Goal: Transaction & Acquisition: Purchase product/service

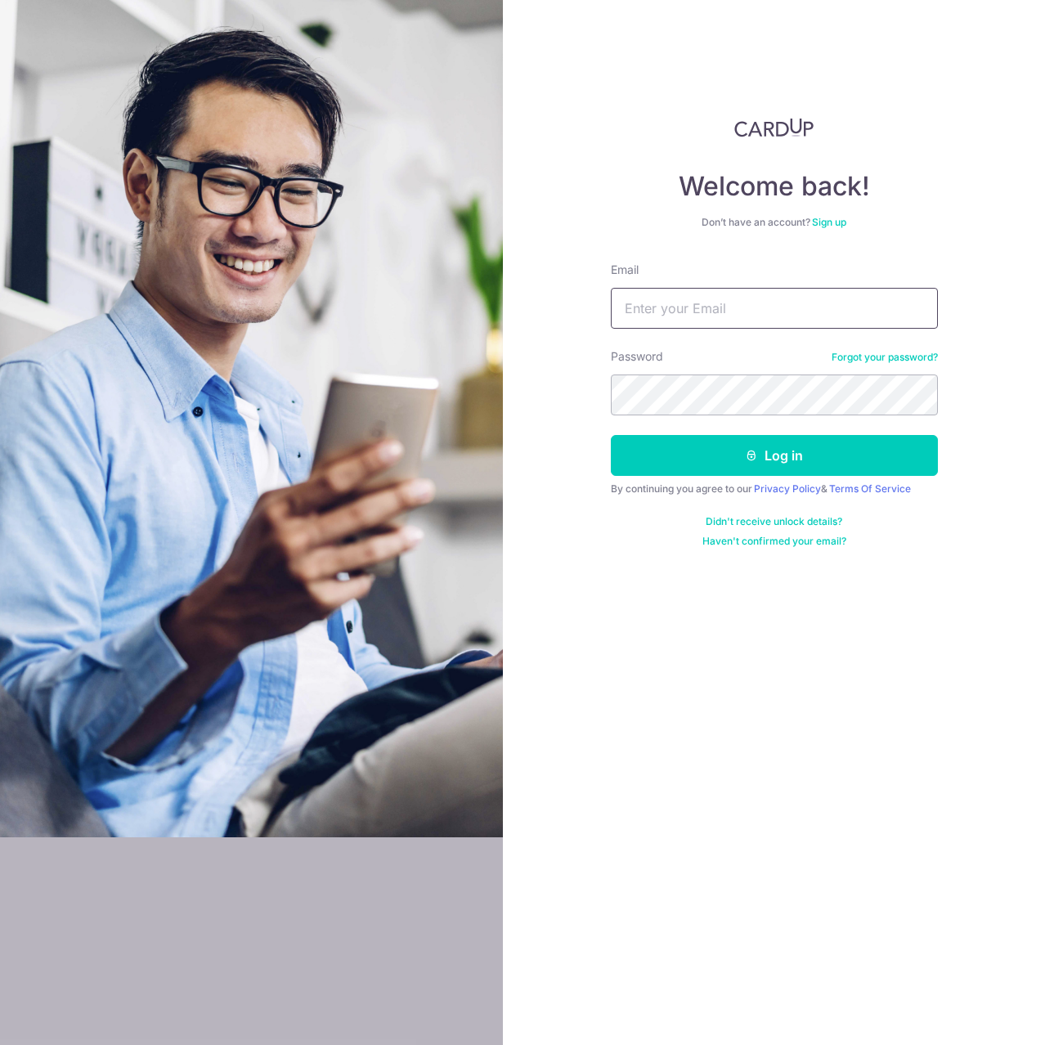
click at [647, 317] on input "Email" at bounding box center [774, 308] width 327 height 41
paste input "vernonchow@live.com.sg"
type input "vernonchow@live.com.sg"
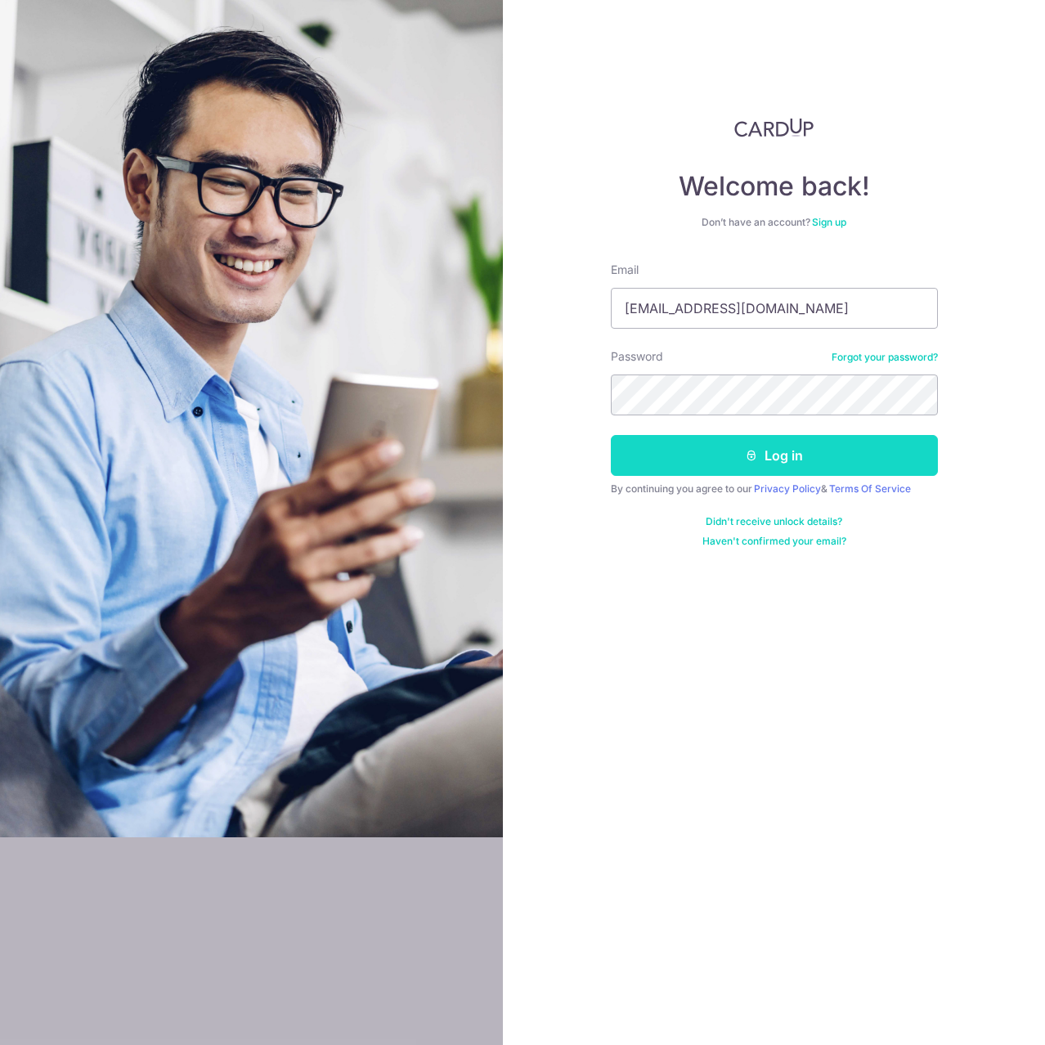
click at [838, 447] on button "Log in" at bounding box center [774, 455] width 327 height 41
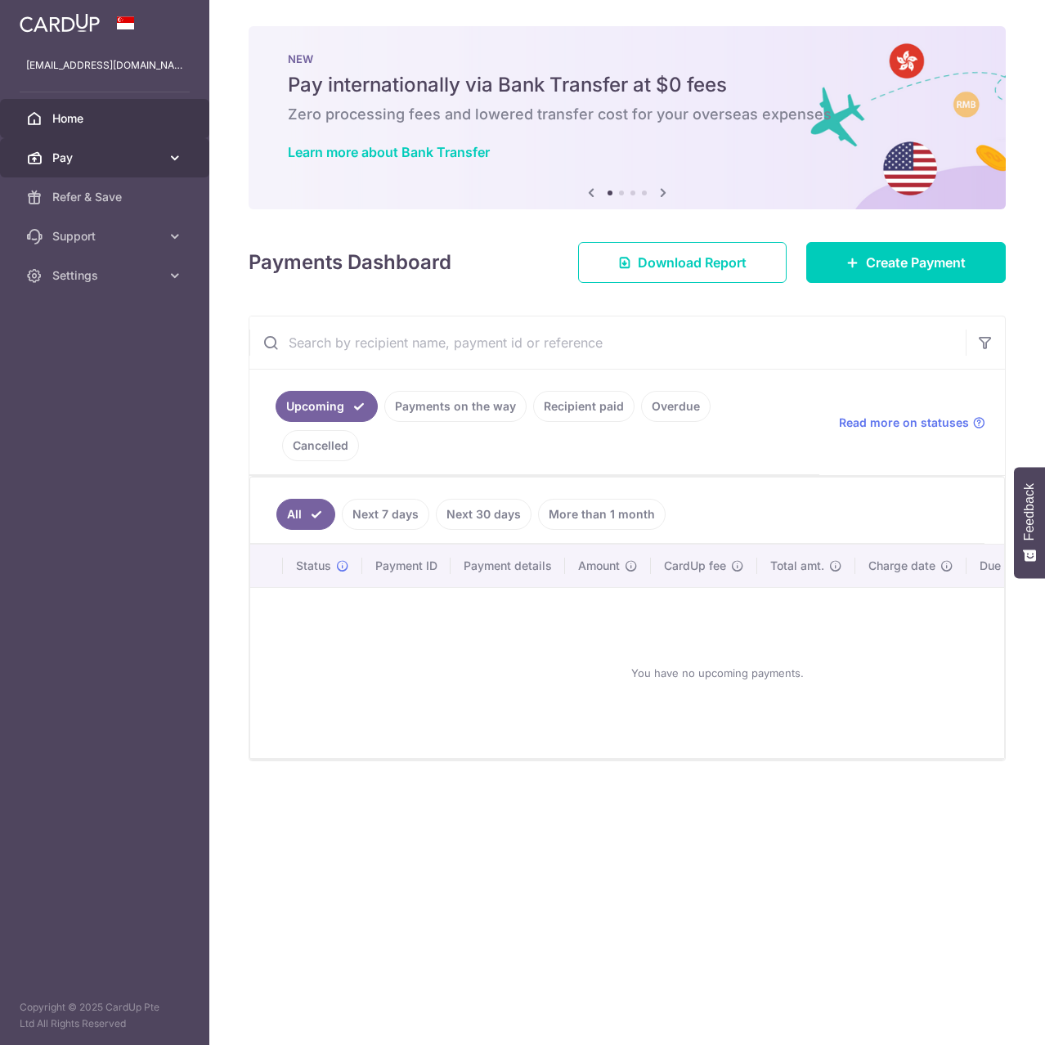
click at [144, 162] on span "Pay" at bounding box center [106, 158] width 108 height 16
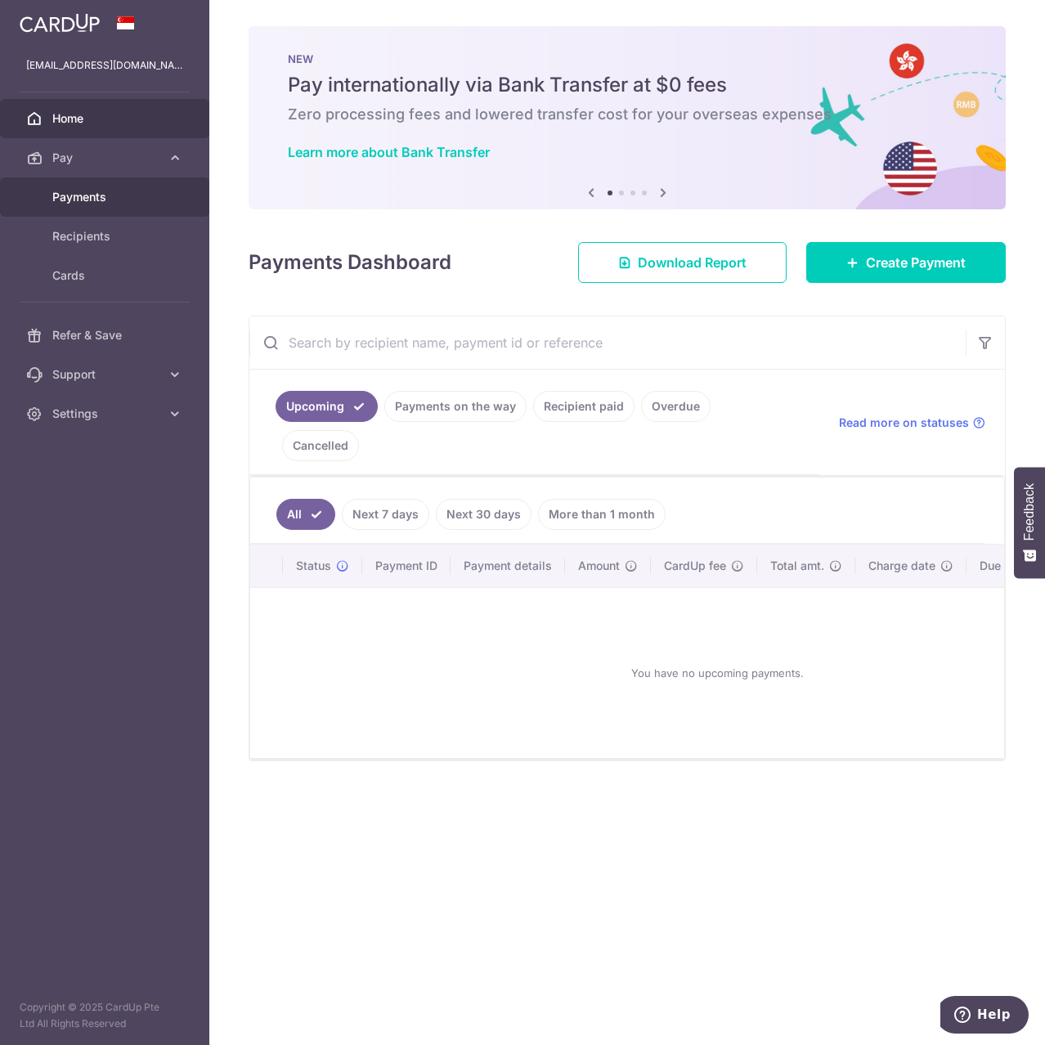
click at [116, 193] on span "Payments" at bounding box center [106, 197] width 108 height 16
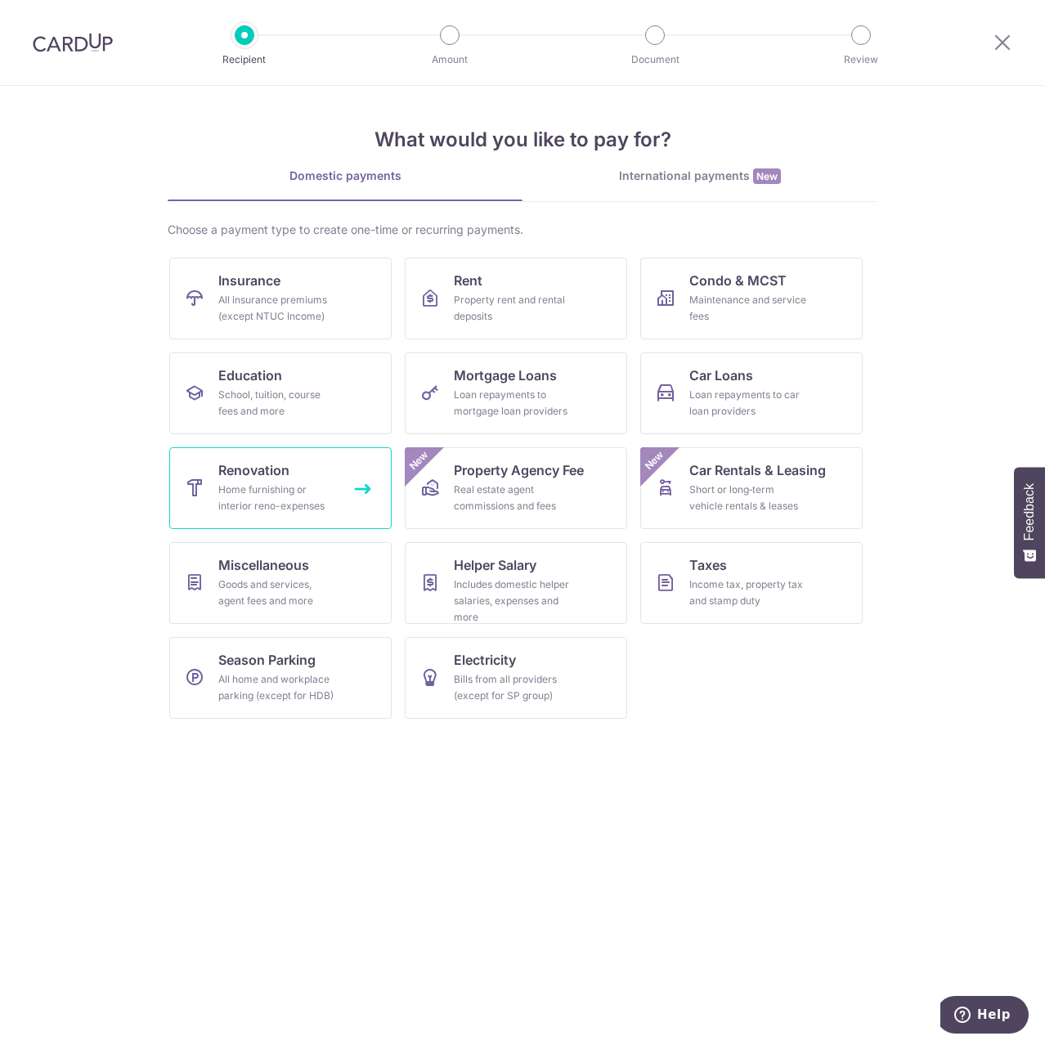
click at [291, 479] on link "Renovation Home furnishing or interior reno-expenses" at bounding box center [280, 488] width 222 height 82
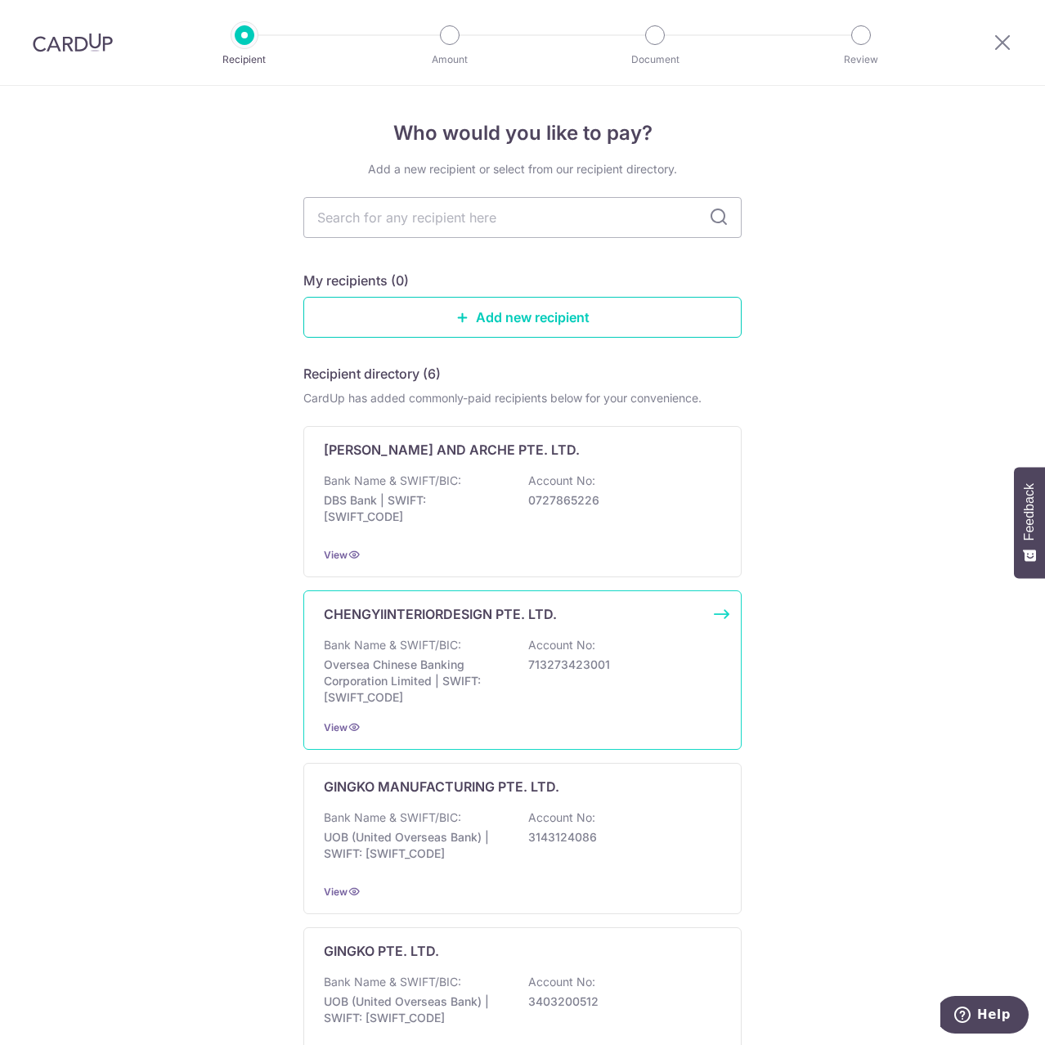
click at [470, 618] on p "CHENGYIINTERIORDESIGN PTE. LTD." at bounding box center [440, 614] width 233 height 20
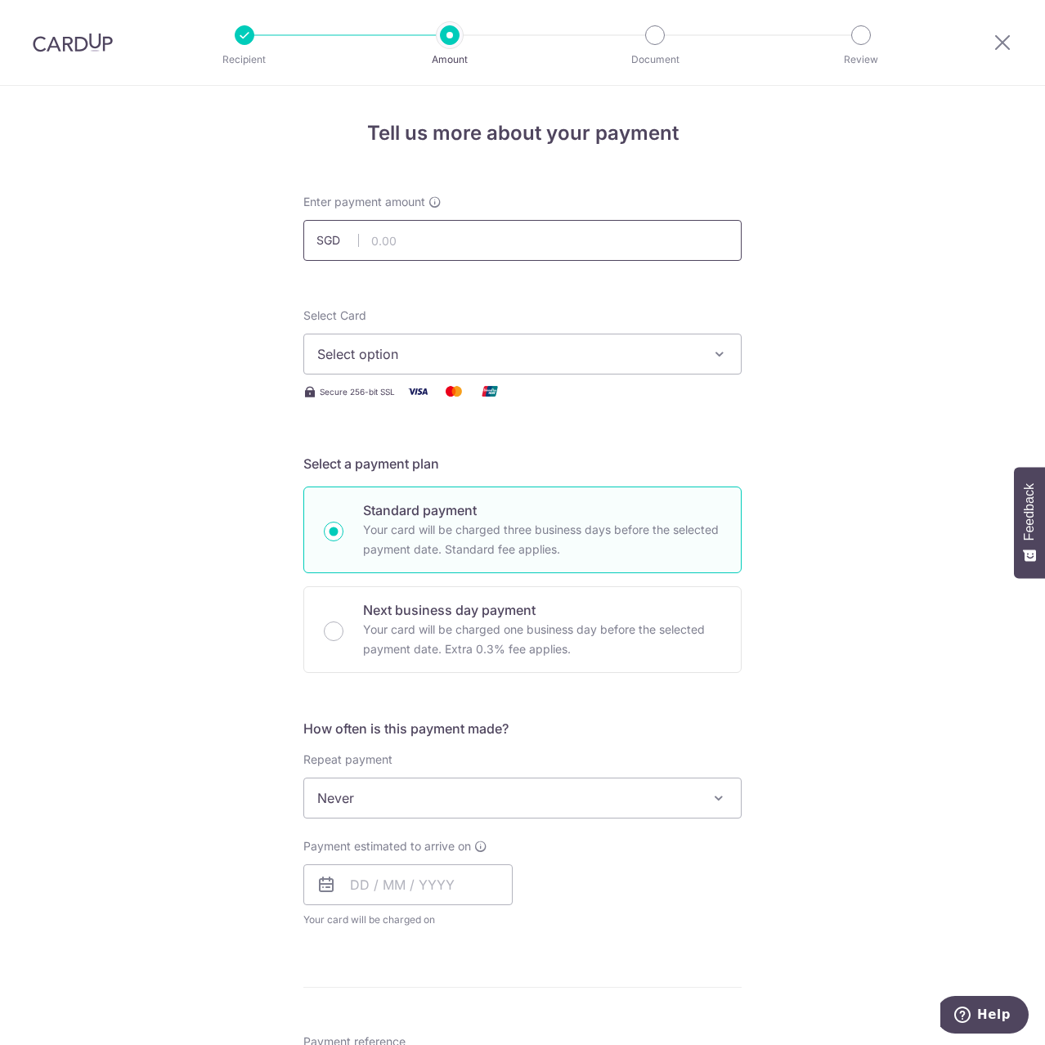
click at [413, 235] on input "text" at bounding box center [522, 240] width 438 height 41
click at [499, 261] on div at bounding box center [541, 261] width 265 height 1
click at [496, 248] on input "text" at bounding box center [522, 240] width 438 height 41
type input "5,000.00"
click at [481, 263] on form "Enter payment amount SGD 5,000.00 5000.00 Select Card Select option Add credit …" at bounding box center [522, 896] width 438 height 1404
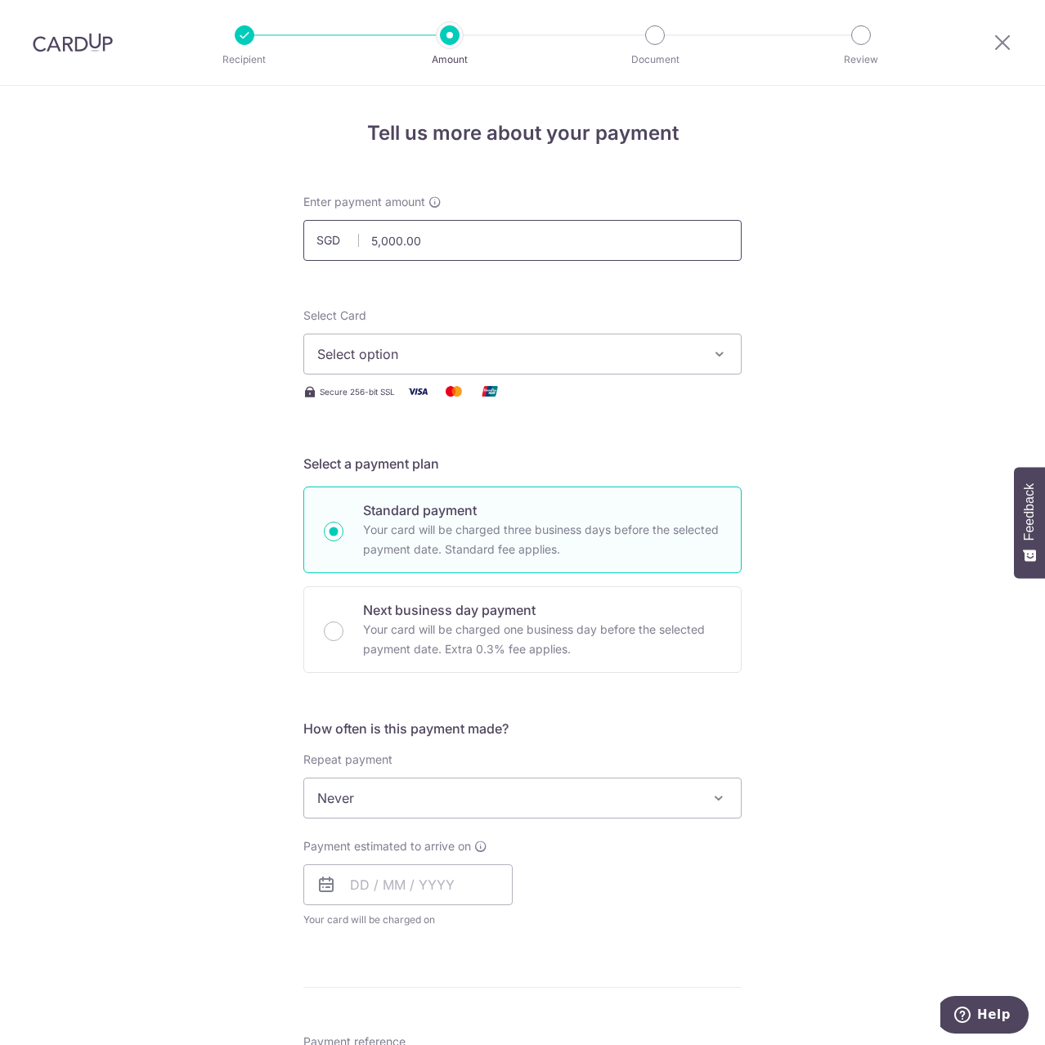
drag, startPoint x: 469, startPoint y: 233, endPoint x: 219, endPoint y: 209, distance: 250.6
click at [223, 209] on div "Tell us more about your payment Enter payment amount SGD 5,000.00 5000.00 Selec…" at bounding box center [522, 880] width 1045 height 1589
click at [406, 243] on input "text" at bounding box center [522, 240] width 438 height 41
type input "6,000.00"
click at [346, 333] on div "Select Card Select option Add credit card Your Cards **** 1415 **** 1006 **** 1…" at bounding box center [522, 341] width 438 height 67
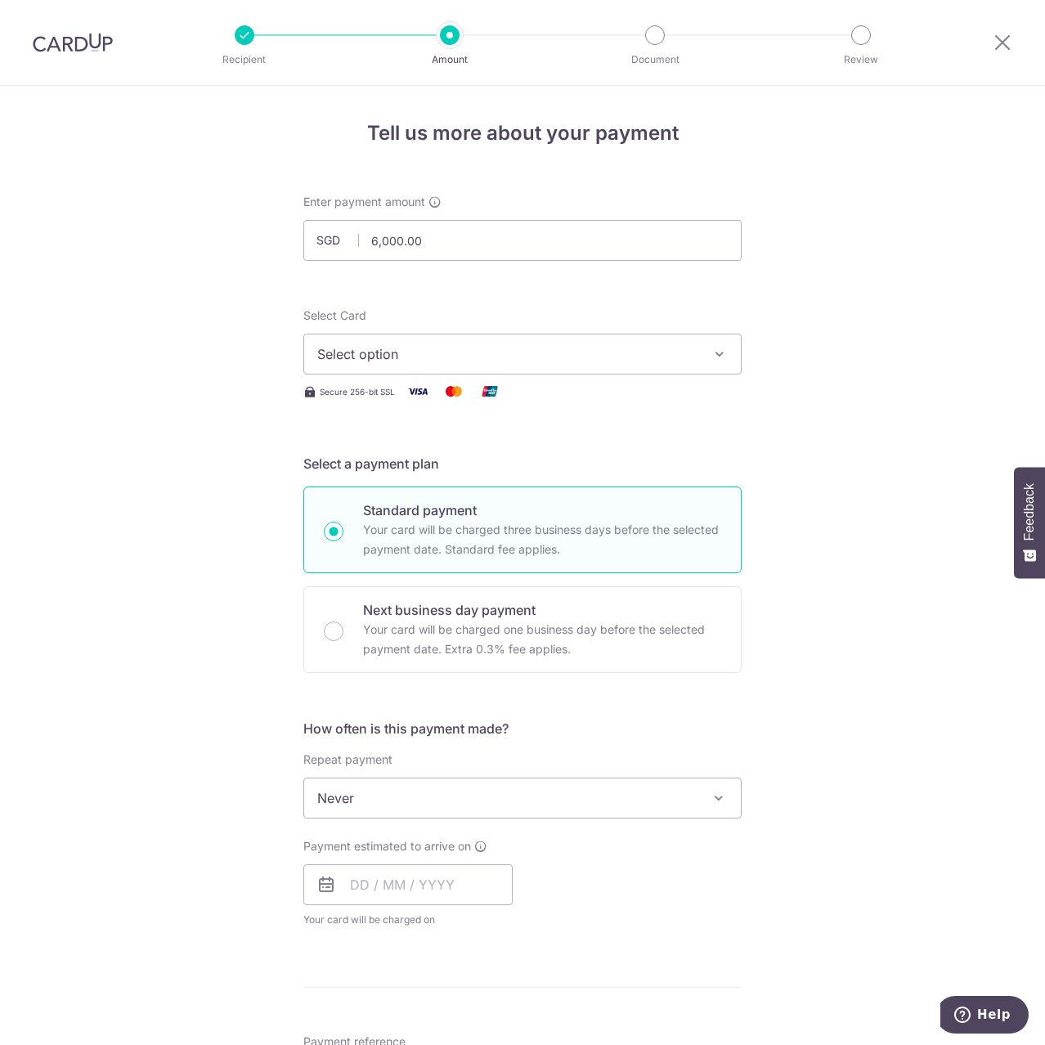
click at [348, 338] on button "Select option" at bounding box center [522, 354] width 438 height 41
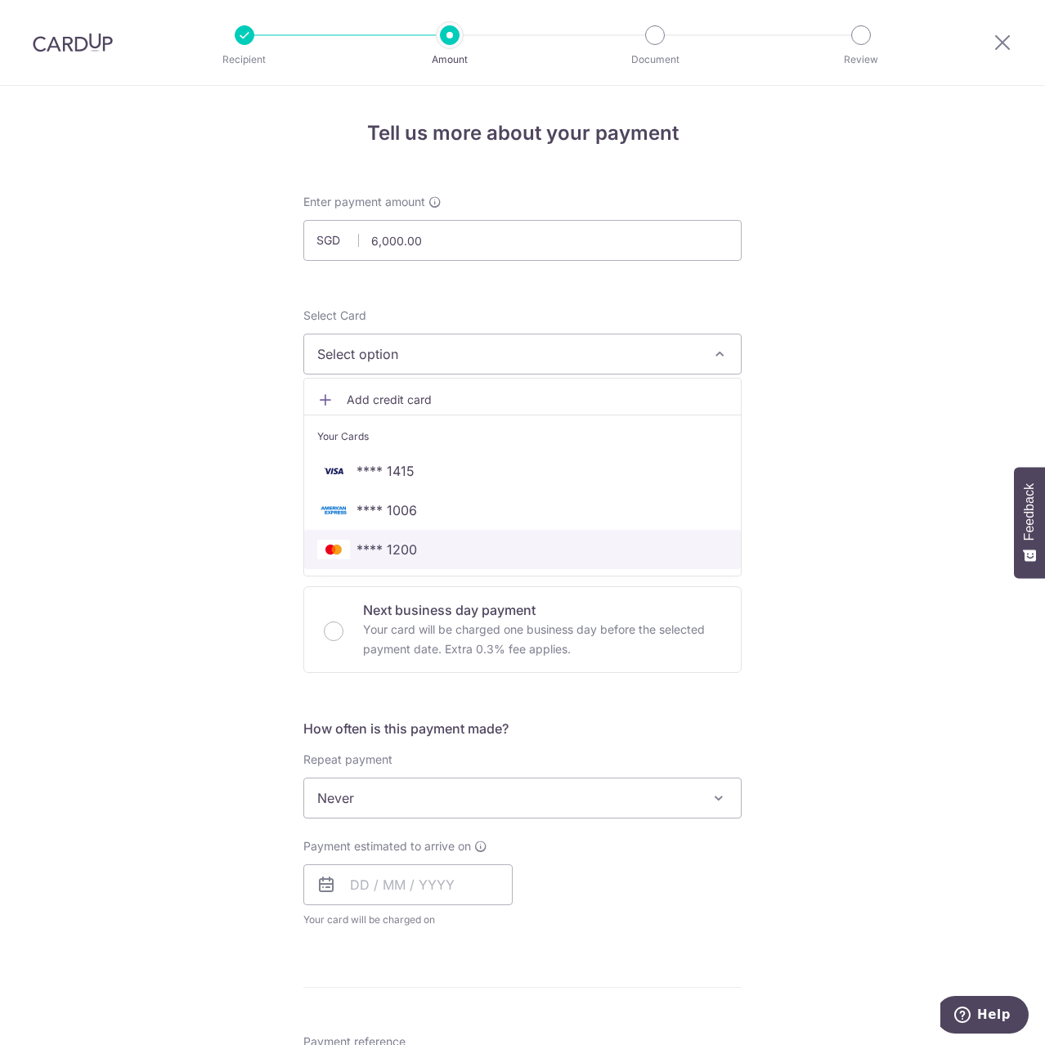
click at [450, 541] on span "**** 1200" at bounding box center [522, 550] width 411 height 20
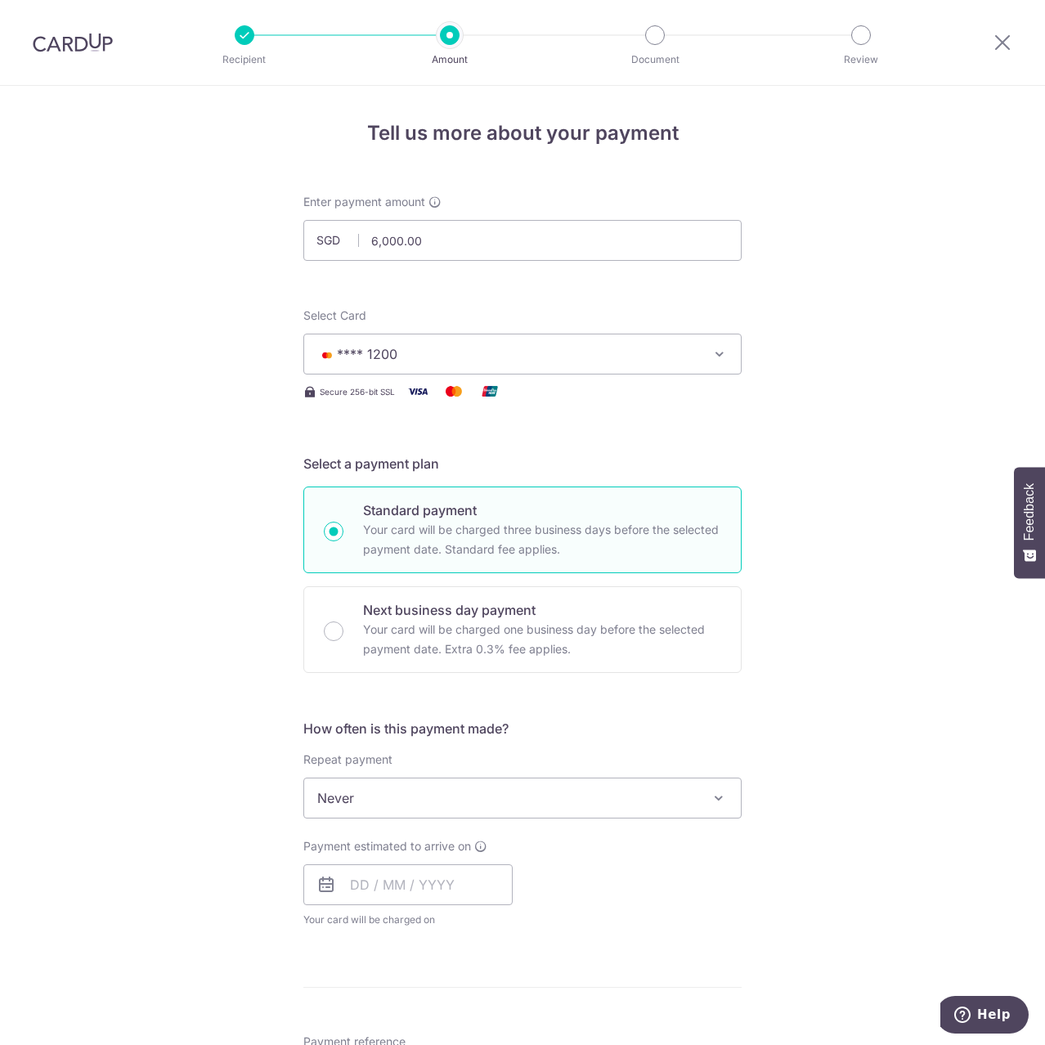
click at [349, 801] on span "Never" at bounding box center [522, 798] width 437 height 39
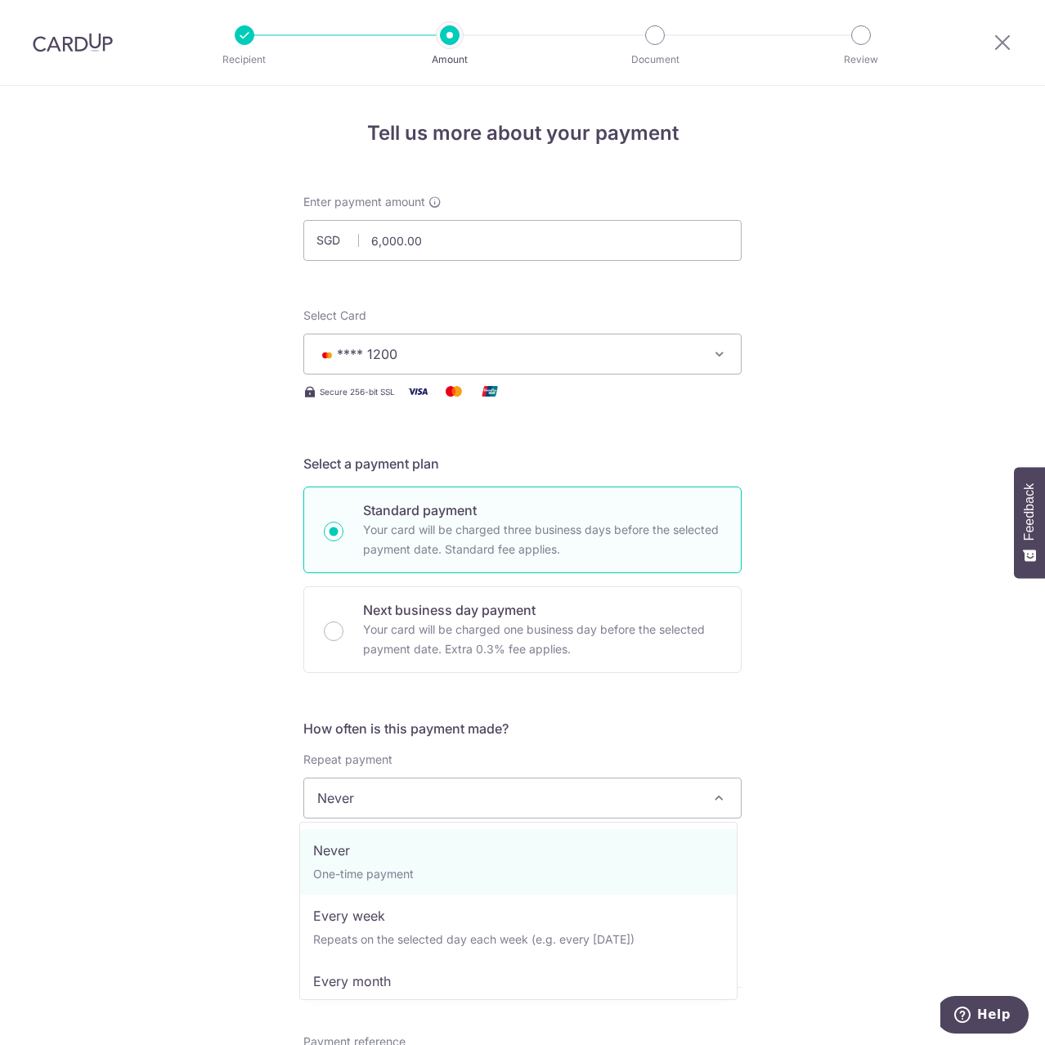
click at [225, 832] on div "Tell us more about your payment Enter payment amount SGD 6,000.00 6000.00 Selec…" at bounding box center [522, 880] width 1045 height 1589
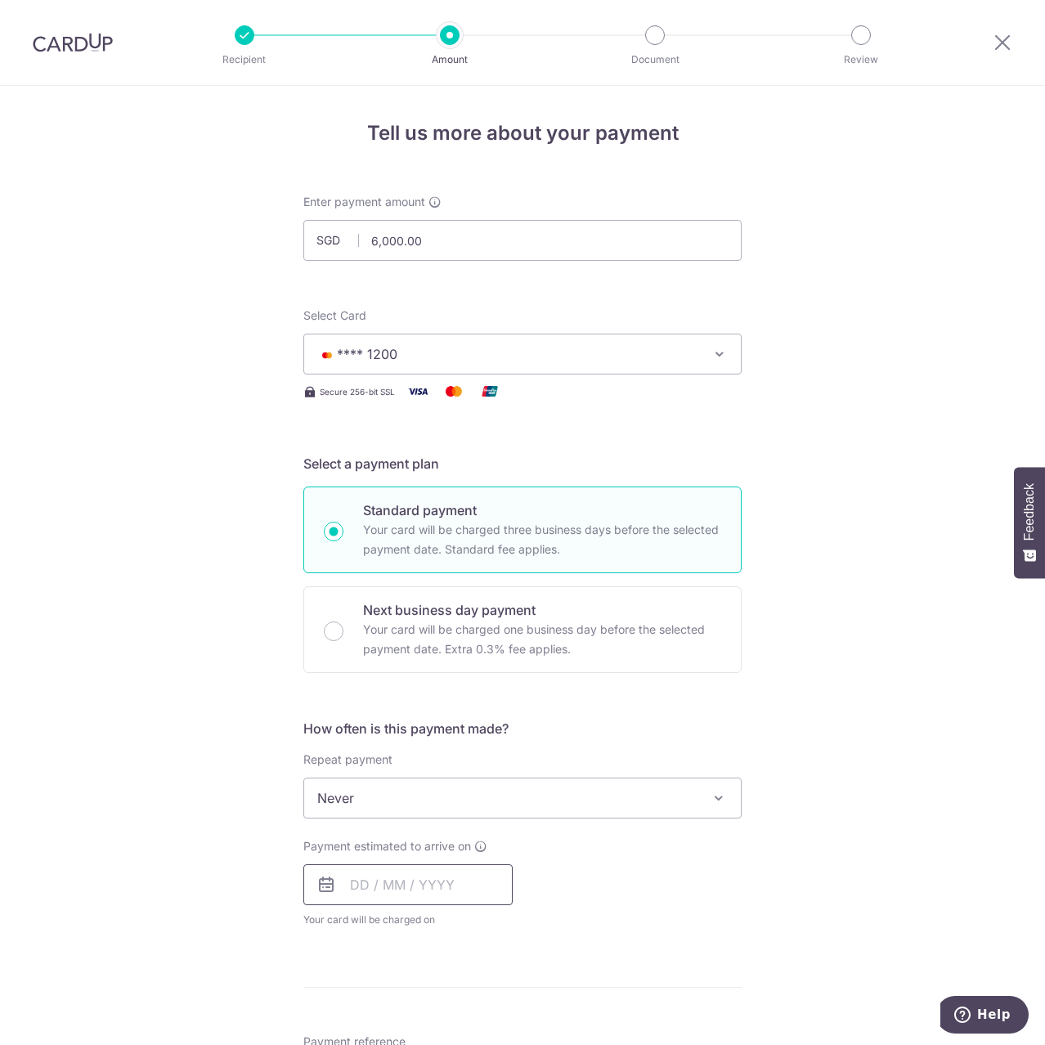
click at [393, 899] on input "text" at bounding box center [407, 885] width 209 height 41
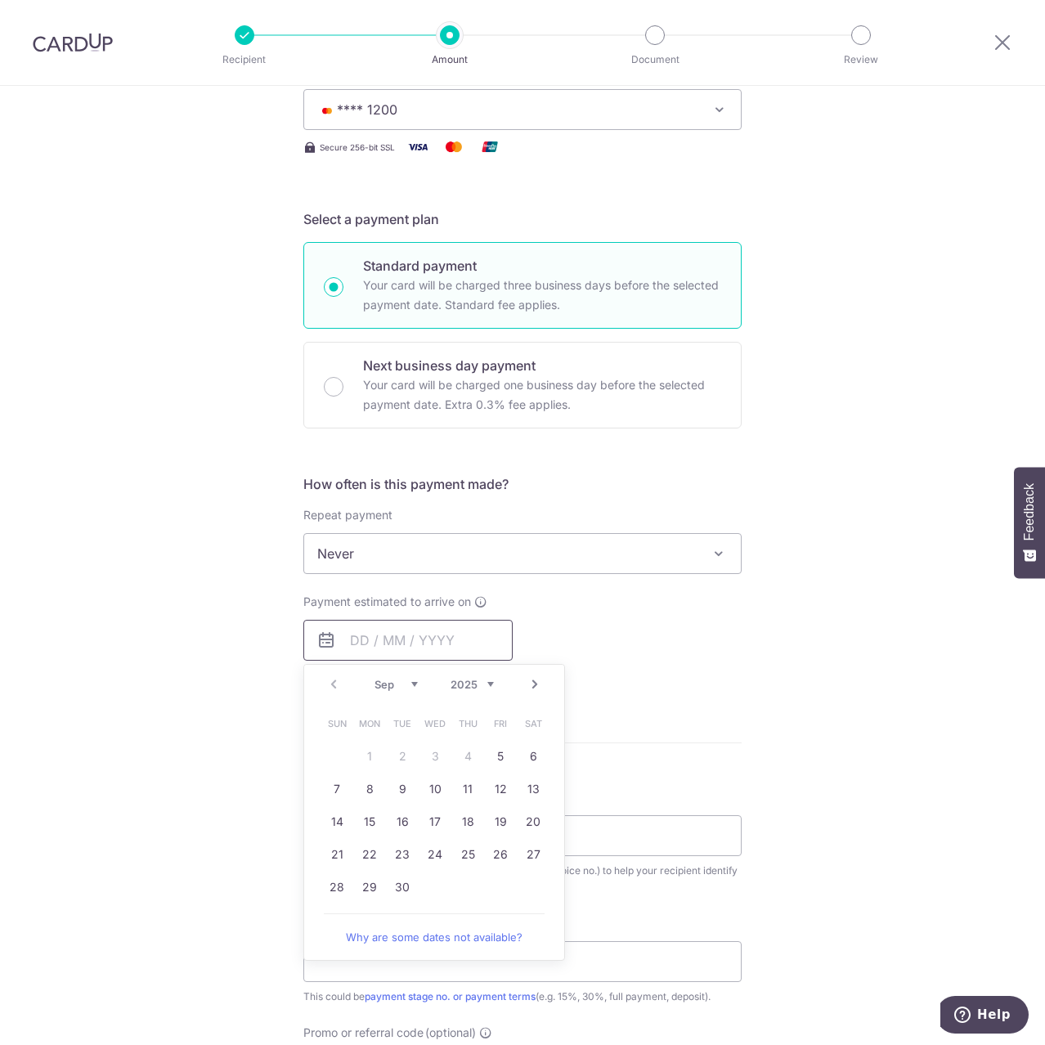
scroll to position [272, 0]
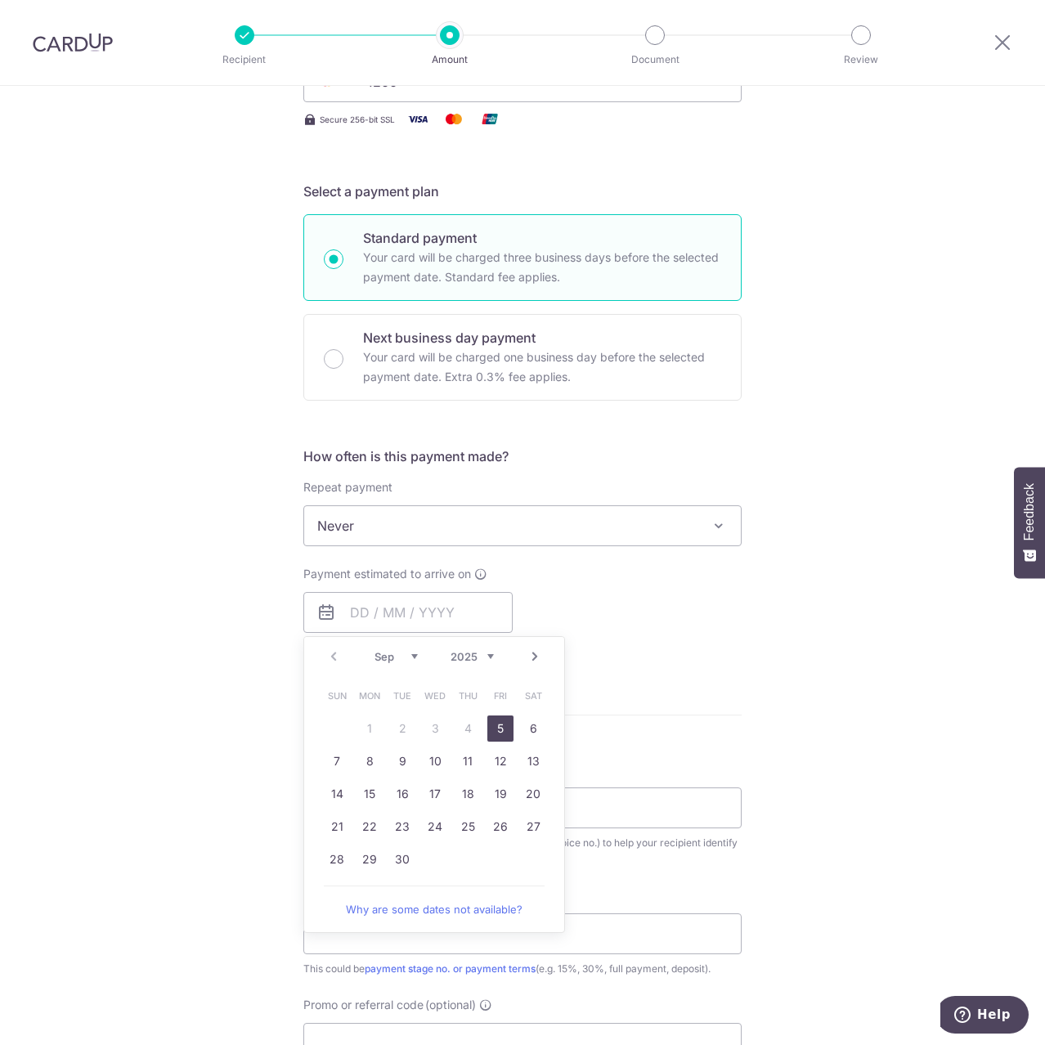
click at [490, 732] on link "5" at bounding box center [500, 729] width 26 height 26
type input "[DATE]"
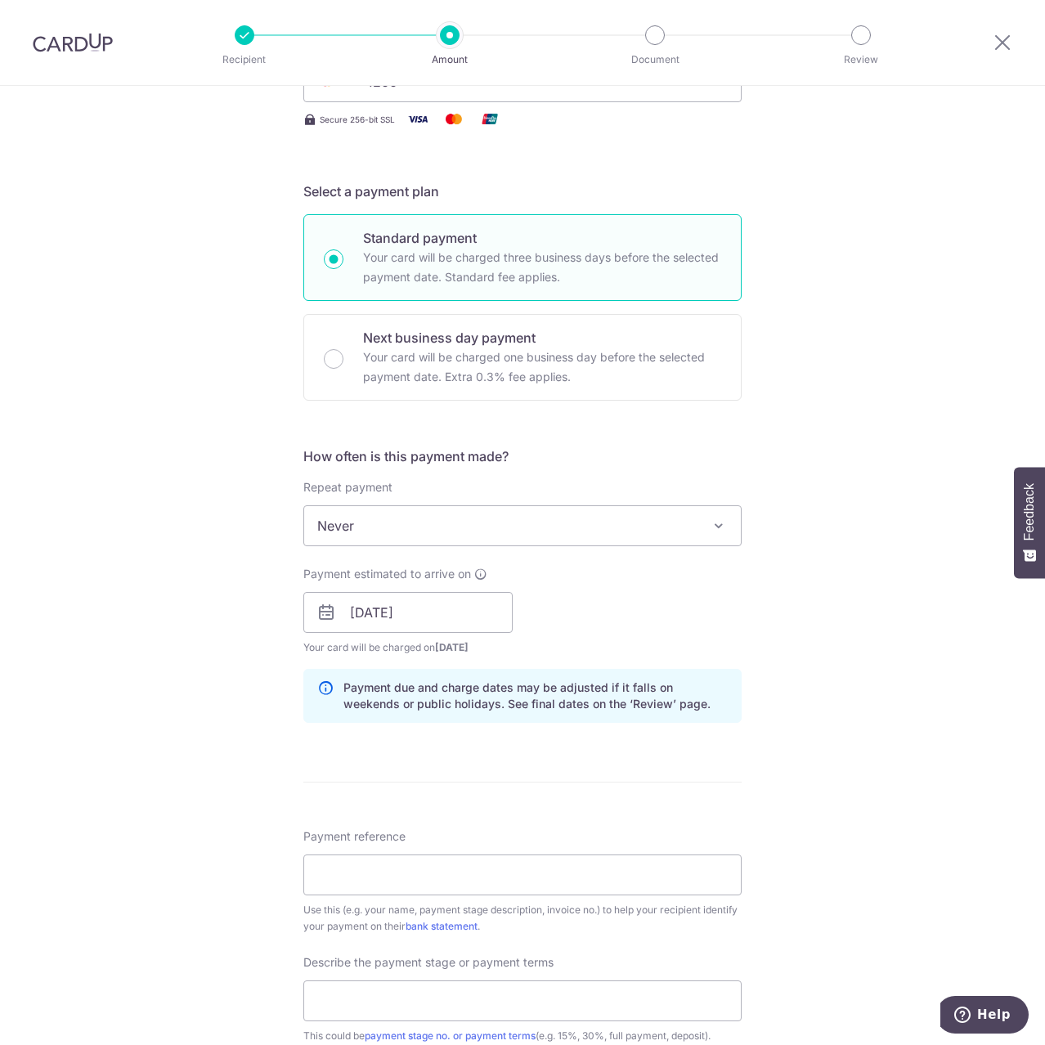
click at [245, 712] on div "Tell us more about your payment Enter payment amount SGD 6,000.00 6000.00 Selec…" at bounding box center [522, 642] width 1045 height 1656
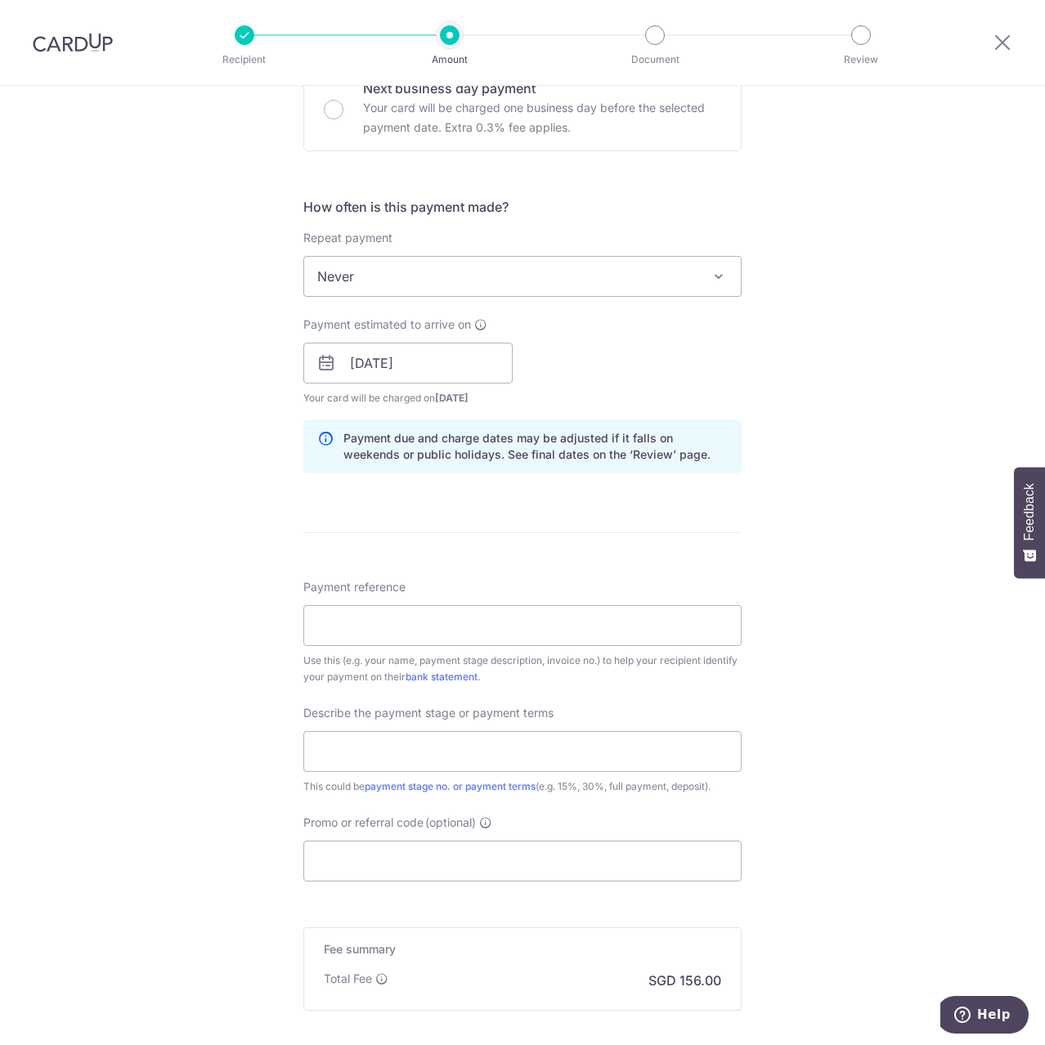
scroll to position [546, 0]
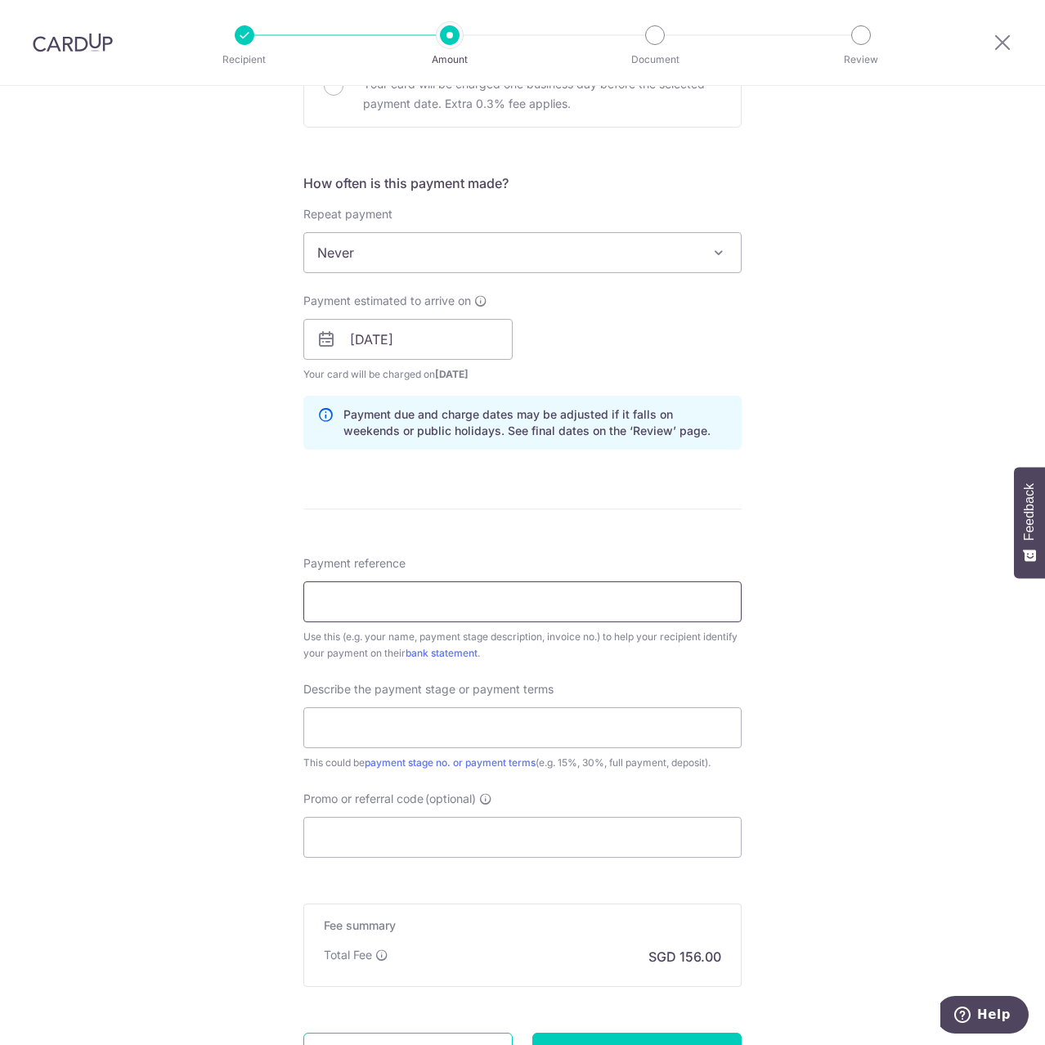
click at [376, 594] on input "Payment reference" at bounding box center [522, 602] width 438 height 41
click at [550, 604] on input "Payment reference" at bounding box center [522, 602] width 438 height 41
type input "2024RW2421"
click at [465, 722] on input "text" at bounding box center [522, 727] width 438 height 41
click at [402, 716] on input "text" at bounding box center [522, 727] width 438 height 41
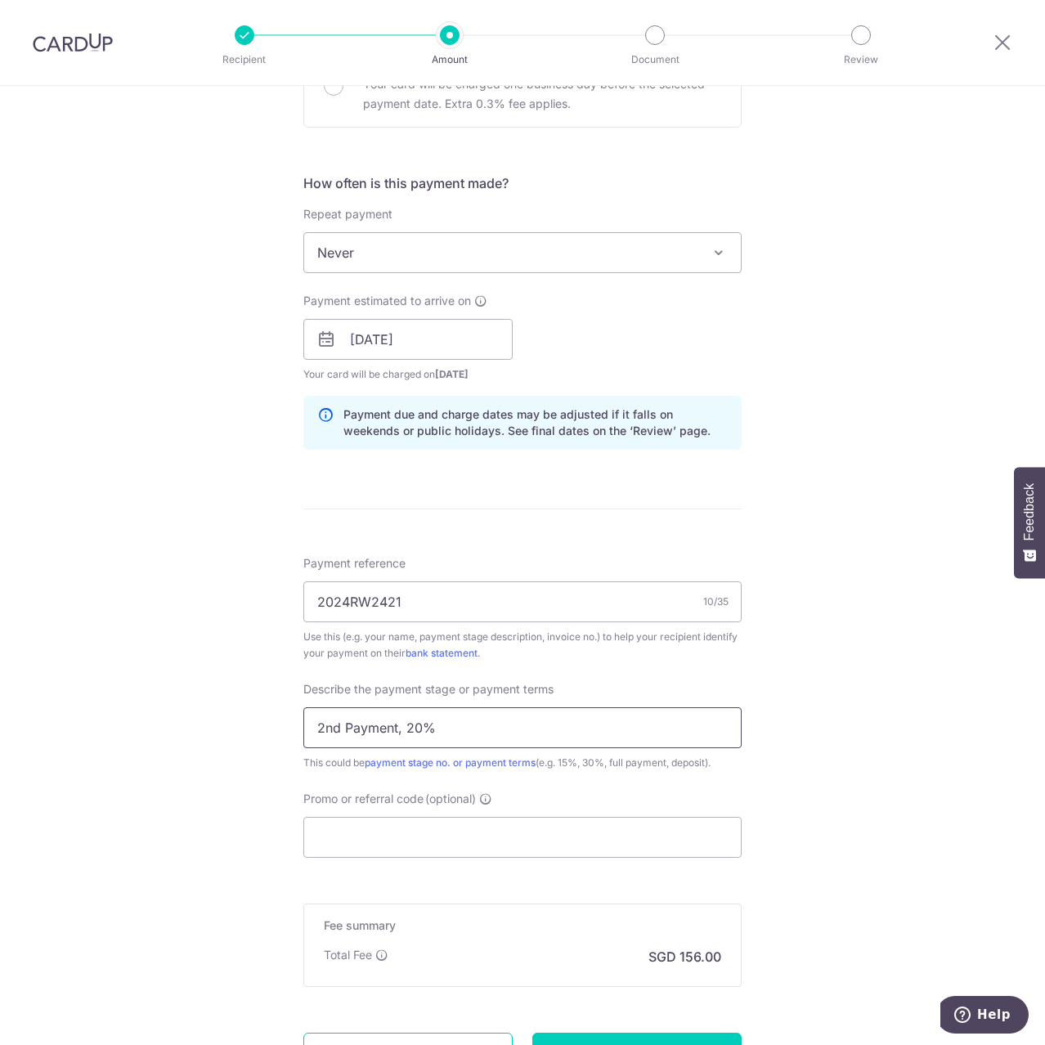
type input "2nd Payment, 20%"
click at [429, 815] on div "Promo or referral code (optional) The discounted fee will be shown on the revie…" at bounding box center [522, 824] width 438 height 67
click at [431, 825] on input "Promo or referral code (optional)" at bounding box center [522, 837] width 438 height 41
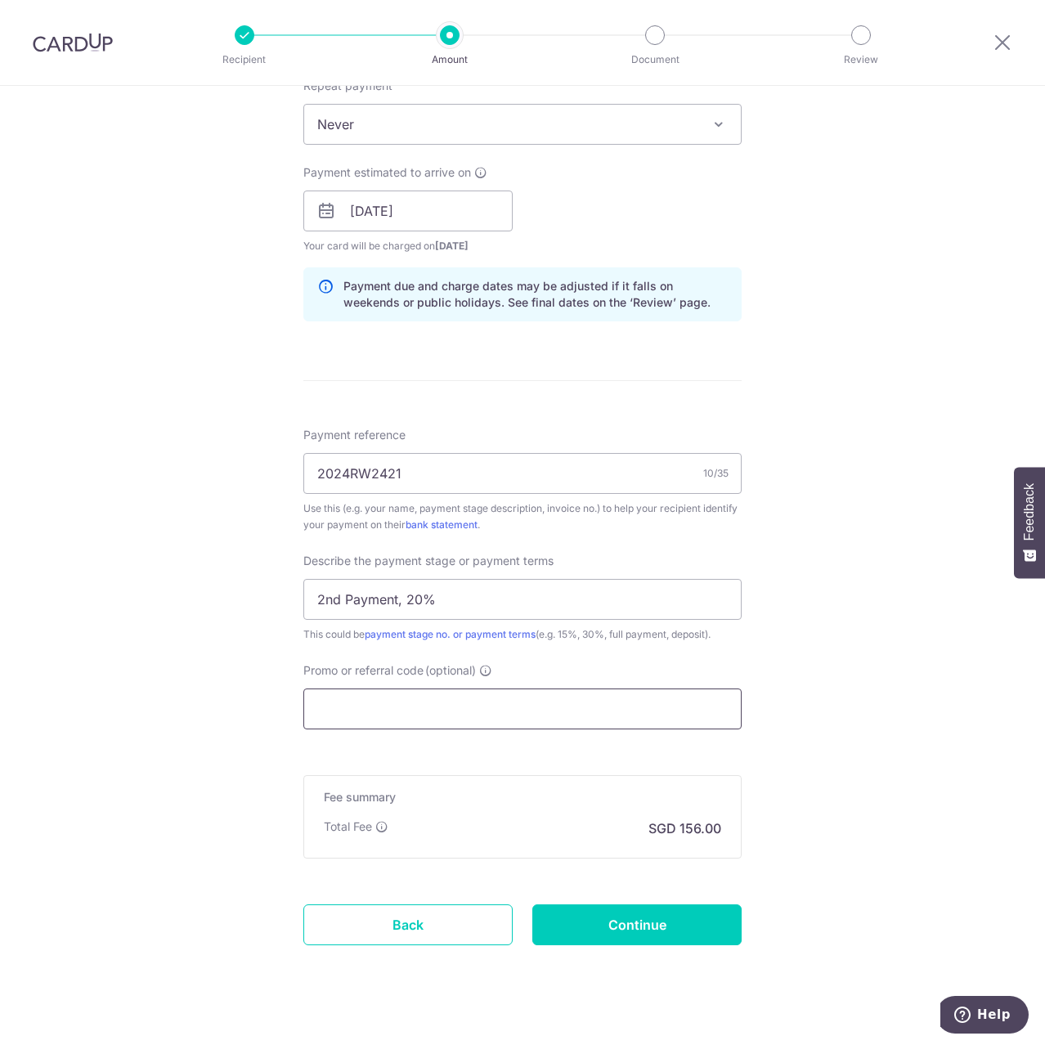
scroll to position [697, 0]
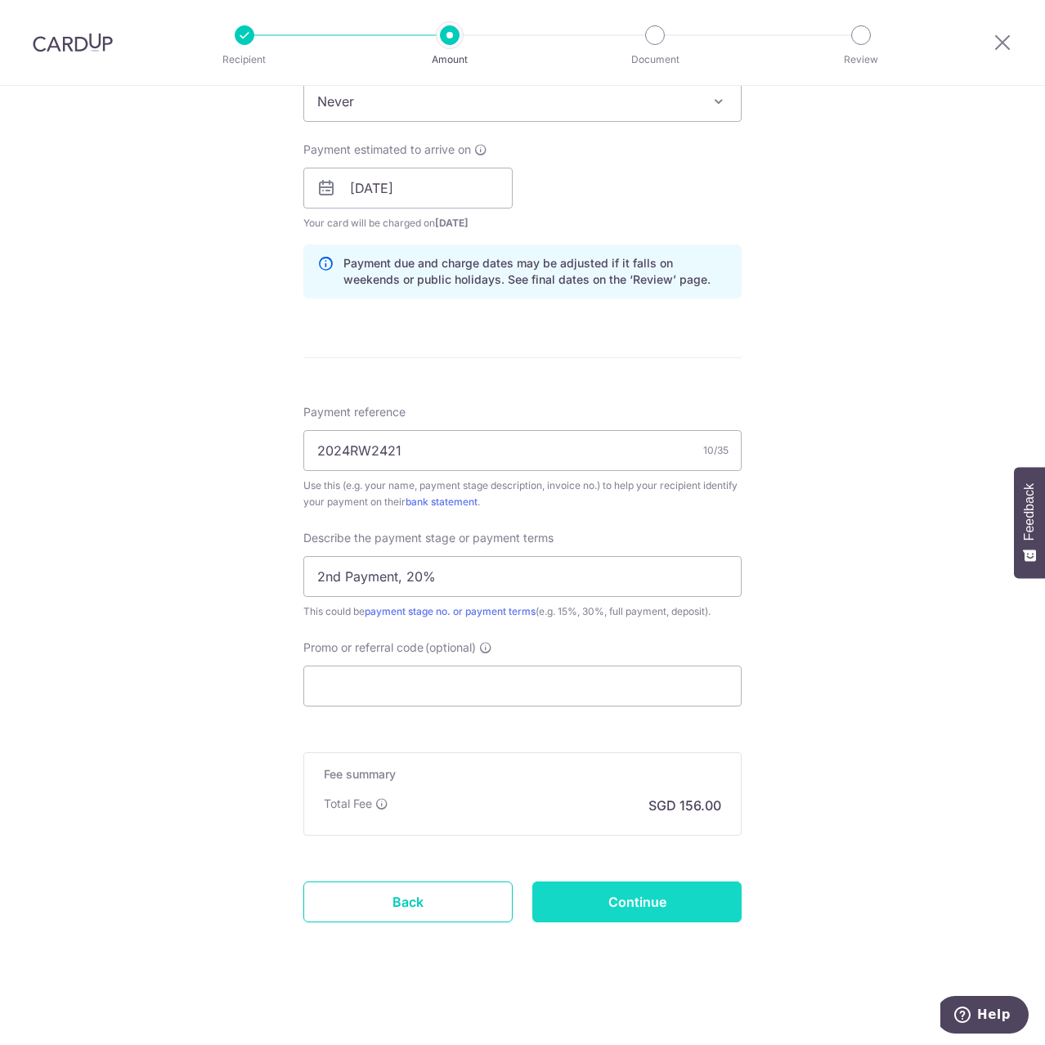
click at [570, 892] on input "Continue" at bounding box center [636, 902] width 209 height 41
type input "Create Schedule"
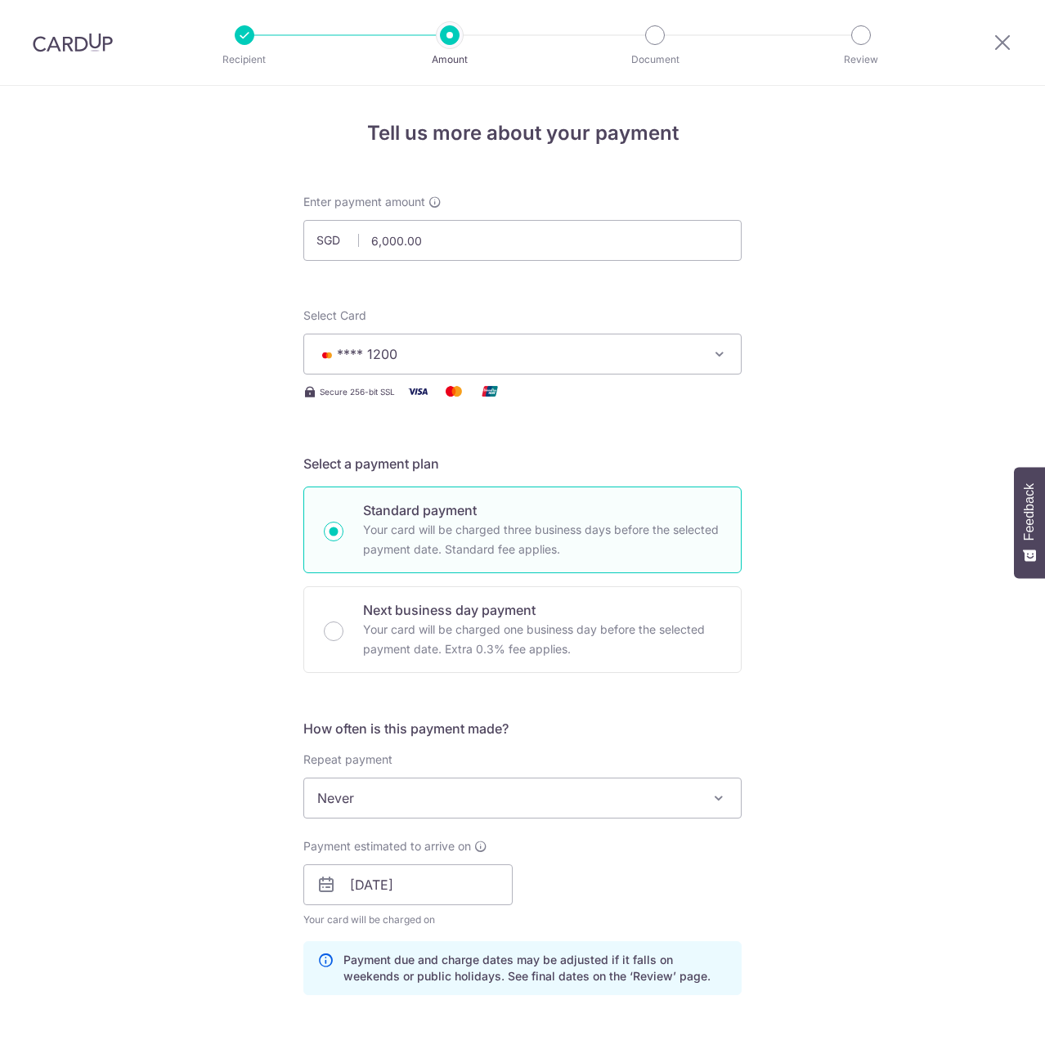
scroll to position [720, 0]
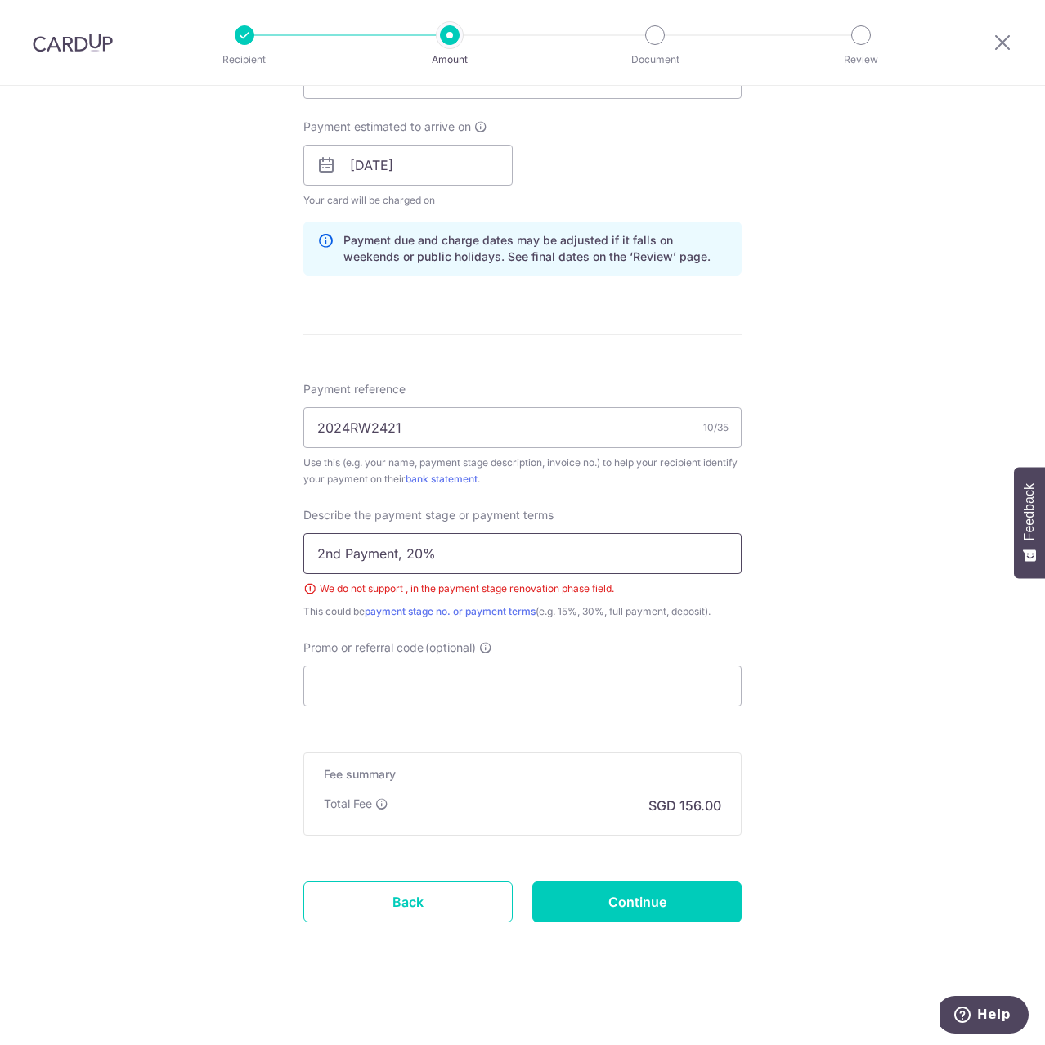
click at [401, 555] on input "2nd Payment, 20%" at bounding box center [522, 553] width 438 height 41
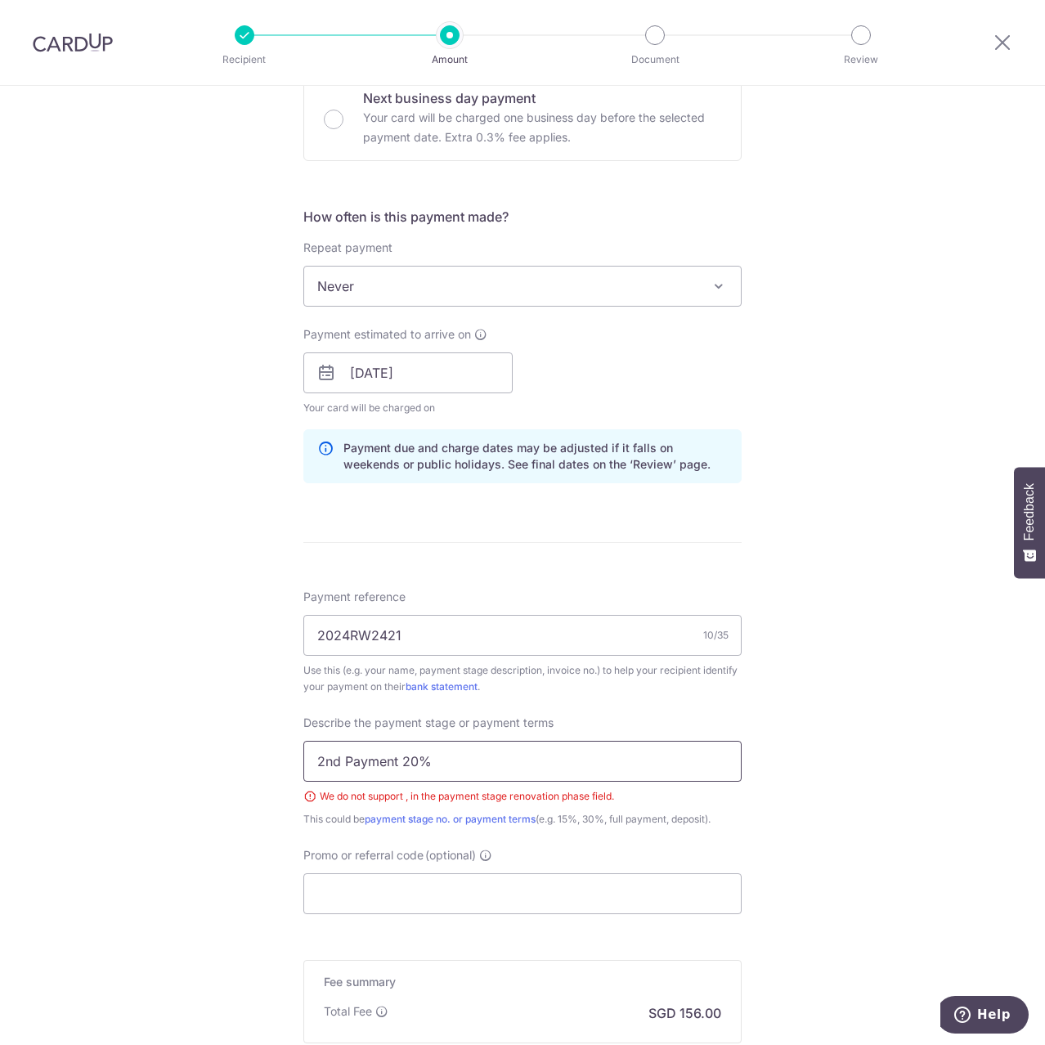
scroll to position [546, 0]
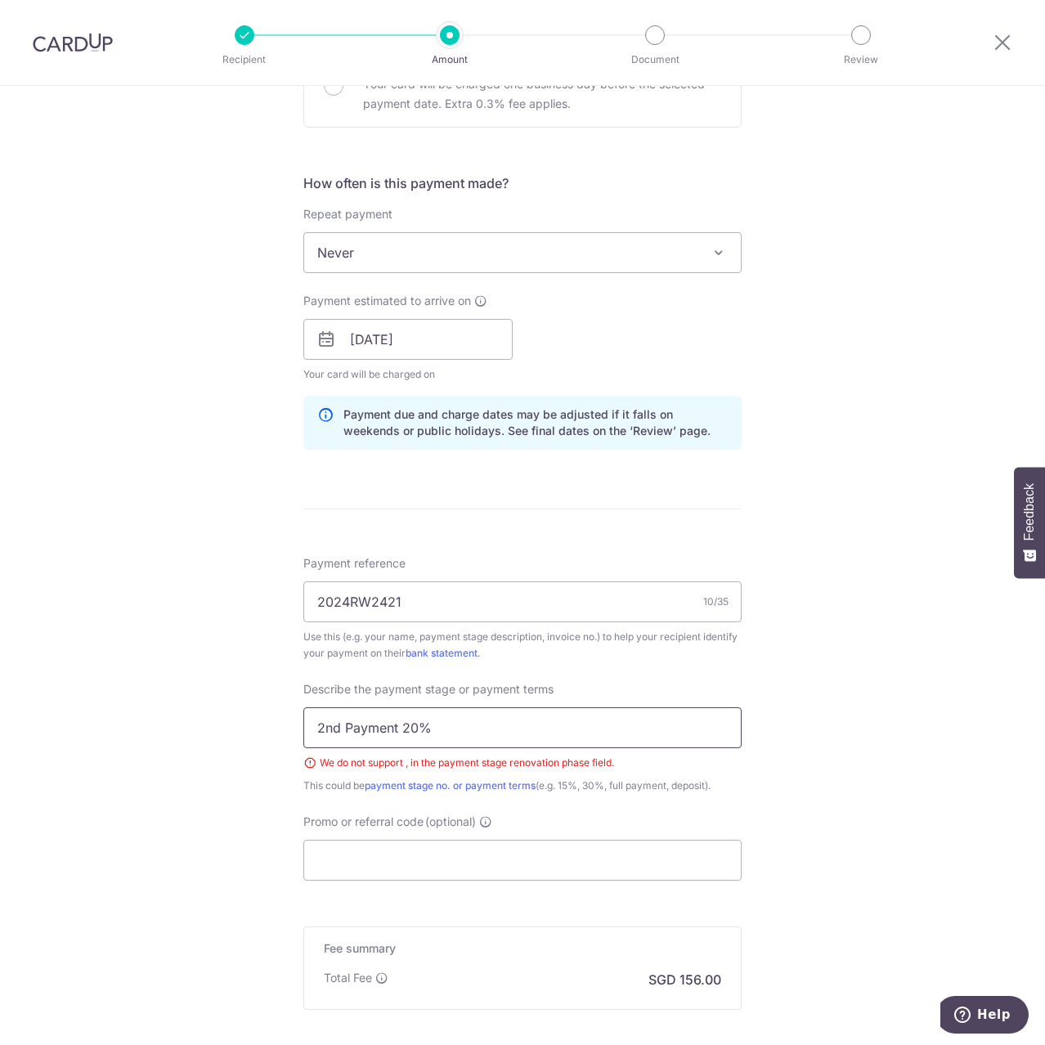
drag, startPoint x: 401, startPoint y: 726, endPoint x: 461, endPoint y: 733, distance: 60.9
click at [458, 734] on input "2nd Payment 20%" at bounding box center [522, 727] width 438 height 41
type input "2"
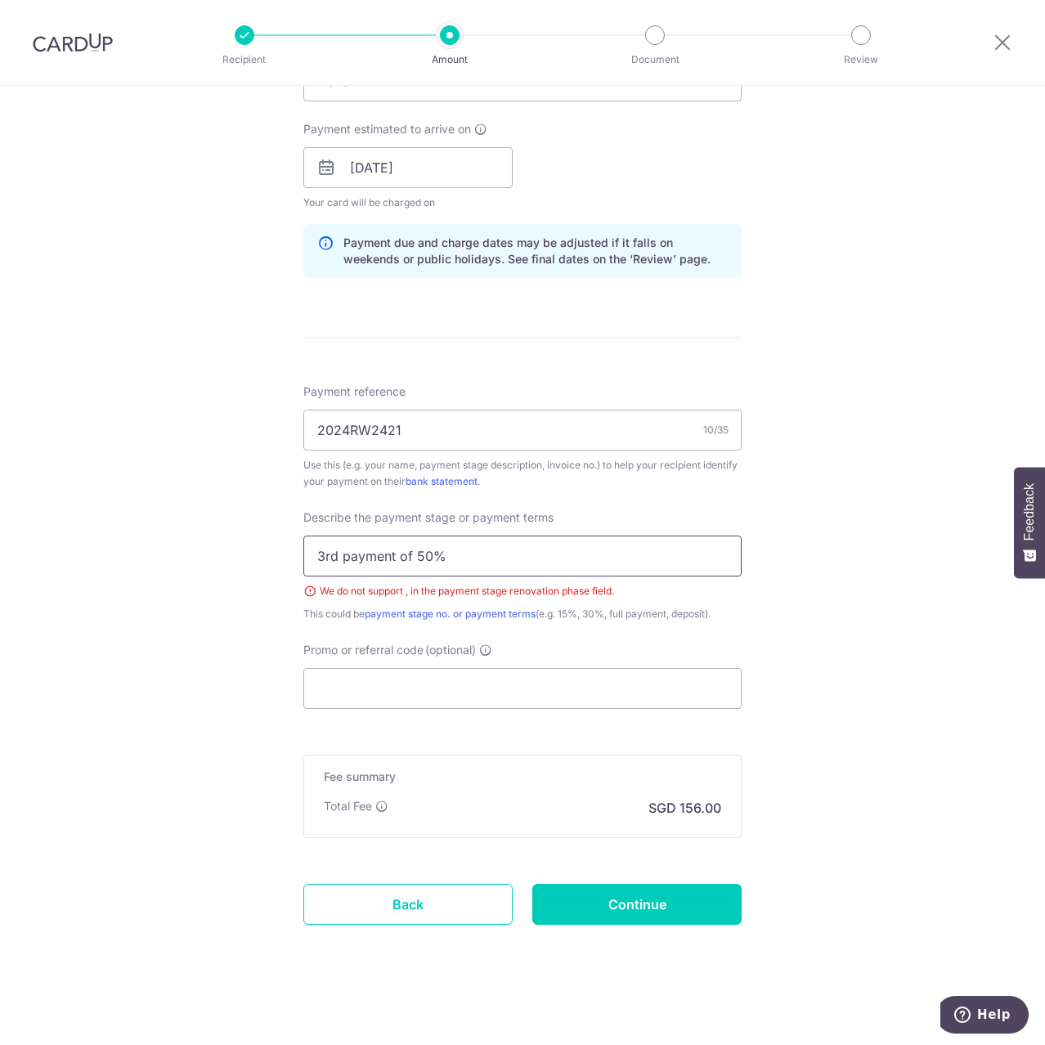
scroll to position [720, 0]
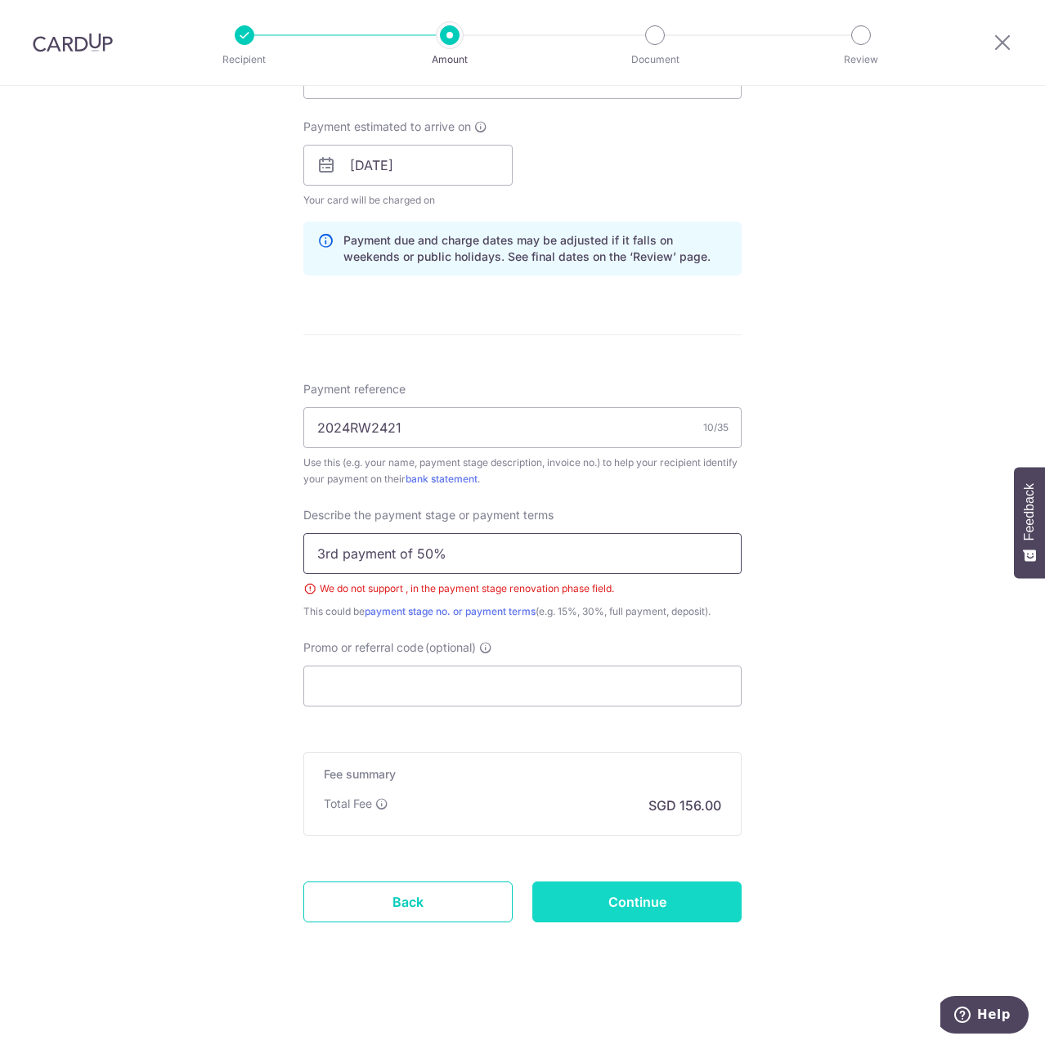
type input "3rd payment of 50%"
click at [565, 910] on input "Continue" at bounding box center [636, 902] width 209 height 41
type input "Create Schedule"
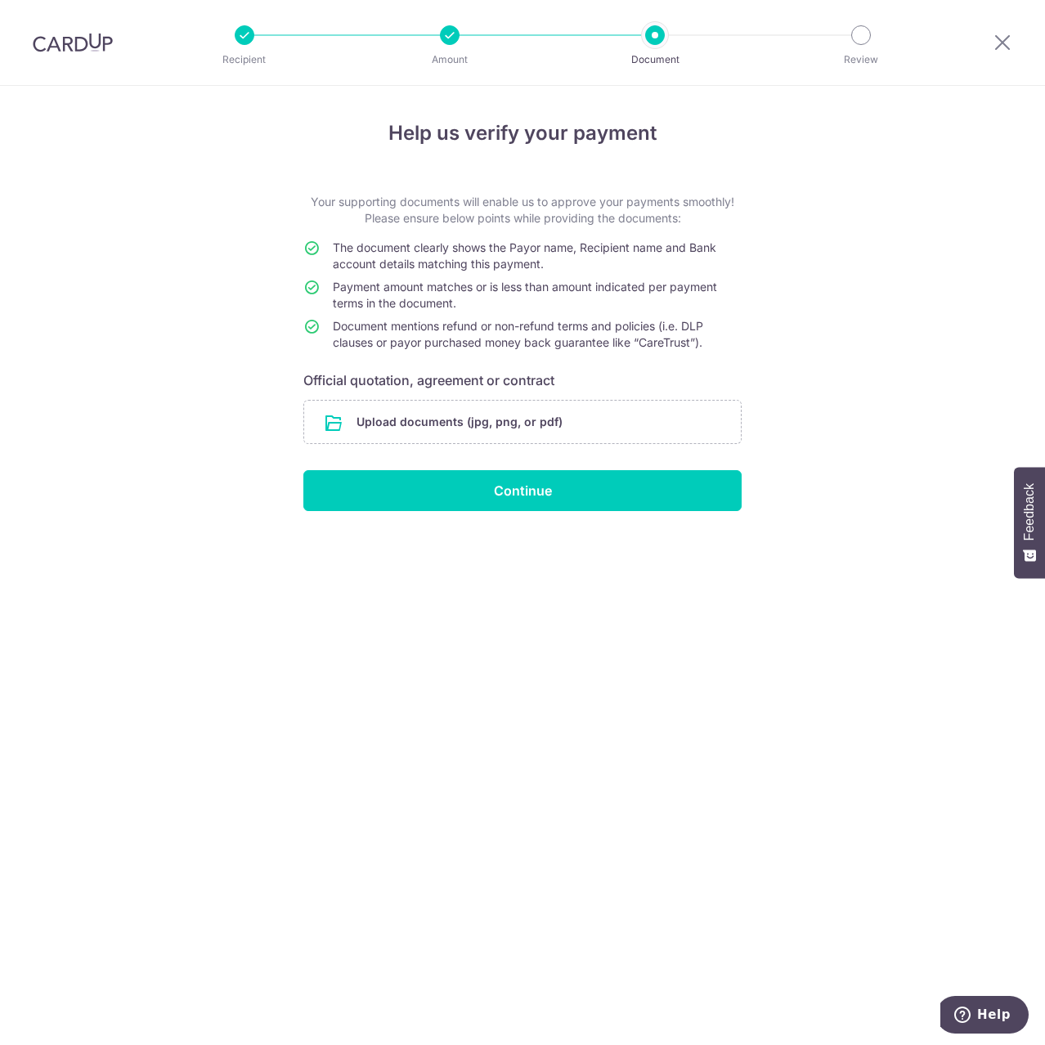
click at [434, 445] on form "Your supporting documents will enable us to approve your payments smoothly! Ple…" at bounding box center [522, 352] width 438 height 317
click at [429, 433] on input "file" at bounding box center [522, 422] width 437 height 43
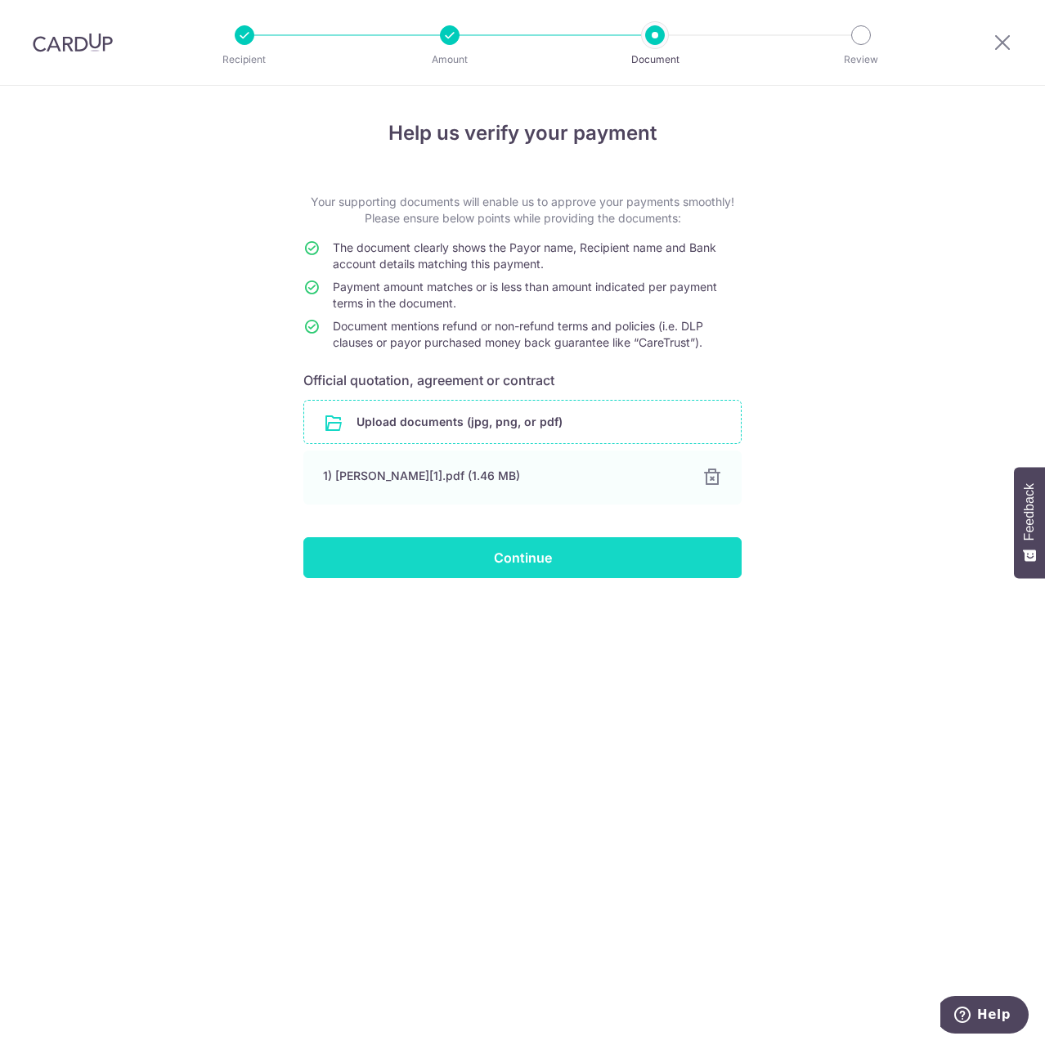
click at [476, 555] on input "Continue" at bounding box center [522, 557] width 438 height 41
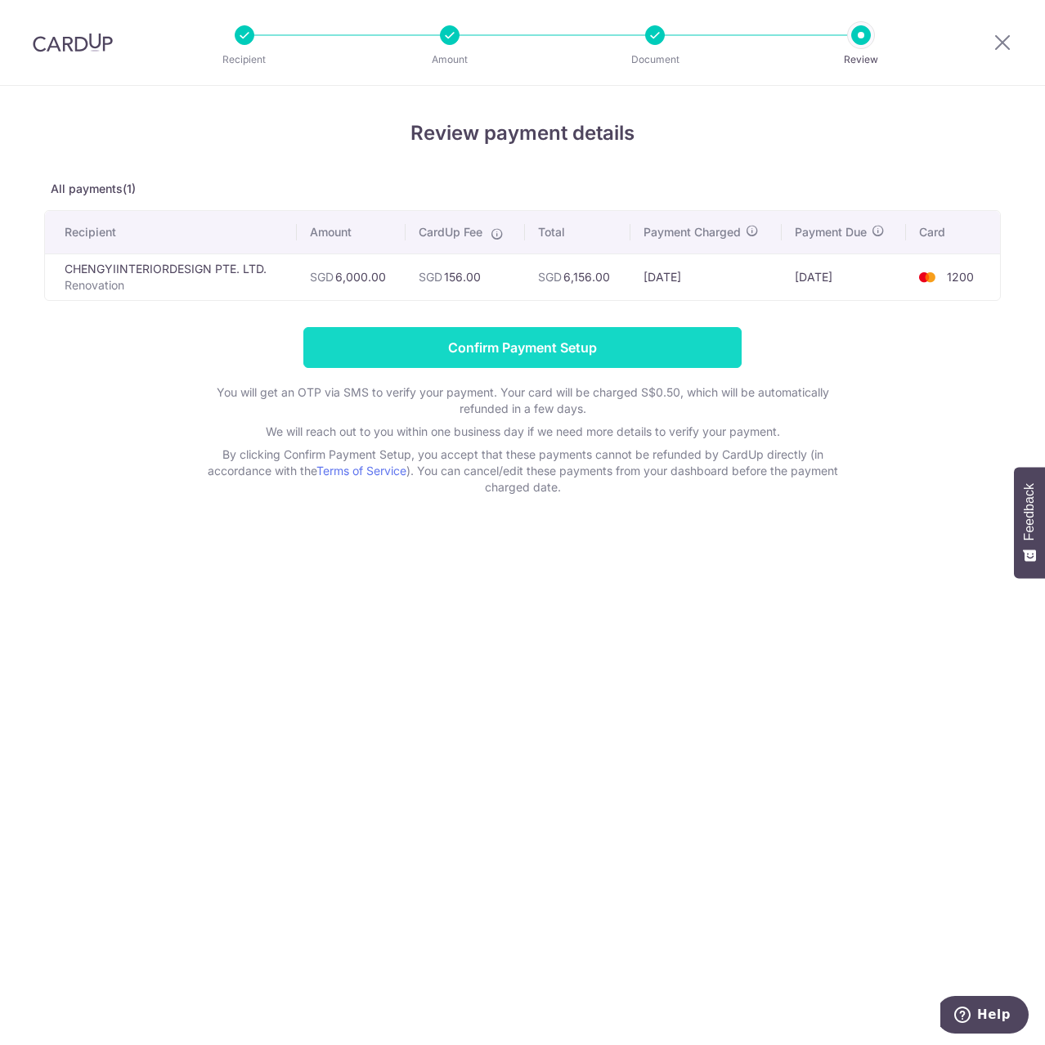
click at [496, 357] on input "Confirm Payment Setup" at bounding box center [522, 347] width 438 height 41
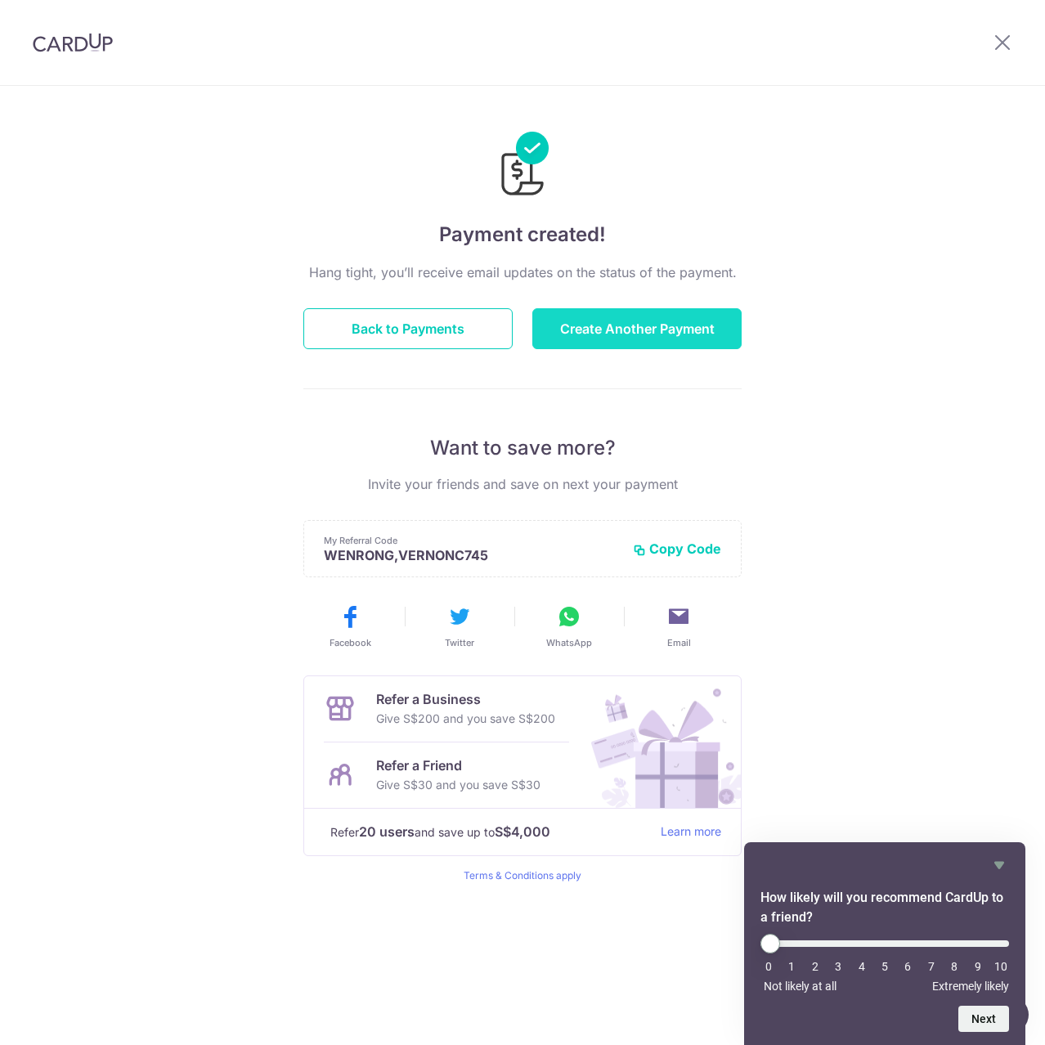
click at [561, 330] on button "Create Another Payment" at bounding box center [636, 328] width 209 height 41
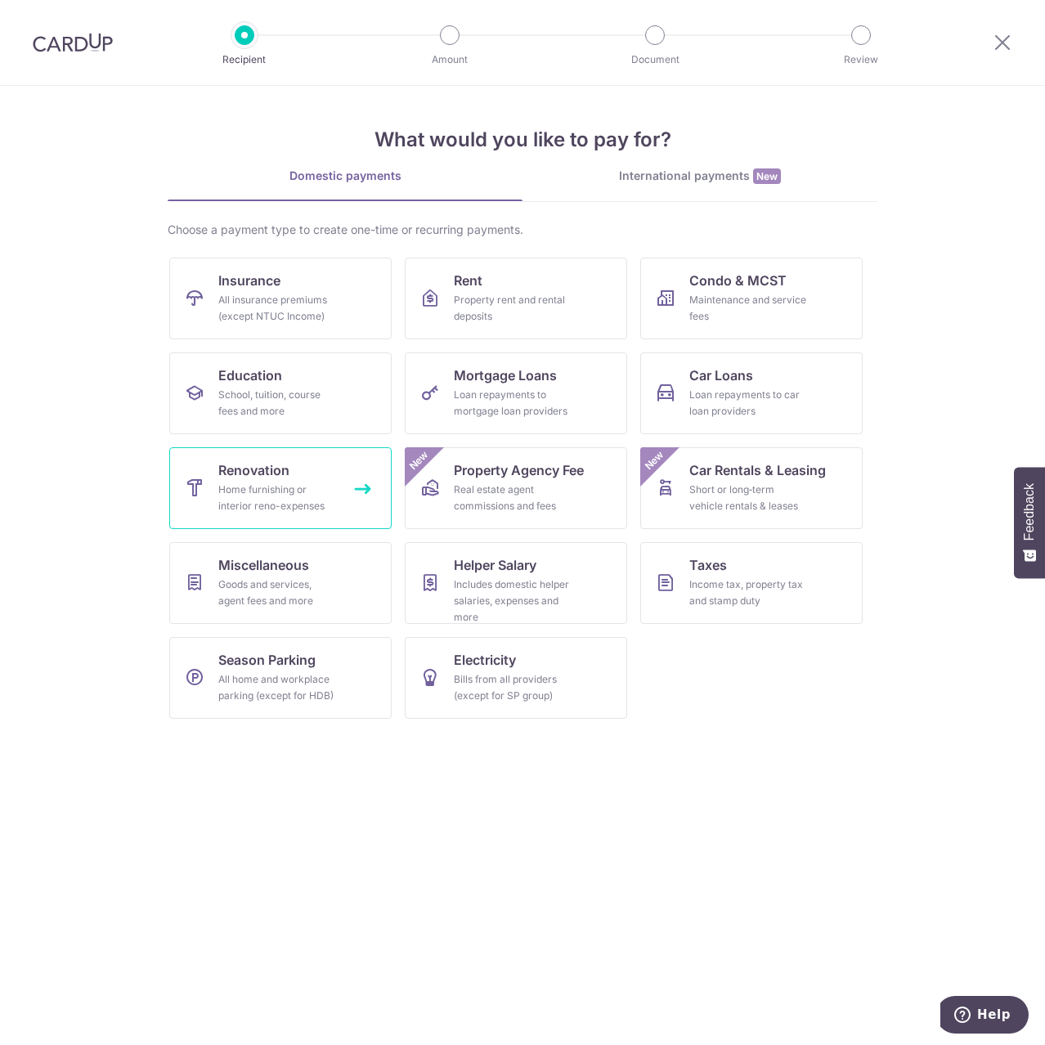
click at [371, 487] on link "Renovation Home furnishing or interior reno-expenses" at bounding box center [280, 488] width 222 height 82
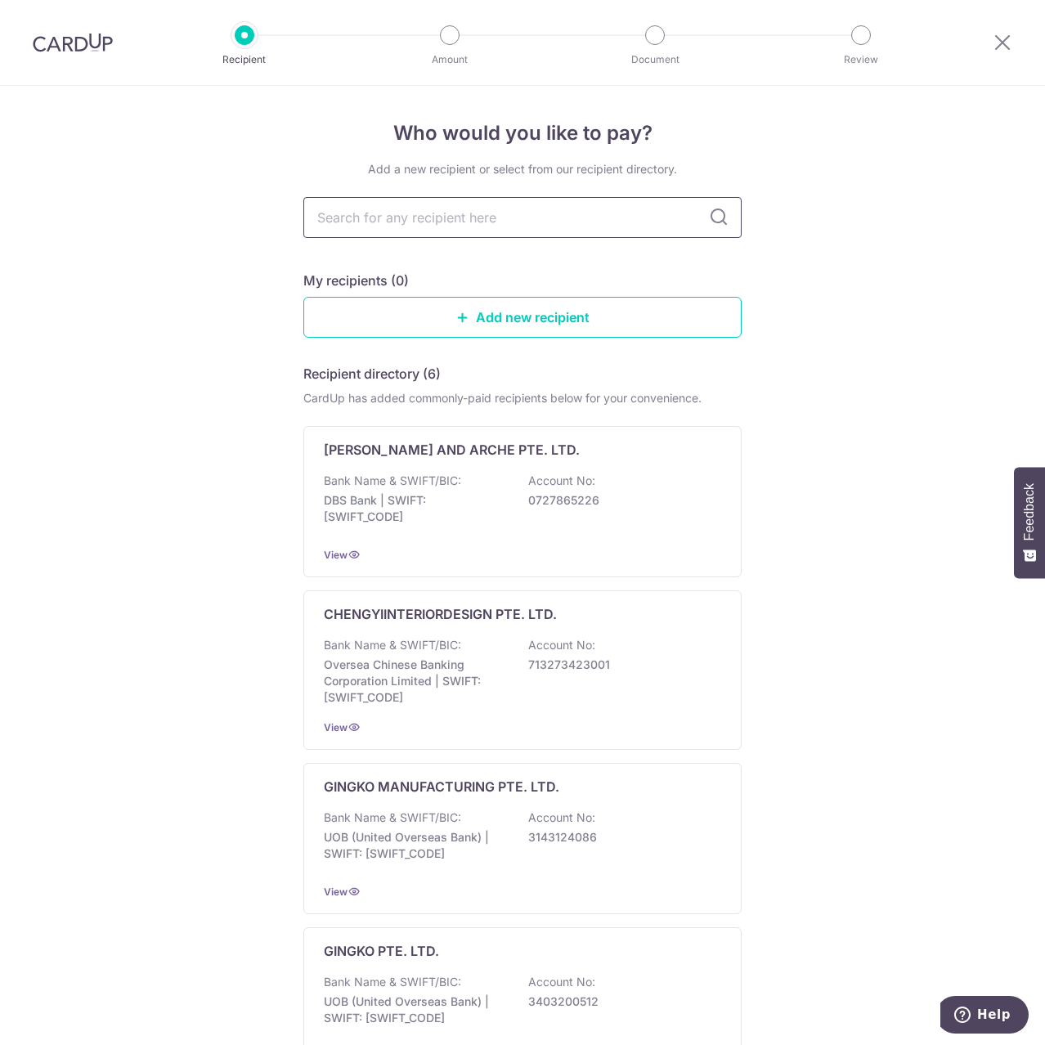
click at [450, 225] on input "text" at bounding box center [522, 217] width 438 height 41
click at [366, 609] on p "CHENGYIINTERIORDESIGN PTE. LTD." at bounding box center [440, 614] width 233 height 20
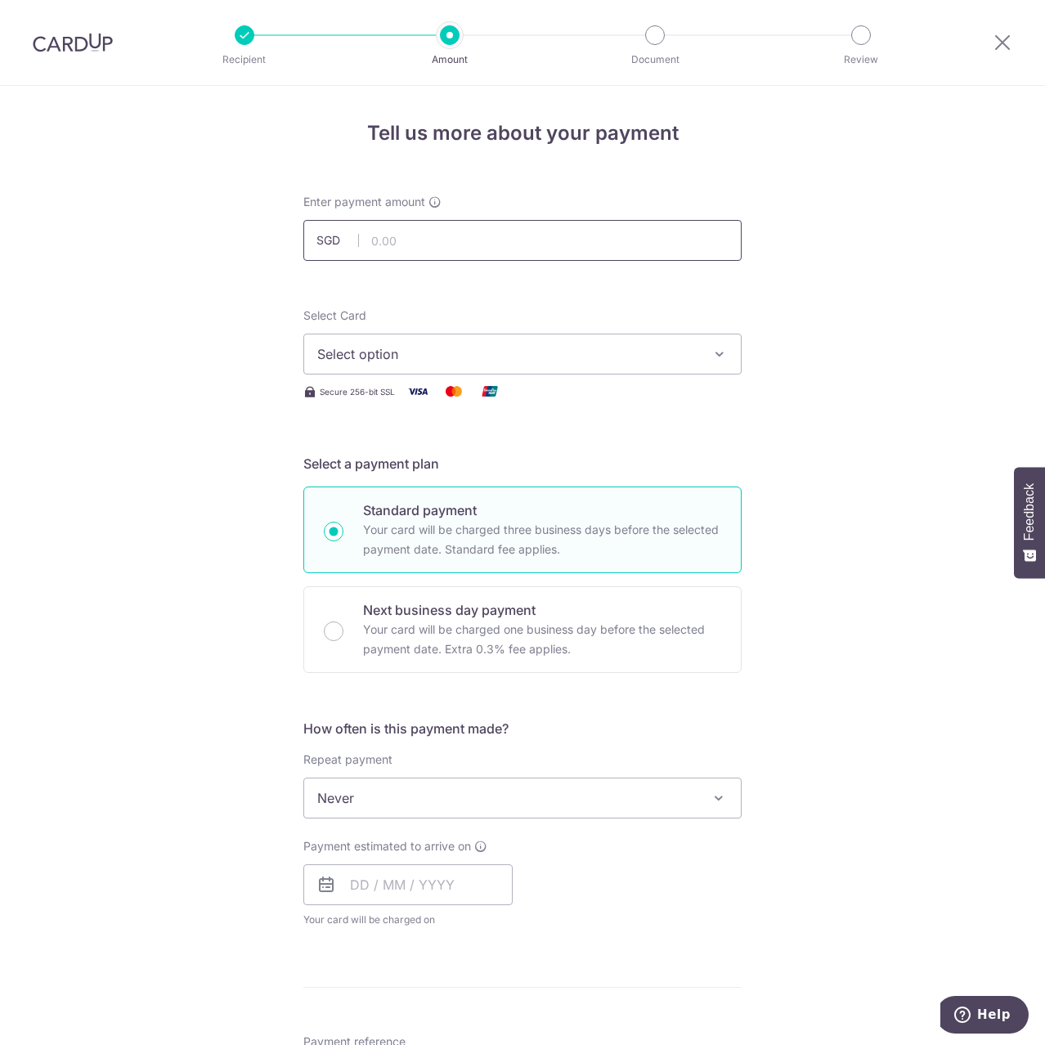
click at [401, 224] on input "text" at bounding box center [522, 240] width 438 height 41
type input "6,000.00"
click at [456, 357] on span "Select option" at bounding box center [507, 354] width 381 height 20
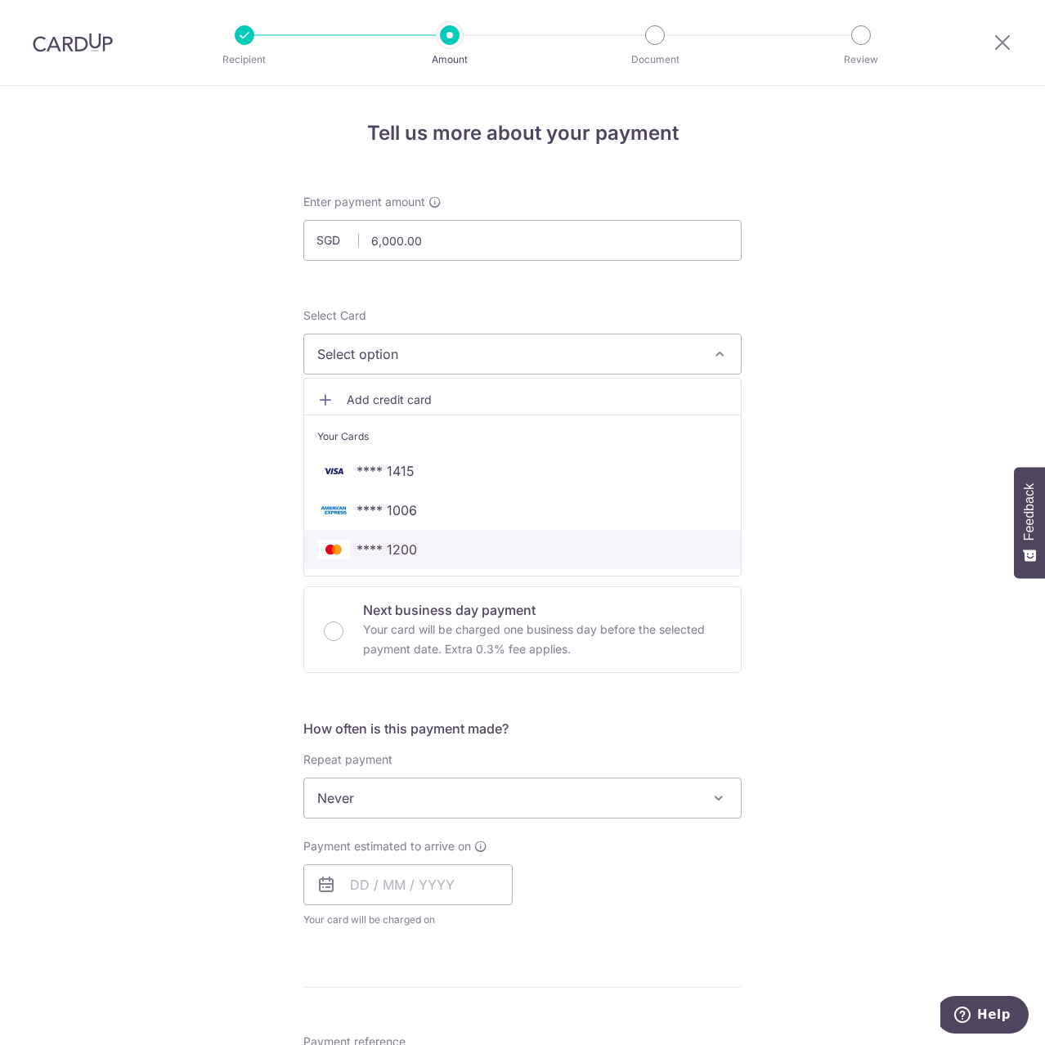
click at [472, 542] on span "**** 1200" at bounding box center [522, 550] width 411 height 20
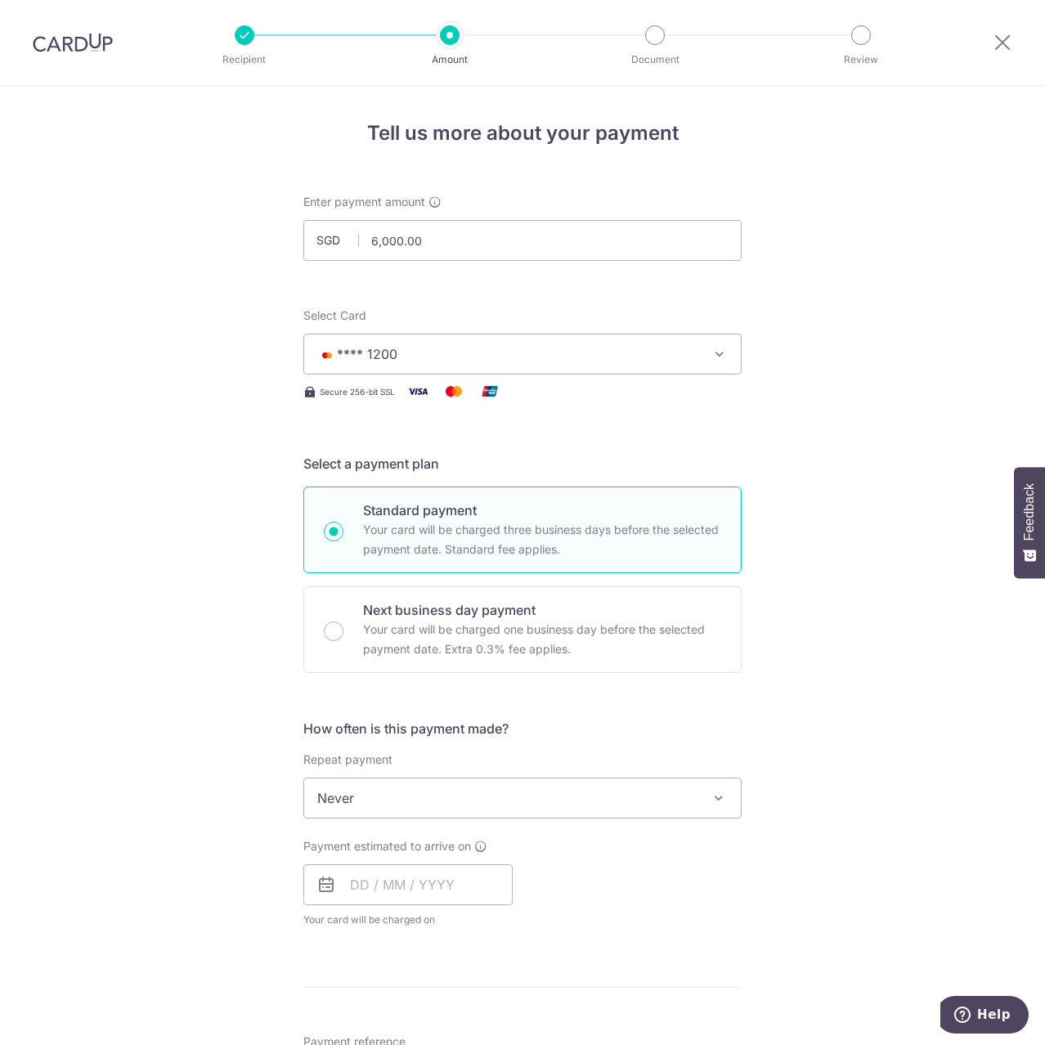
click at [363, 797] on span "Never" at bounding box center [522, 798] width 437 height 39
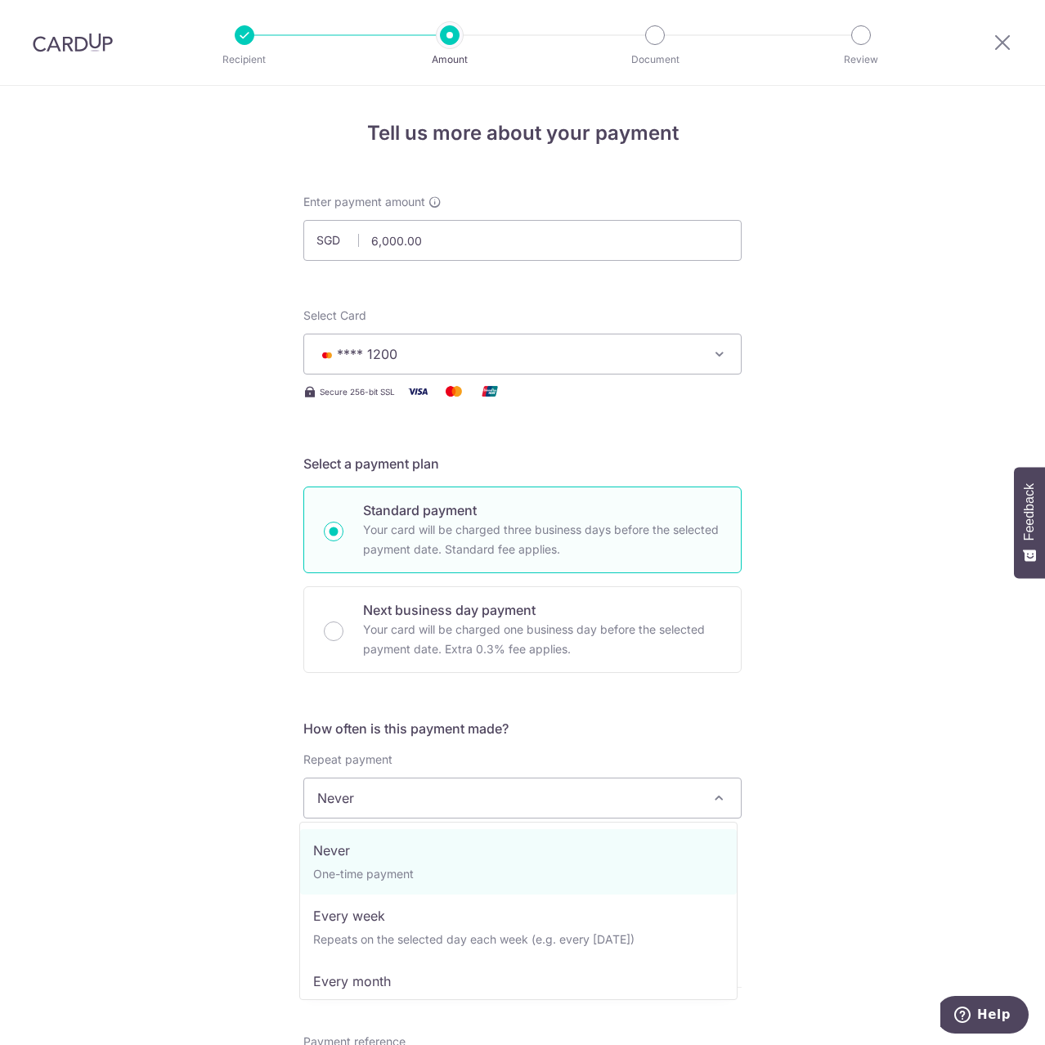
click at [358, 792] on span "Never" at bounding box center [522, 798] width 437 height 39
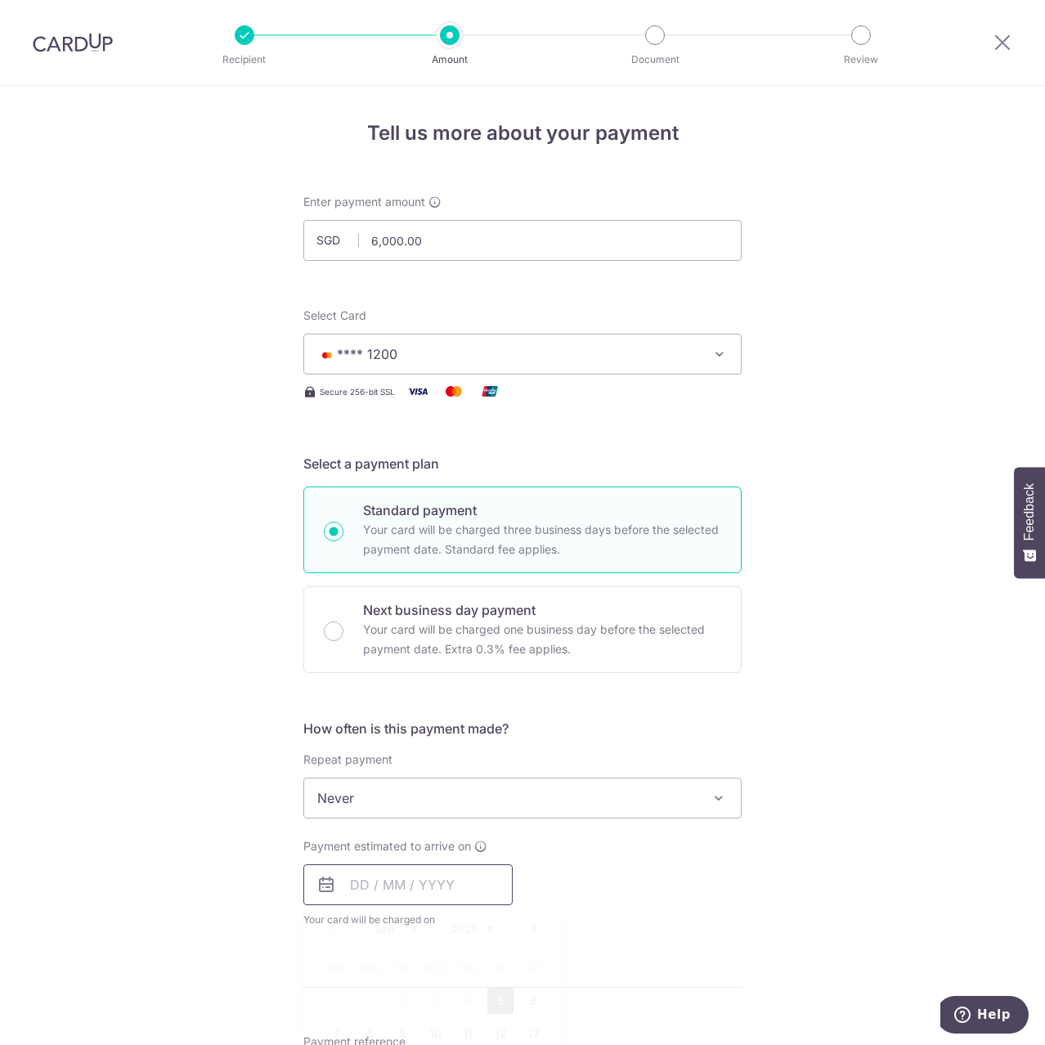
click at [336, 892] on input "text" at bounding box center [407, 885] width 209 height 41
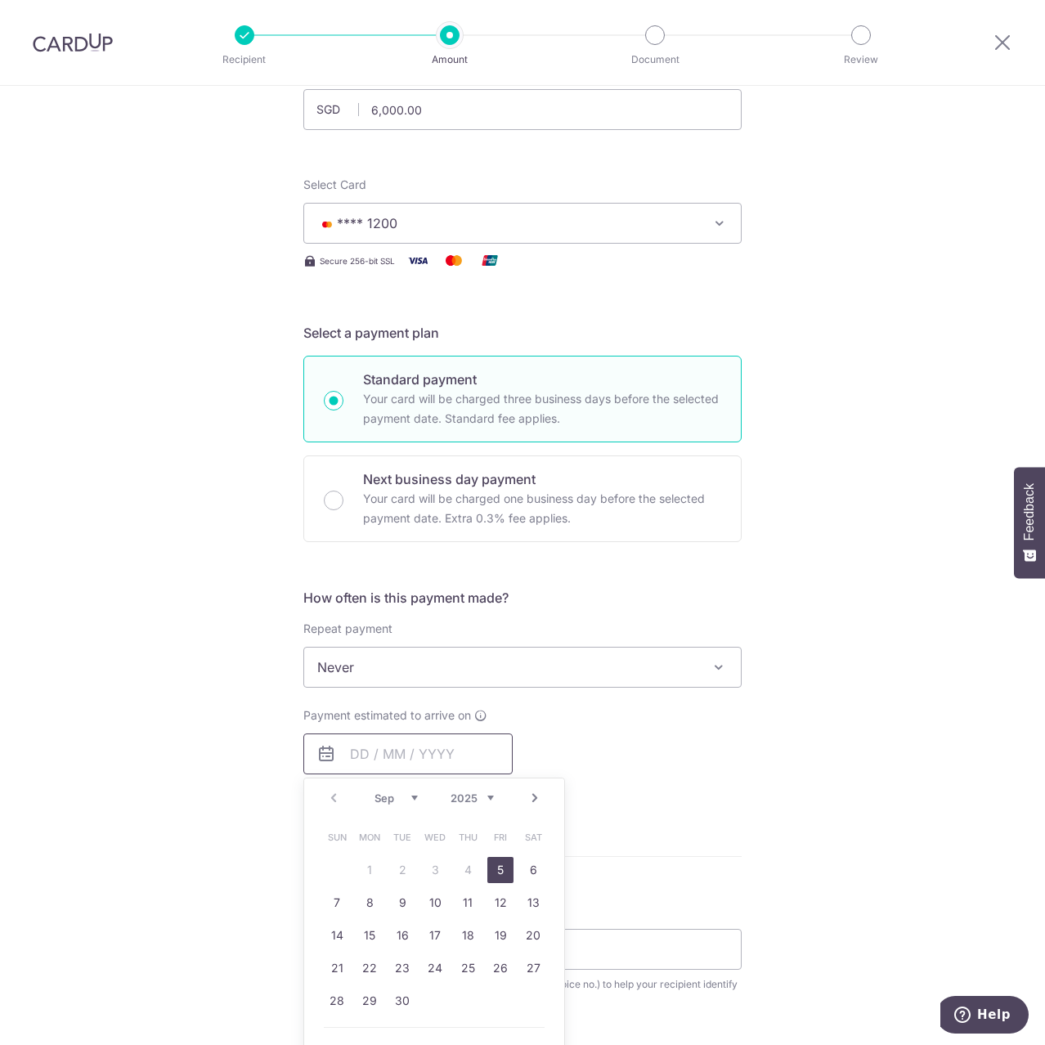
scroll to position [137, 0]
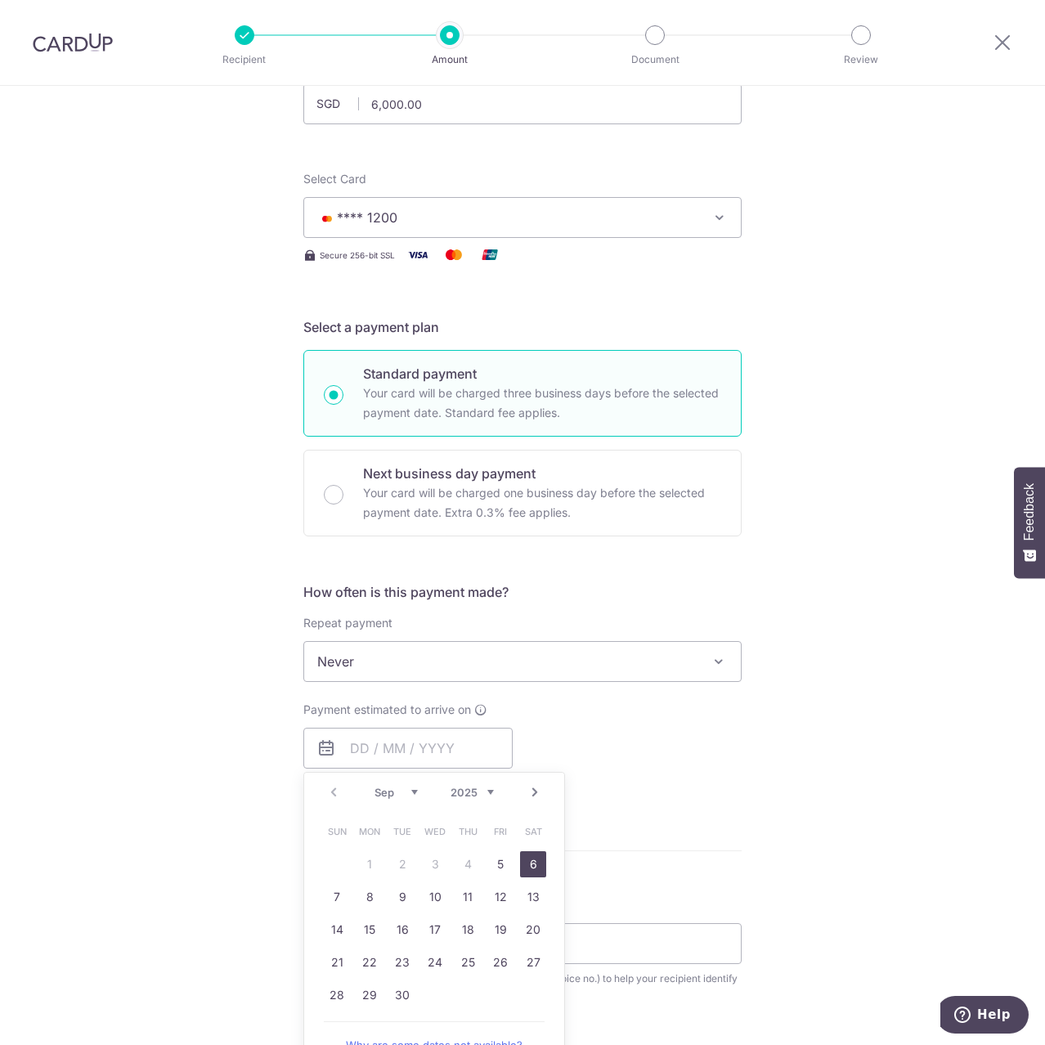
click at [528, 869] on link "6" at bounding box center [533, 864] width 26 height 26
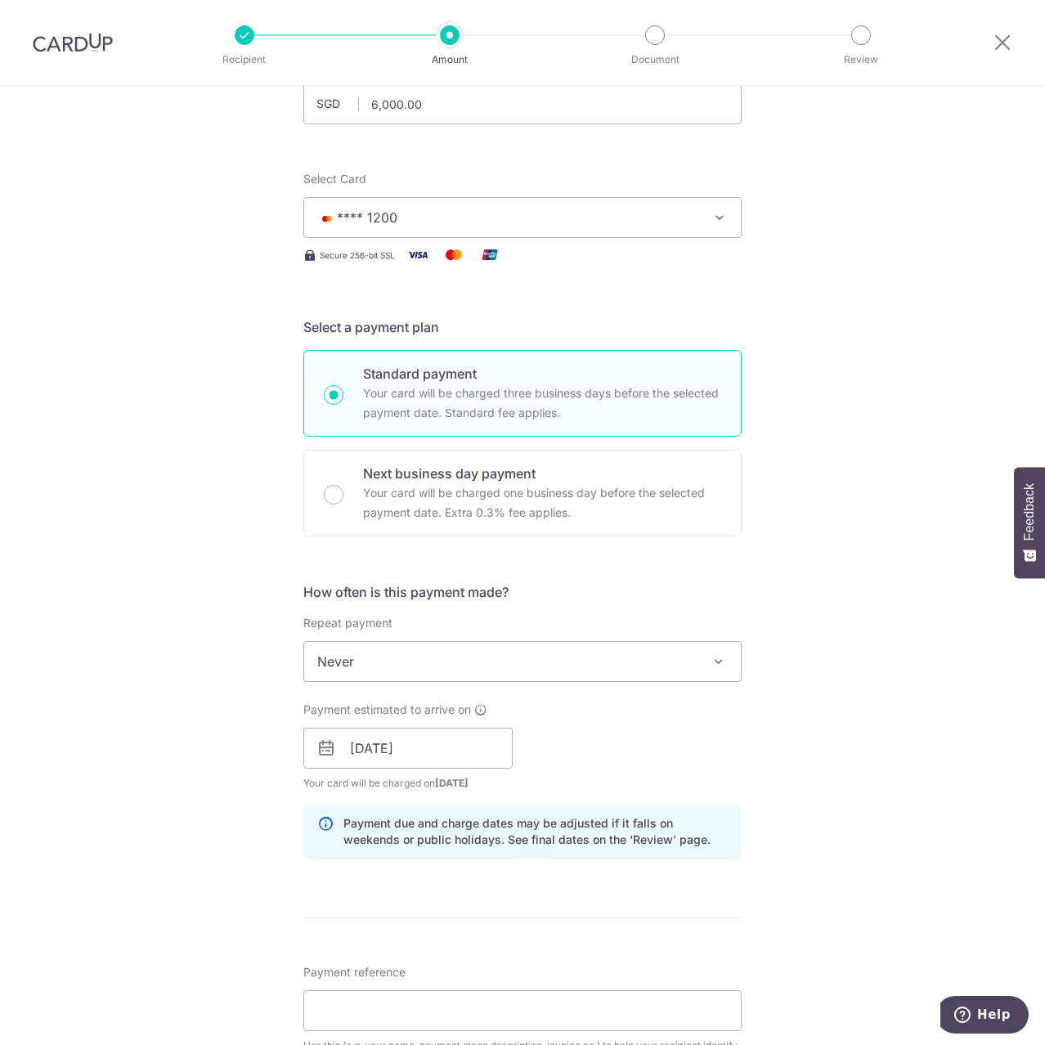
click at [246, 806] on div "Tell us more about your payment Enter payment amount SGD 6,000.00 6000.00 Selec…" at bounding box center [522, 777] width 1045 height 1656
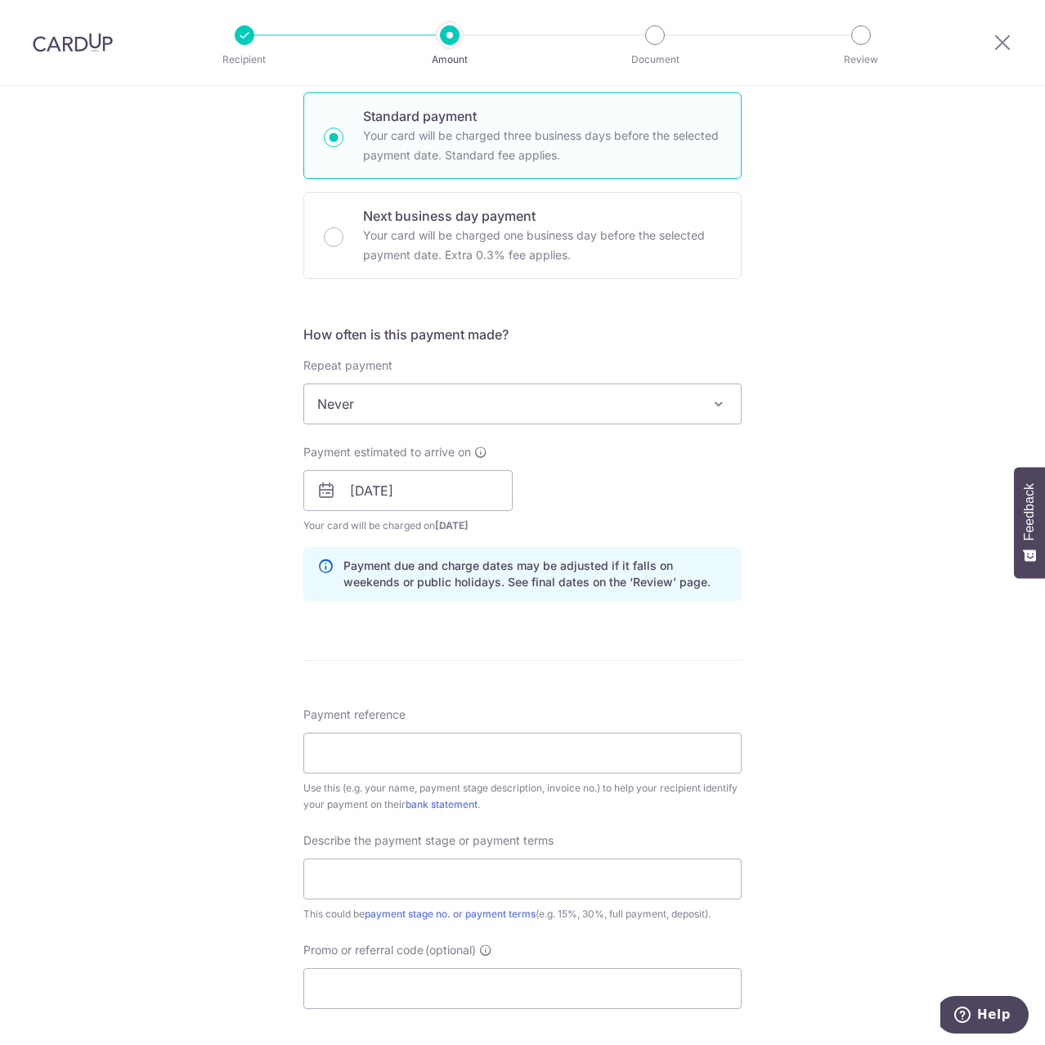
scroll to position [409, 0]
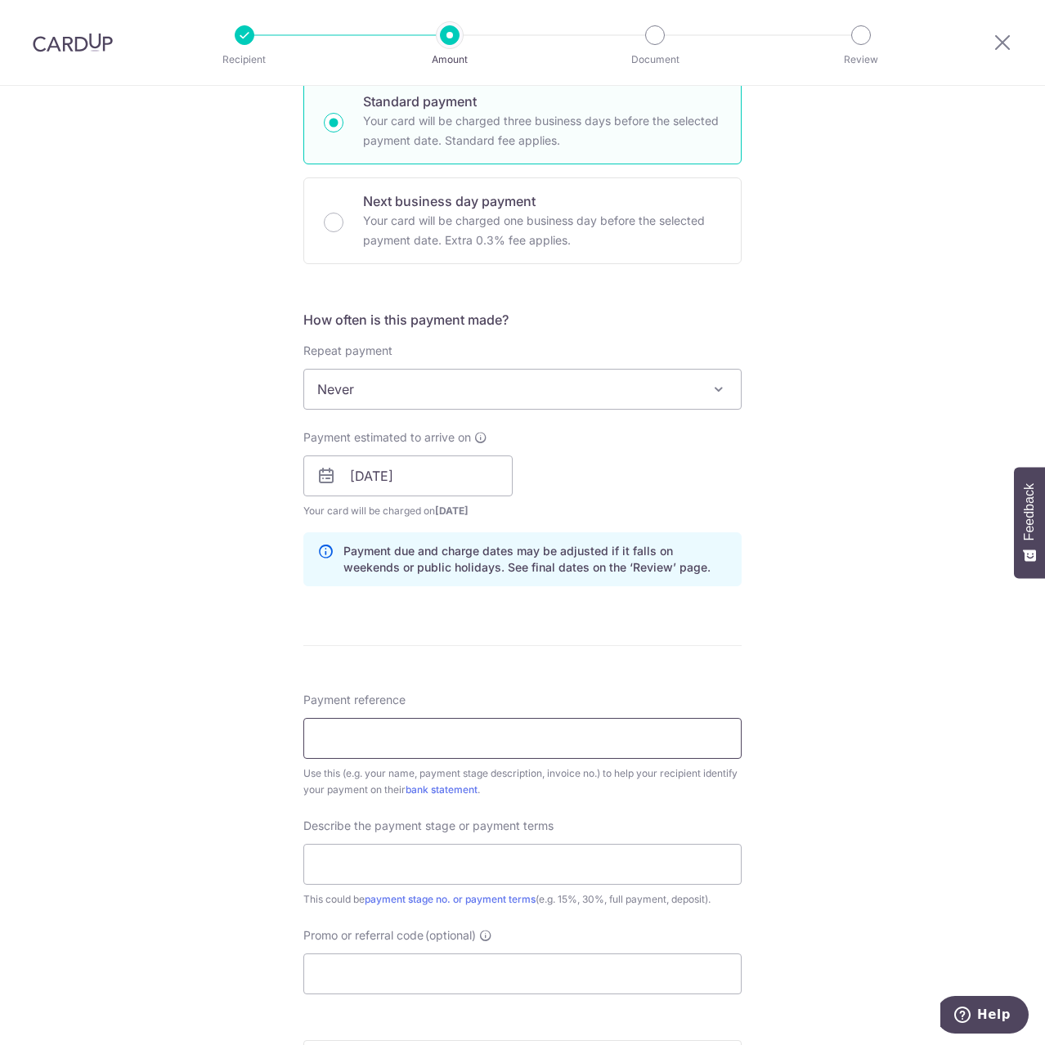
click at [391, 751] on input "Payment reference" at bounding box center [522, 738] width 438 height 41
click at [400, 483] on input "06/09/2025" at bounding box center [407, 476] width 209 height 41
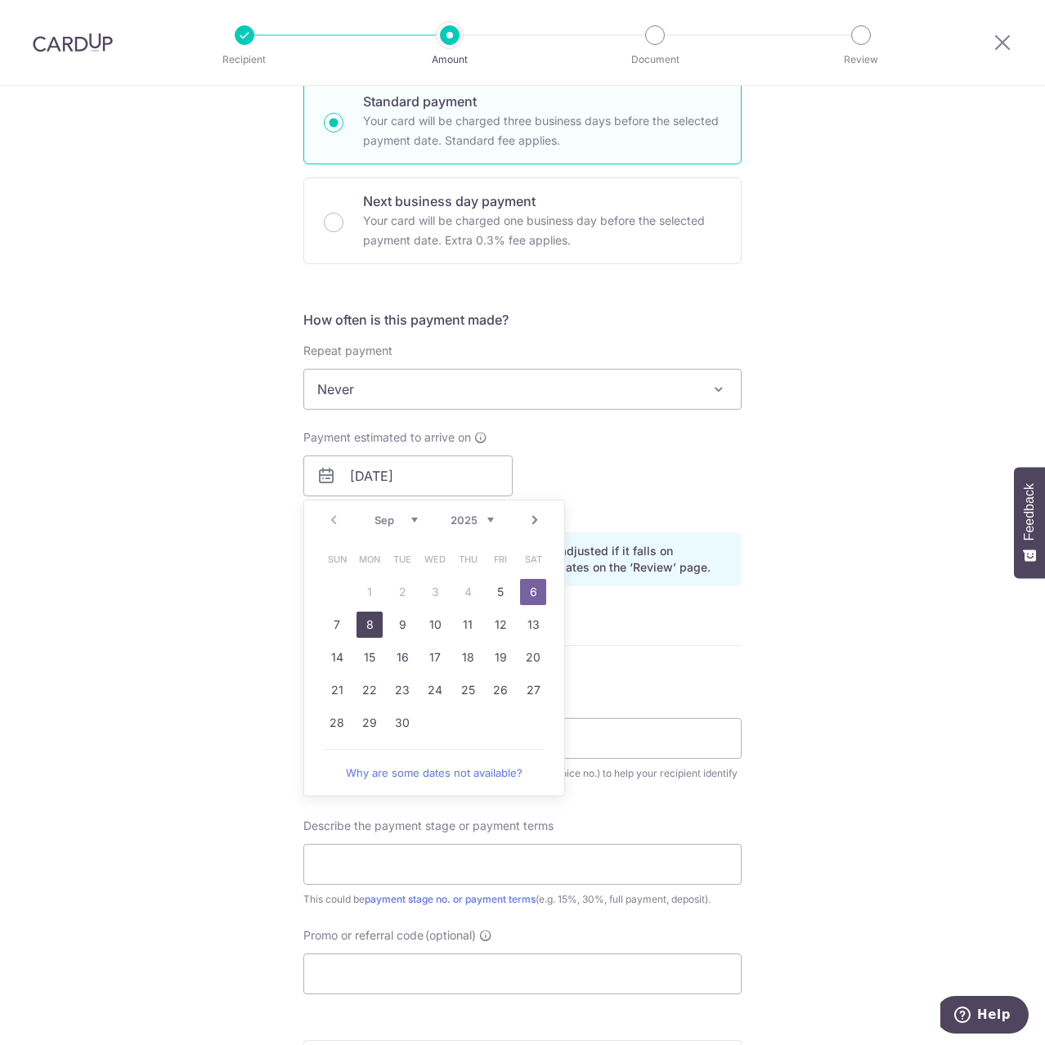
click at [368, 630] on link "8" at bounding box center [370, 625] width 26 height 26
type input "[DATE]"
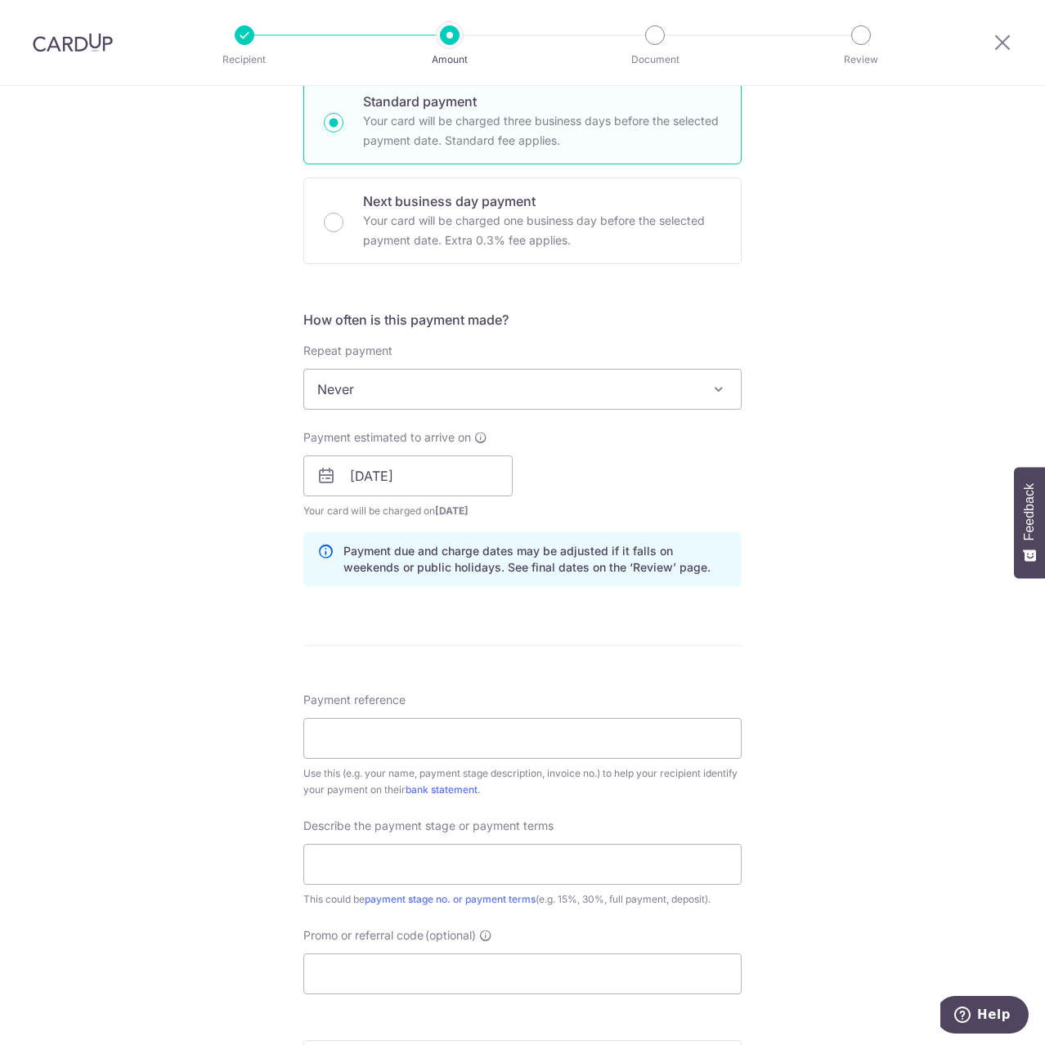
click at [402, 707] on div "Payment reference Use this (e.g. your name, payment stage description, invoice …" at bounding box center [522, 745] width 438 height 106
click at [402, 731] on input "Payment reference" at bounding box center [522, 738] width 438 height 41
type input "2024RW2421"
click at [405, 877] on input "text" at bounding box center [522, 864] width 438 height 41
drag, startPoint x: 333, startPoint y: 864, endPoint x: 214, endPoint y: 863, distance: 118.6
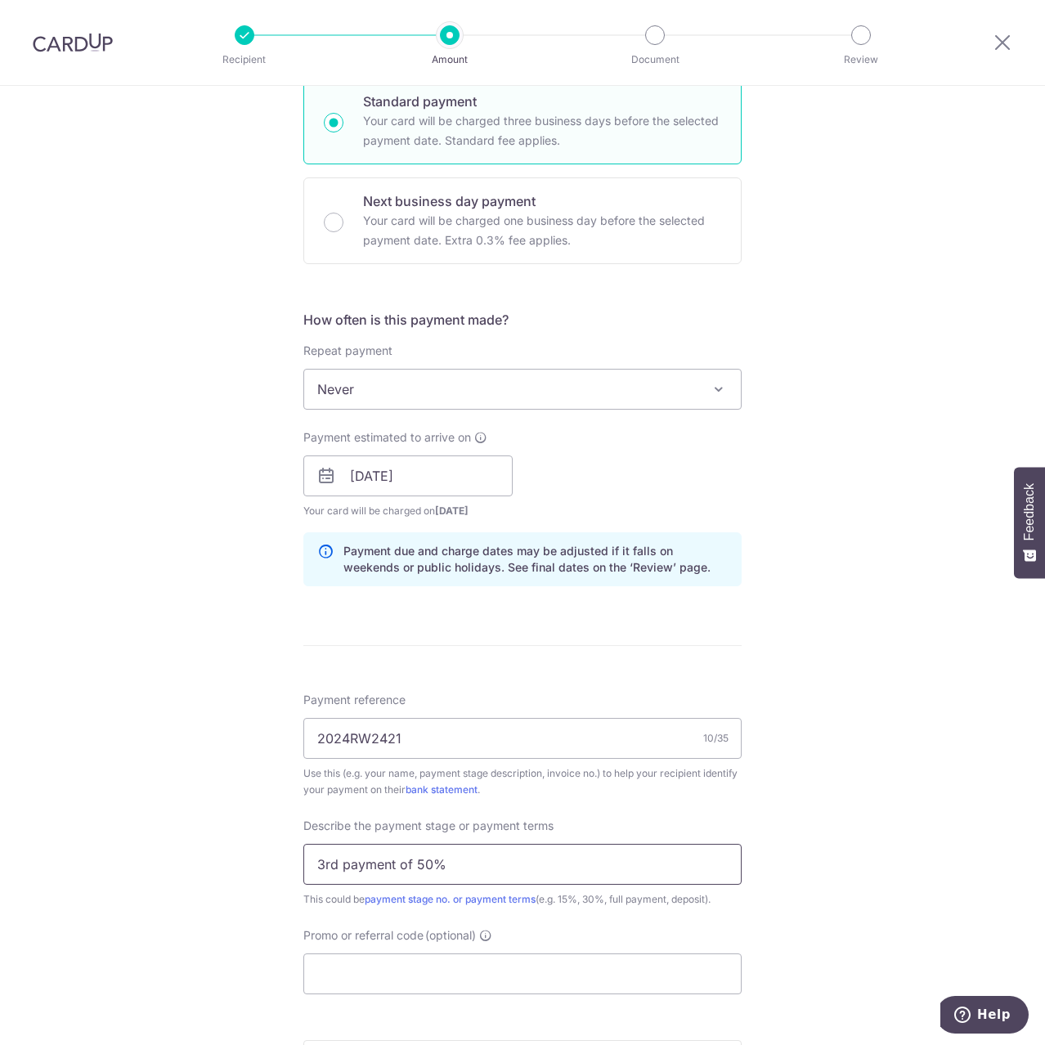
click at [216, 864] on div "Tell us more about your payment Enter payment amount SGD 6,000.00 6000.00 Selec…" at bounding box center [522, 505] width 1045 height 1656
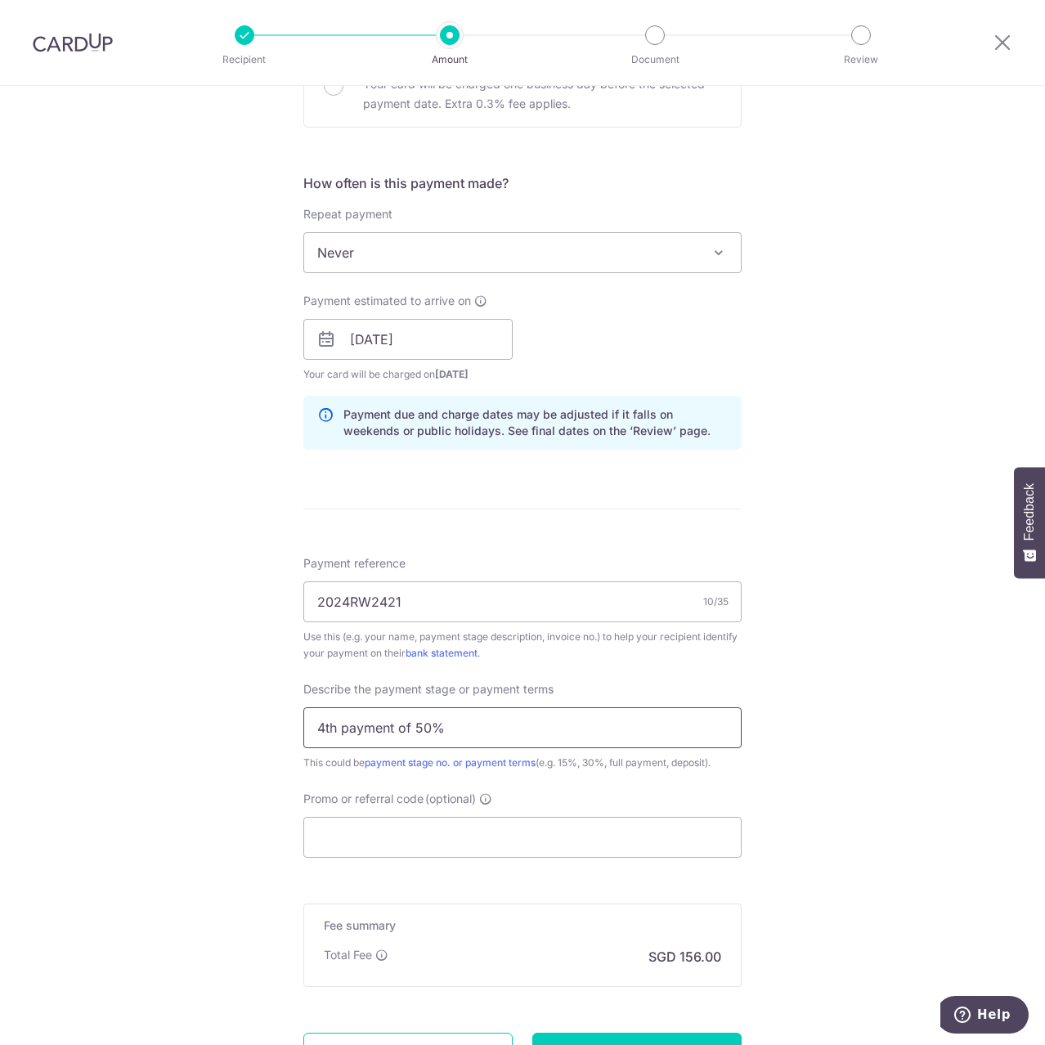
type input "4th payment of 50%"
click at [240, 853] on div "Tell us more about your payment Enter payment amount SGD 6,000.00 6000.00 Selec…" at bounding box center [522, 368] width 1045 height 1656
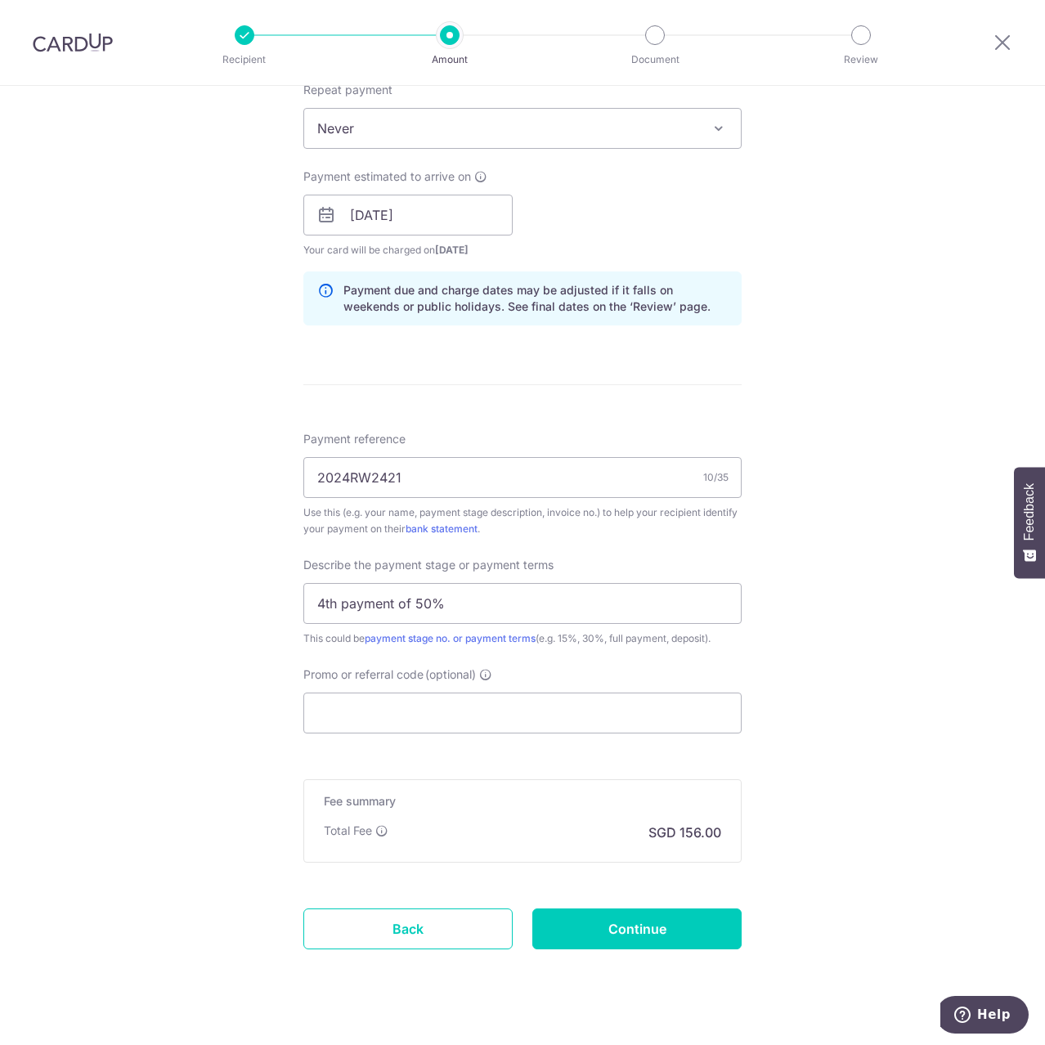
scroll to position [697, 0]
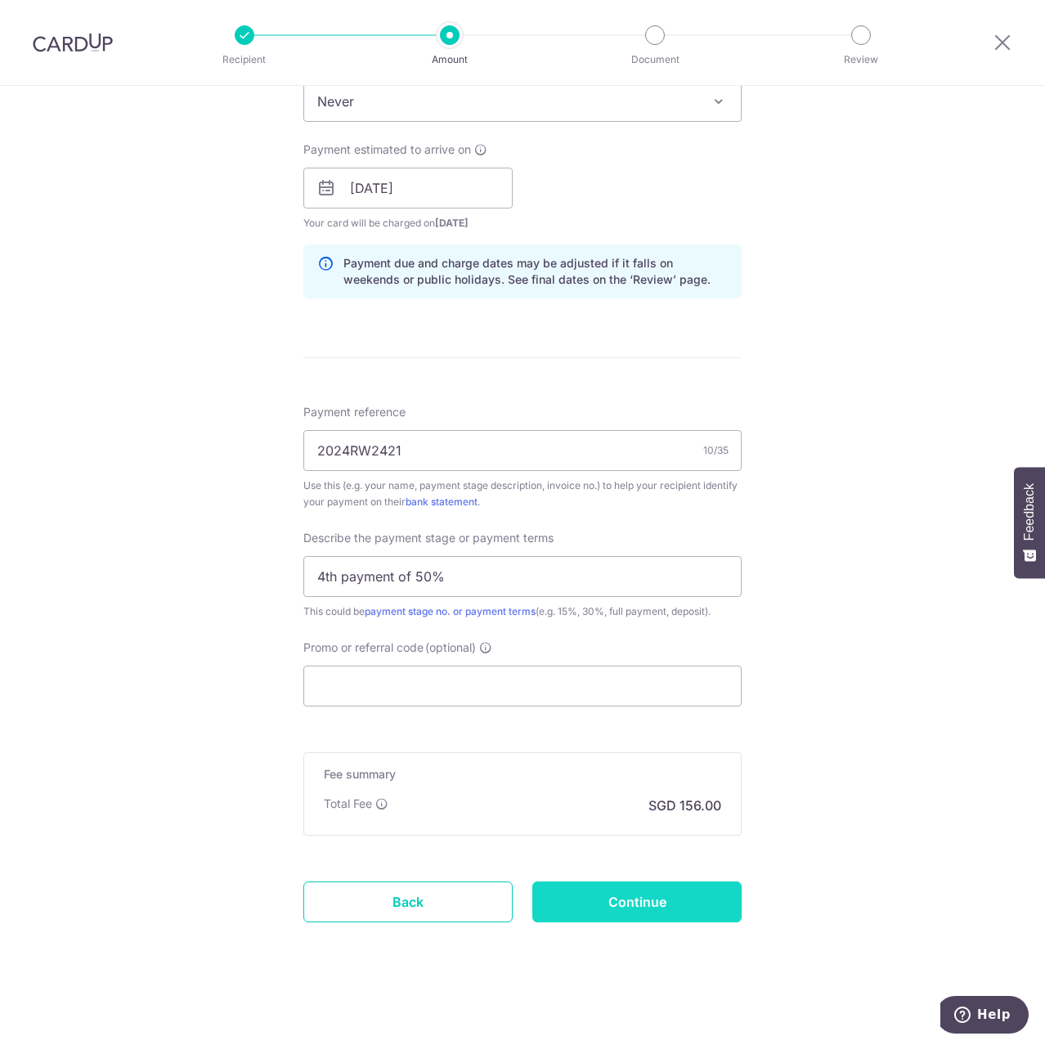
click at [571, 902] on input "Continue" at bounding box center [636, 902] width 209 height 41
type input "Create Schedule"
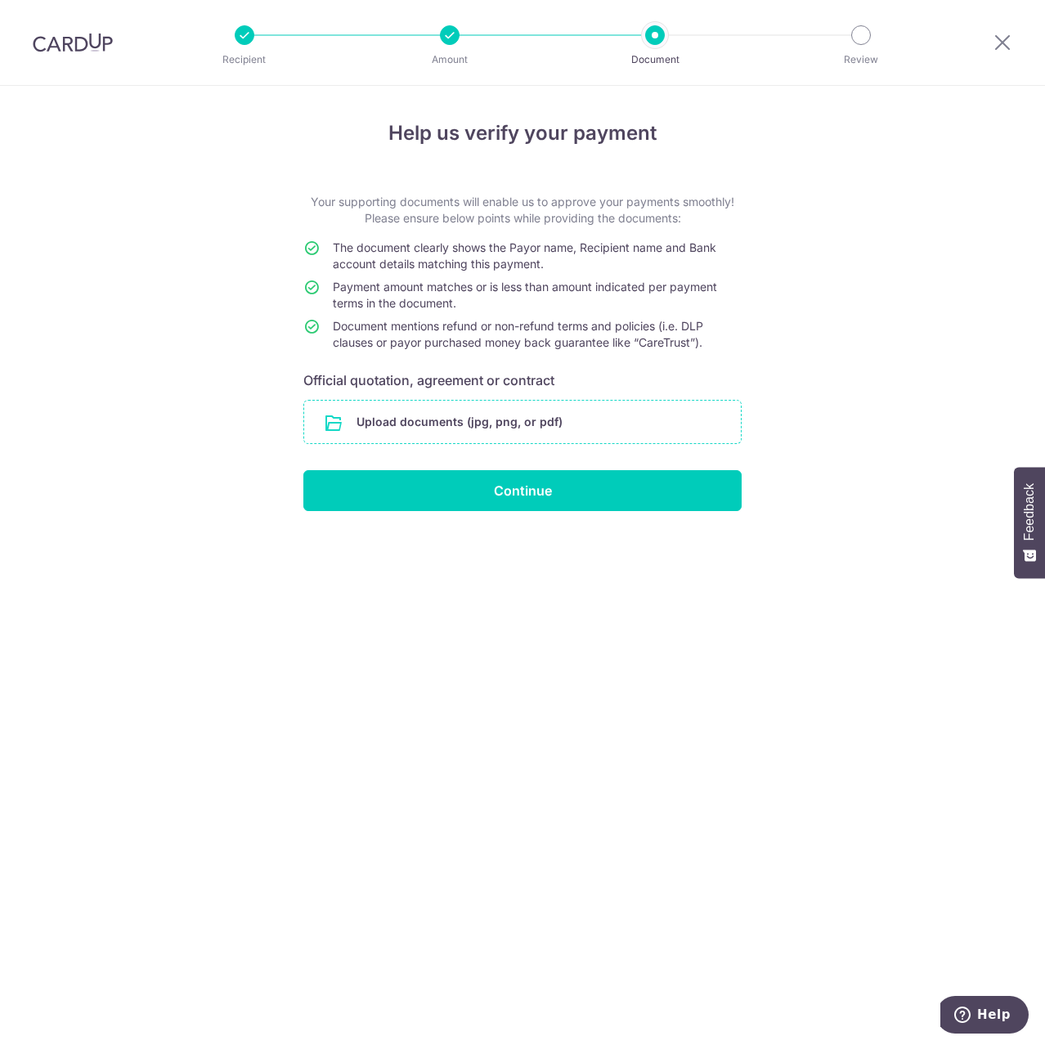
click at [454, 422] on input "file" at bounding box center [522, 422] width 437 height 43
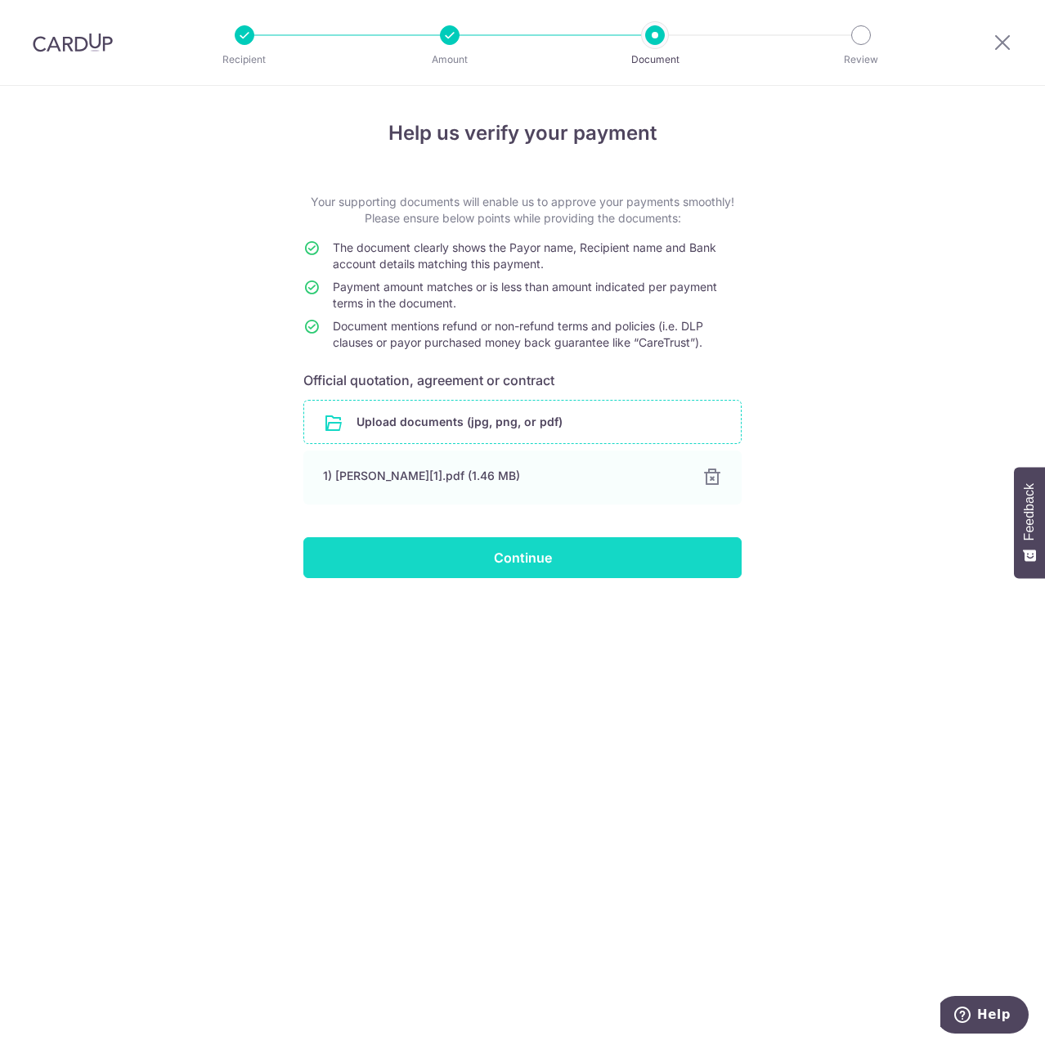
click at [515, 562] on input "Continue" at bounding box center [522, 557] width 438 height 41
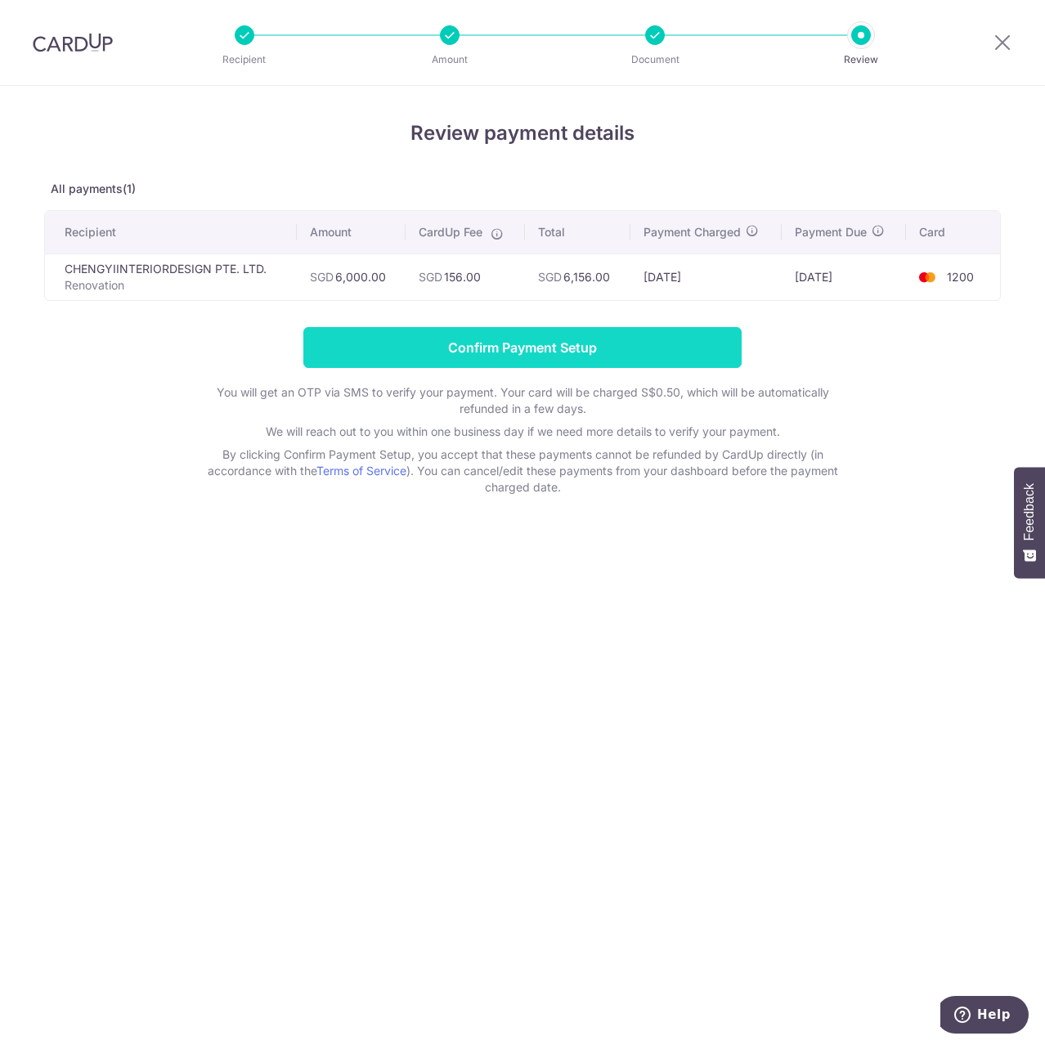
click at [536, 358] on input "Confirm Payment Setup" at bounding box center [522, 347] width 438 height 41
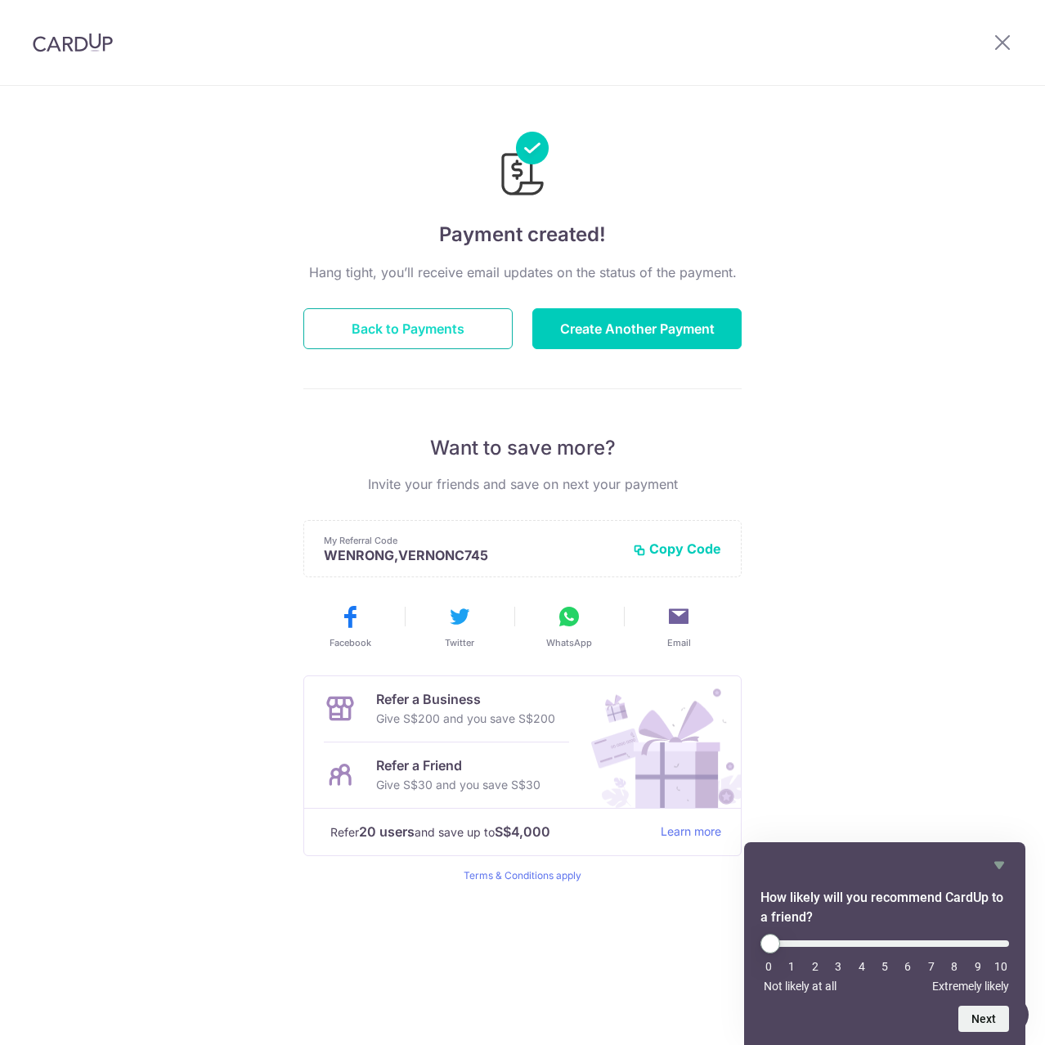
click at [452, 327] on button "Back to Payments" at bounding box center [407, 328] width 209 height 41
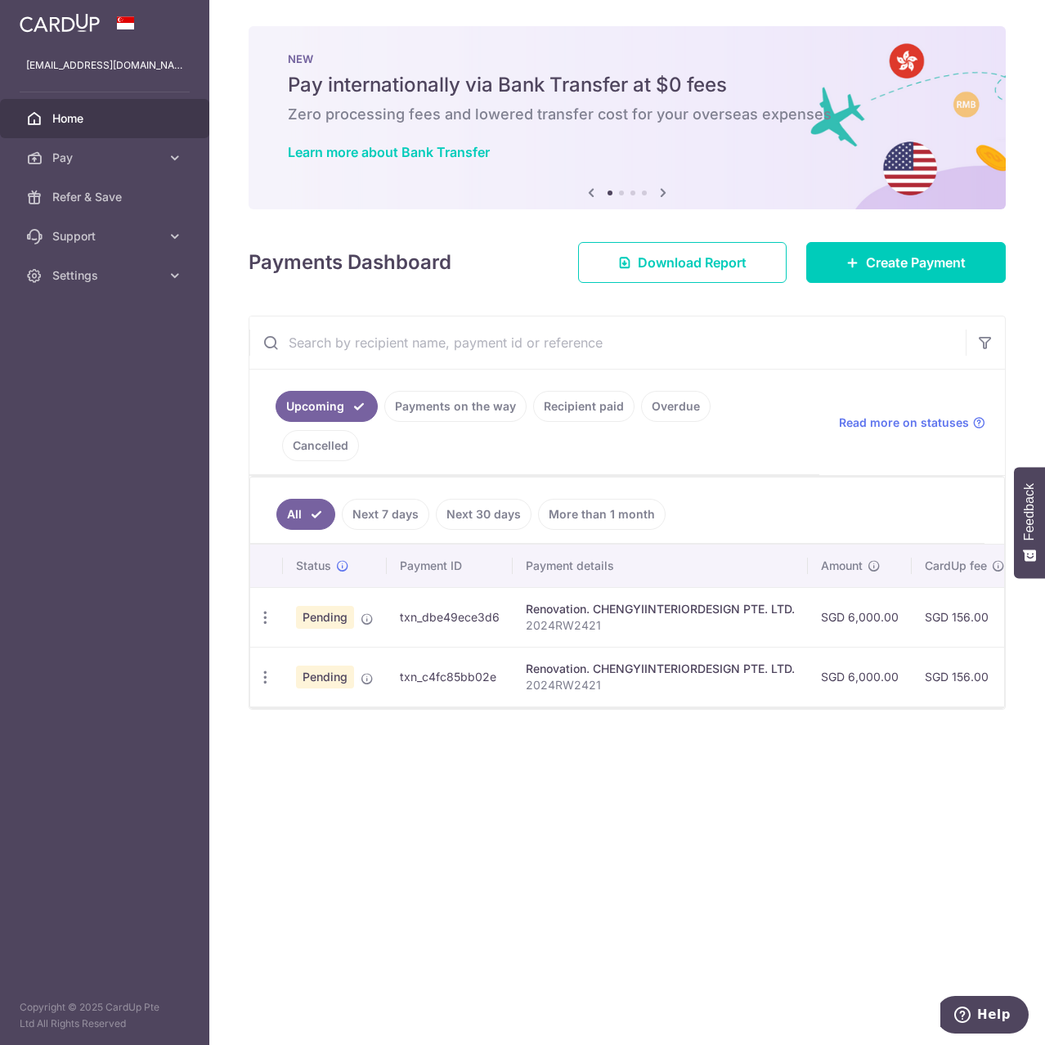
click at [433, 414] on link "Payments on the way" at bounding box center [455, 406] width 142 height 31
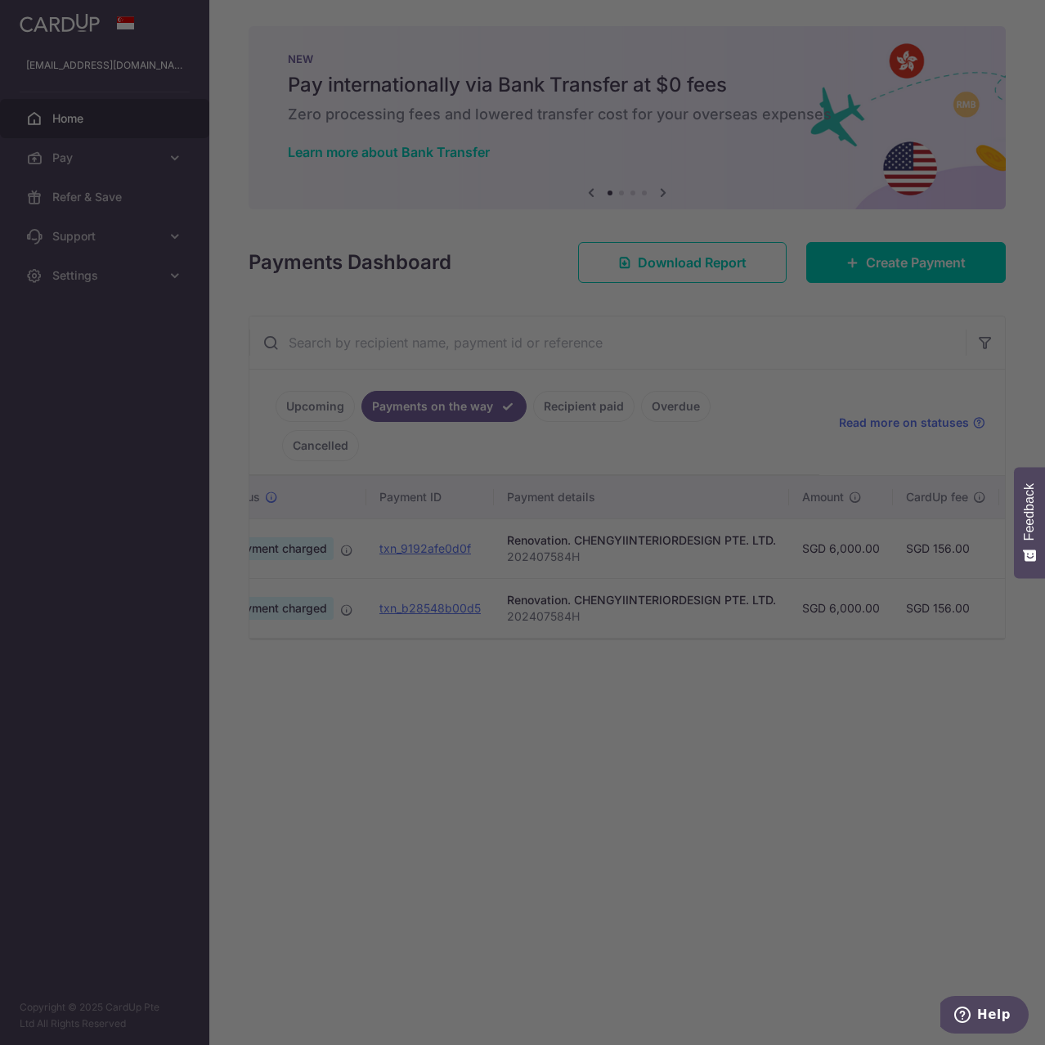
scroll to position [0, 72]
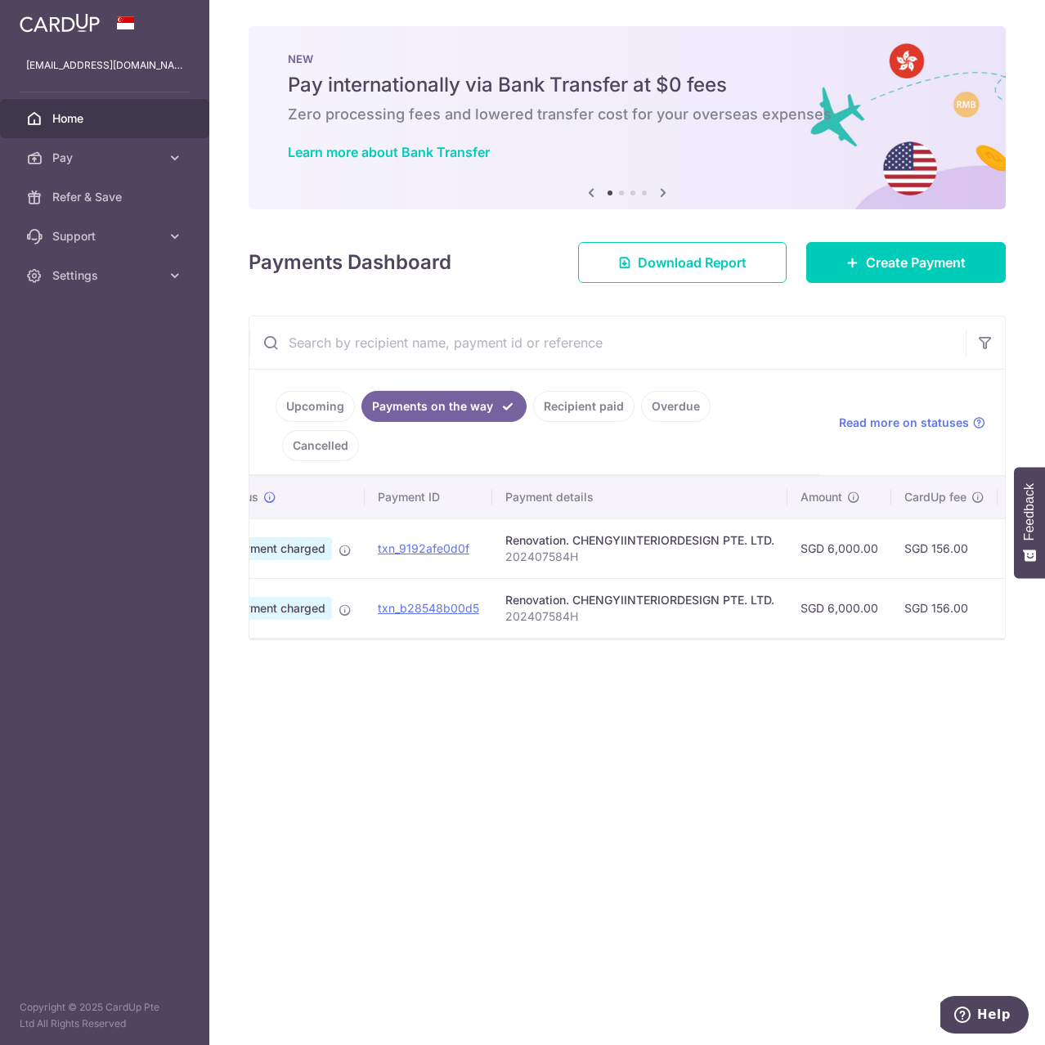
click at [559, 416] on link "Recipient paid" at bounding box center [583, 406] width 101 height 31
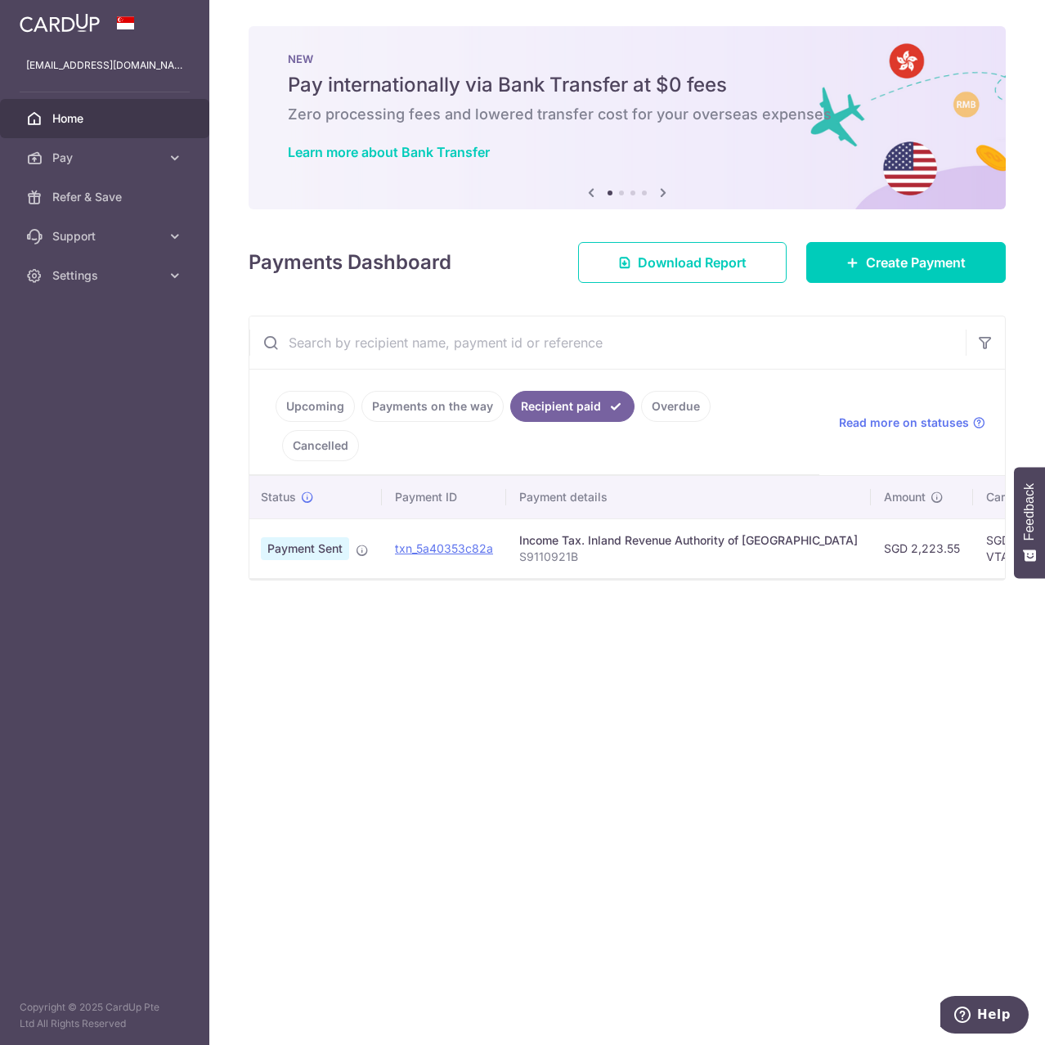
scroll to position [0, 29]
click at [438, 412] on link "Payments on the way" at bounding box center [433, 406] width 142 height 31
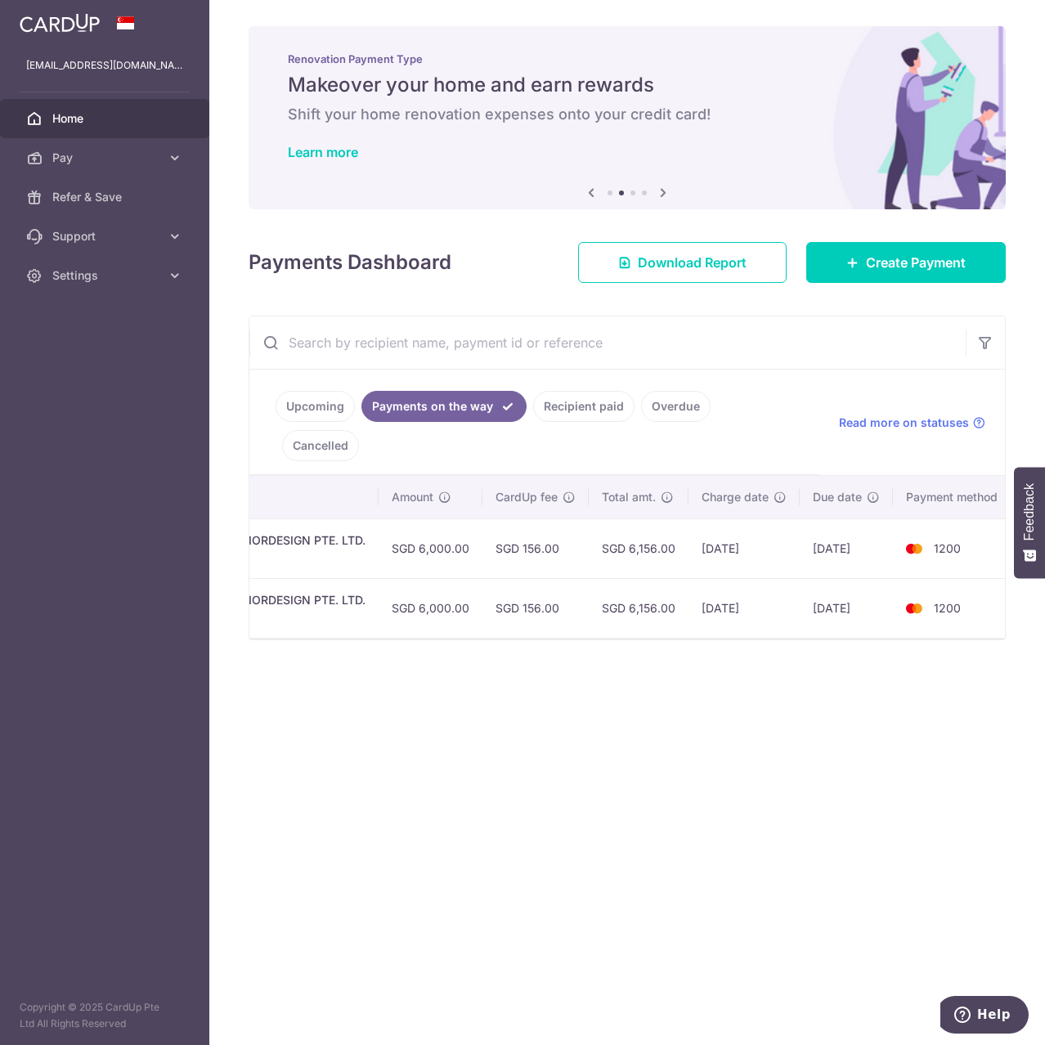
scroll to position [0, 485]
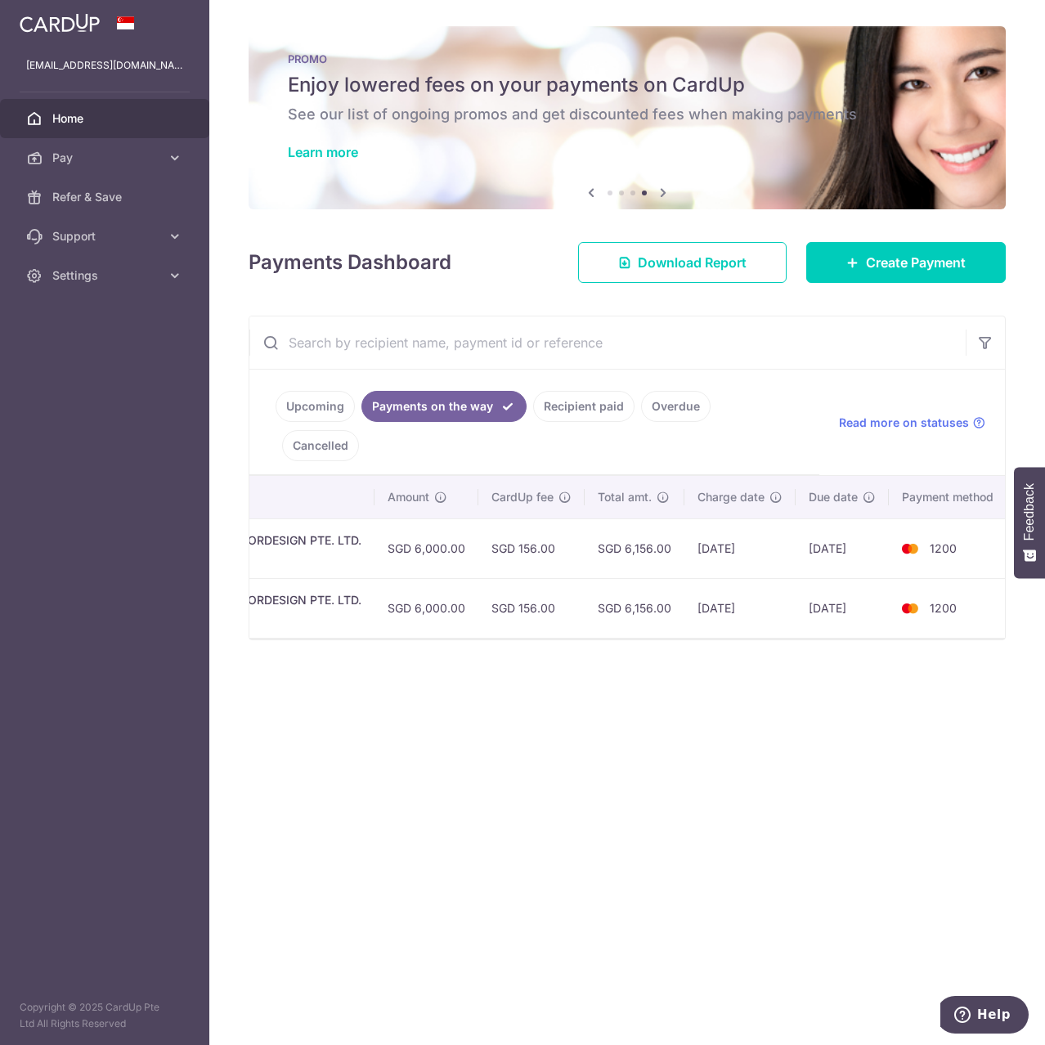
drag, startPoint x: 335, startPoint y: 410, endPoint x: 341, endPoint y: 435, distance: 26.0
click at [335, 410] on link "Upcoming" at bounding box center [315, 406] width 79 height 31
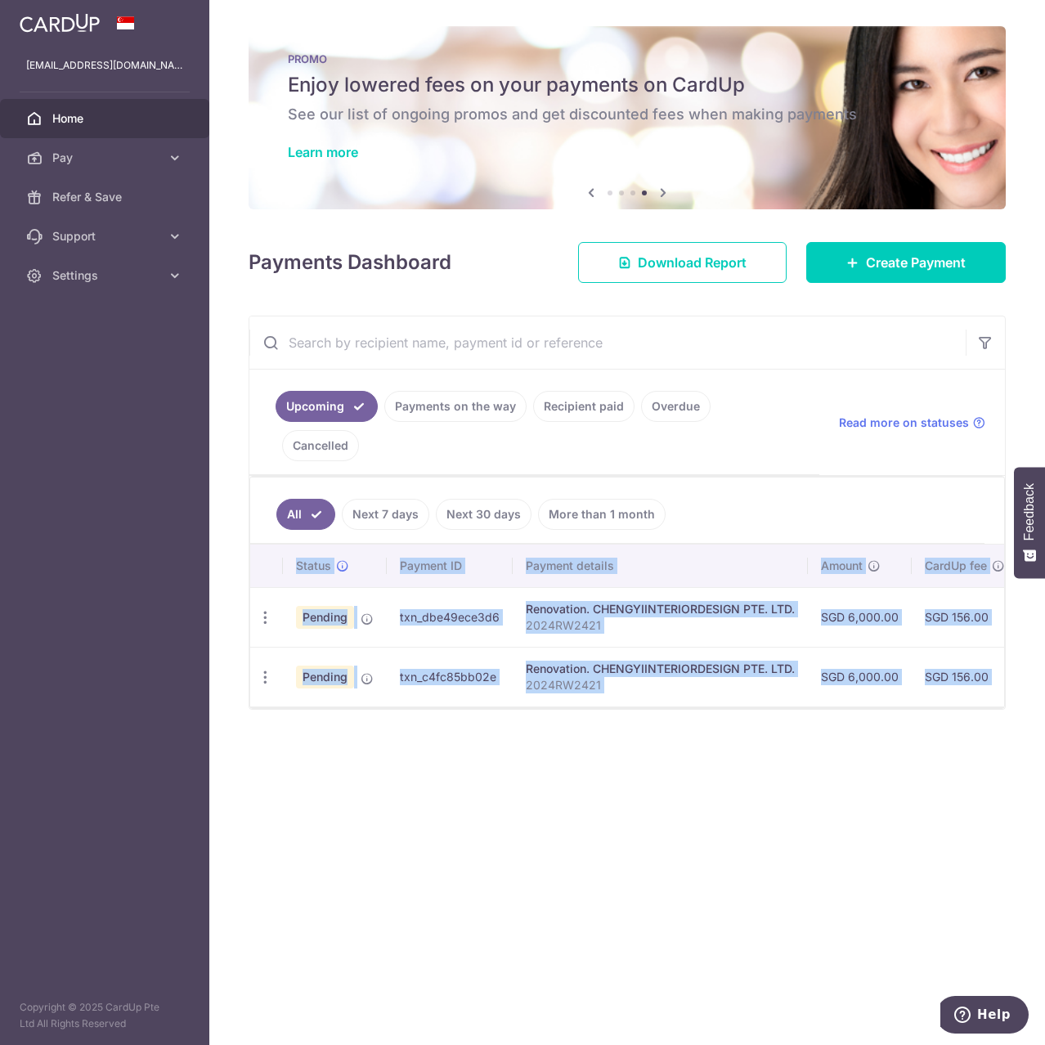
drag, startPoint x: 640, startPoint y: 676, endPoint x: 719, endPoint y: 672, distance: 78.6
click at [720, 672] on div "Status Payment ID Payment details Amount CardUp fee Total amt. Charge date Due …" at bounding box center [627, 627] width 754 height 164
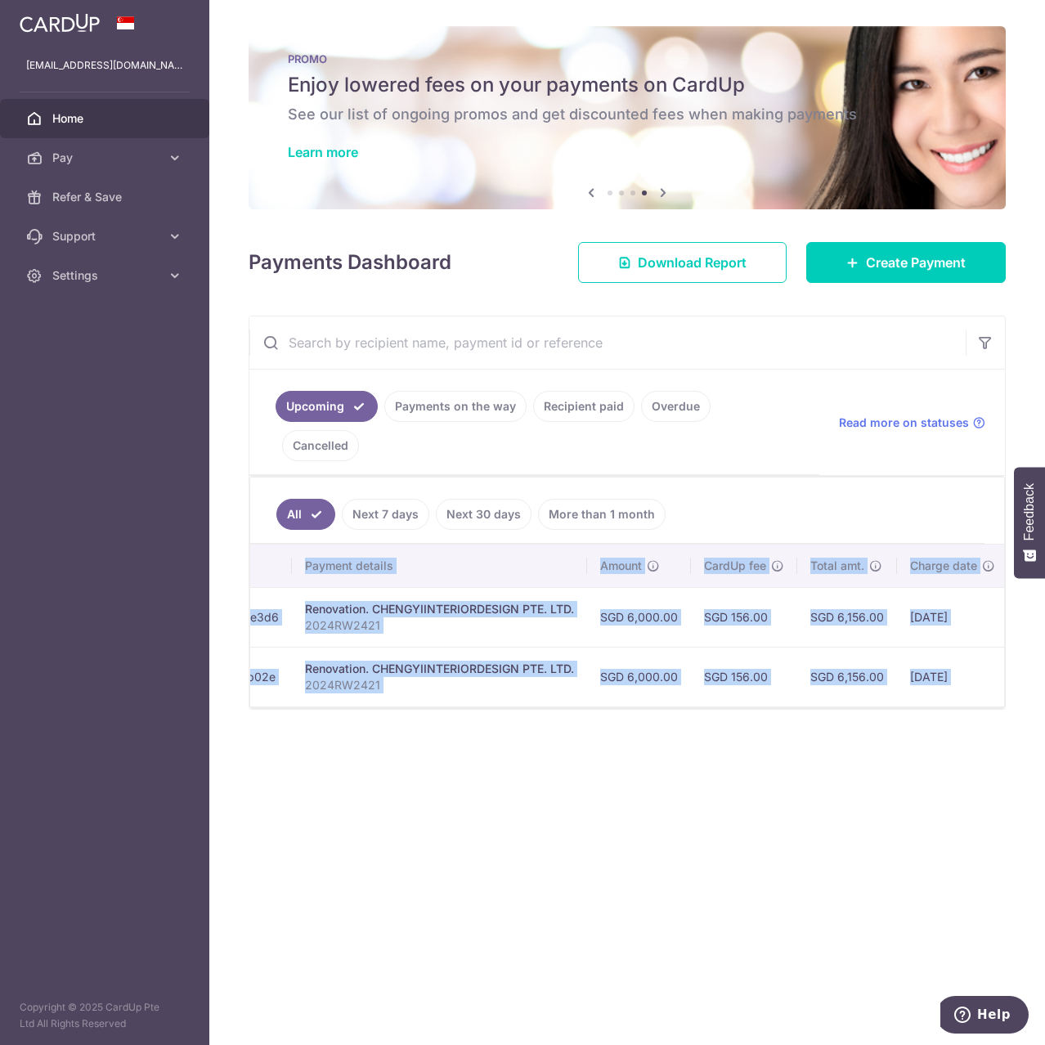
scroll to position [0, 361]
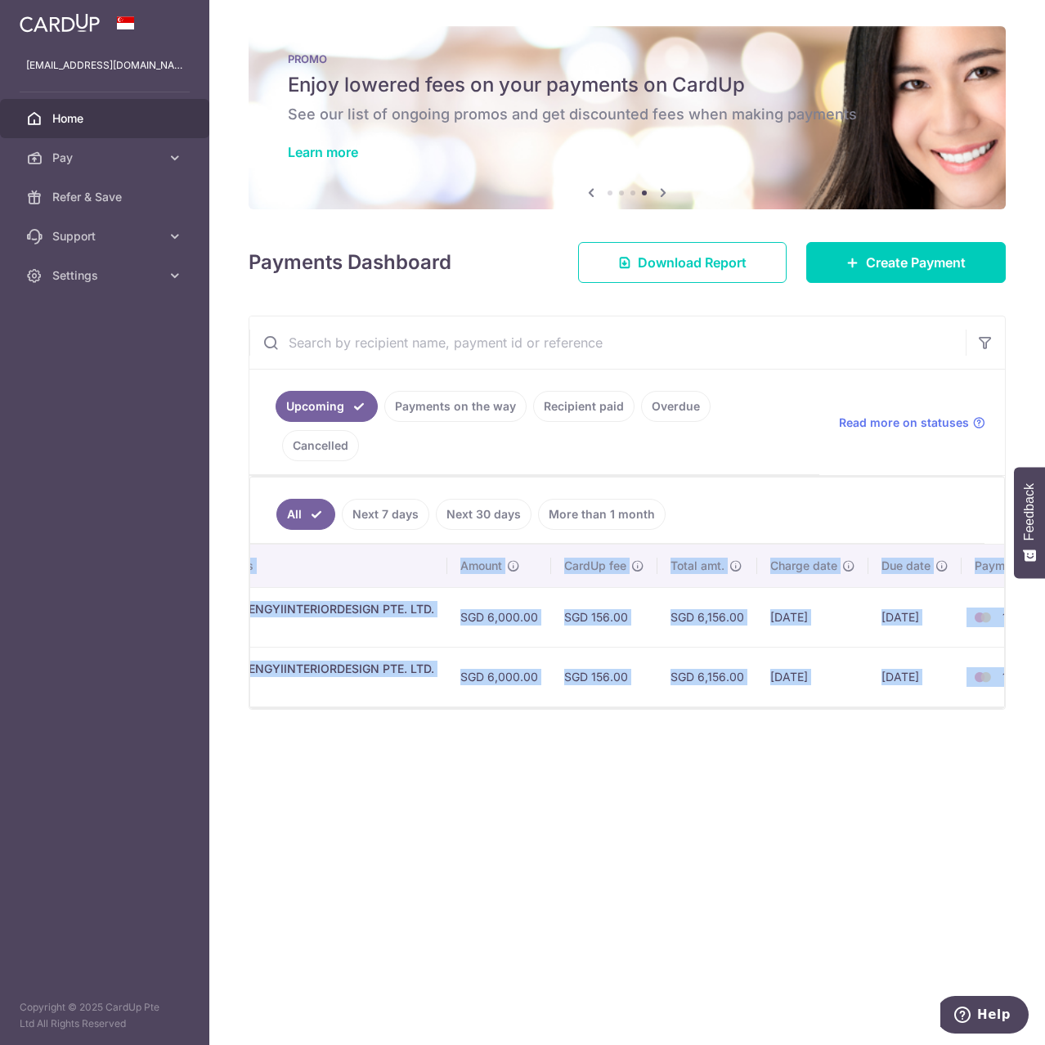
click at [885, 734] on div "× Pause Schedule Pause all future payments in this series Pause just this one p…" at bounding box center [627, 522] width 836 height 1045
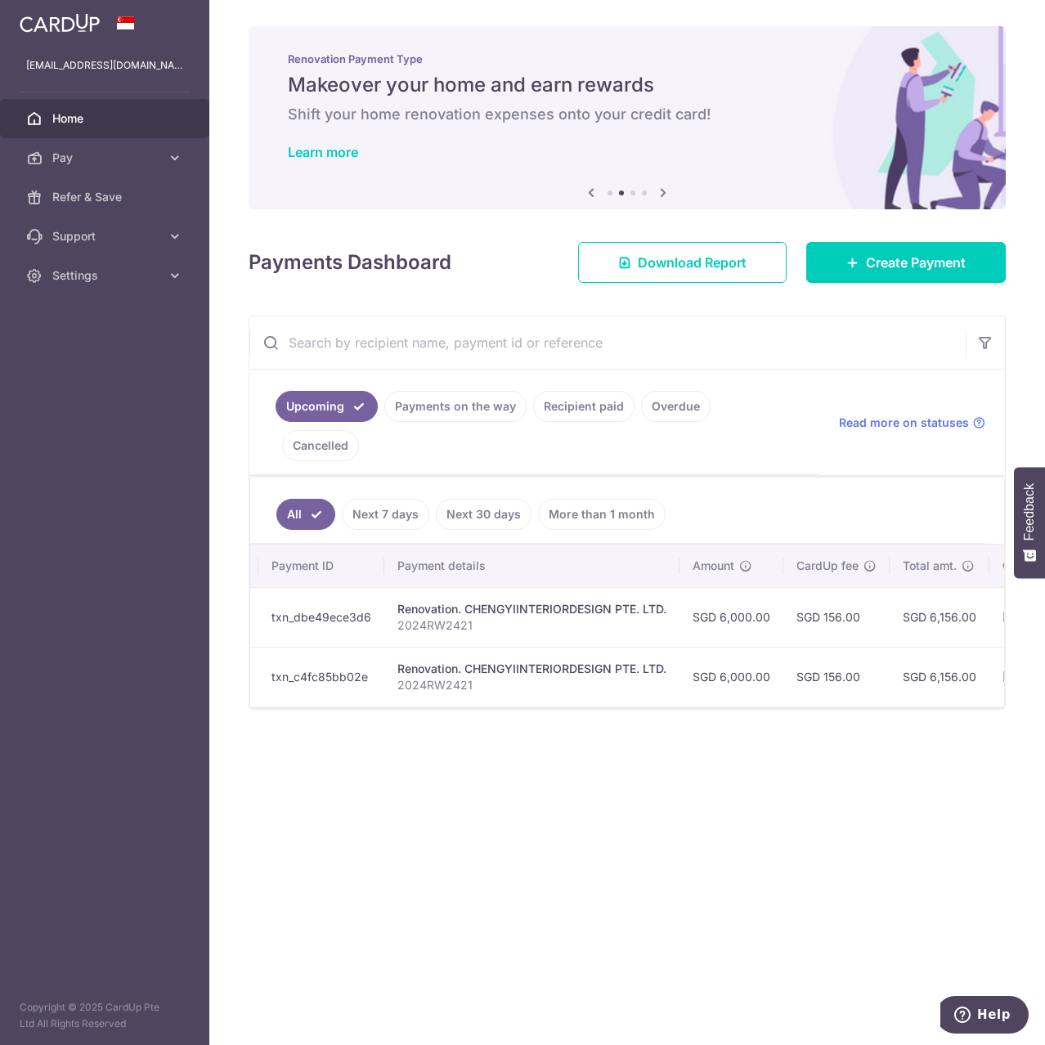
scroll to position [0, 5]
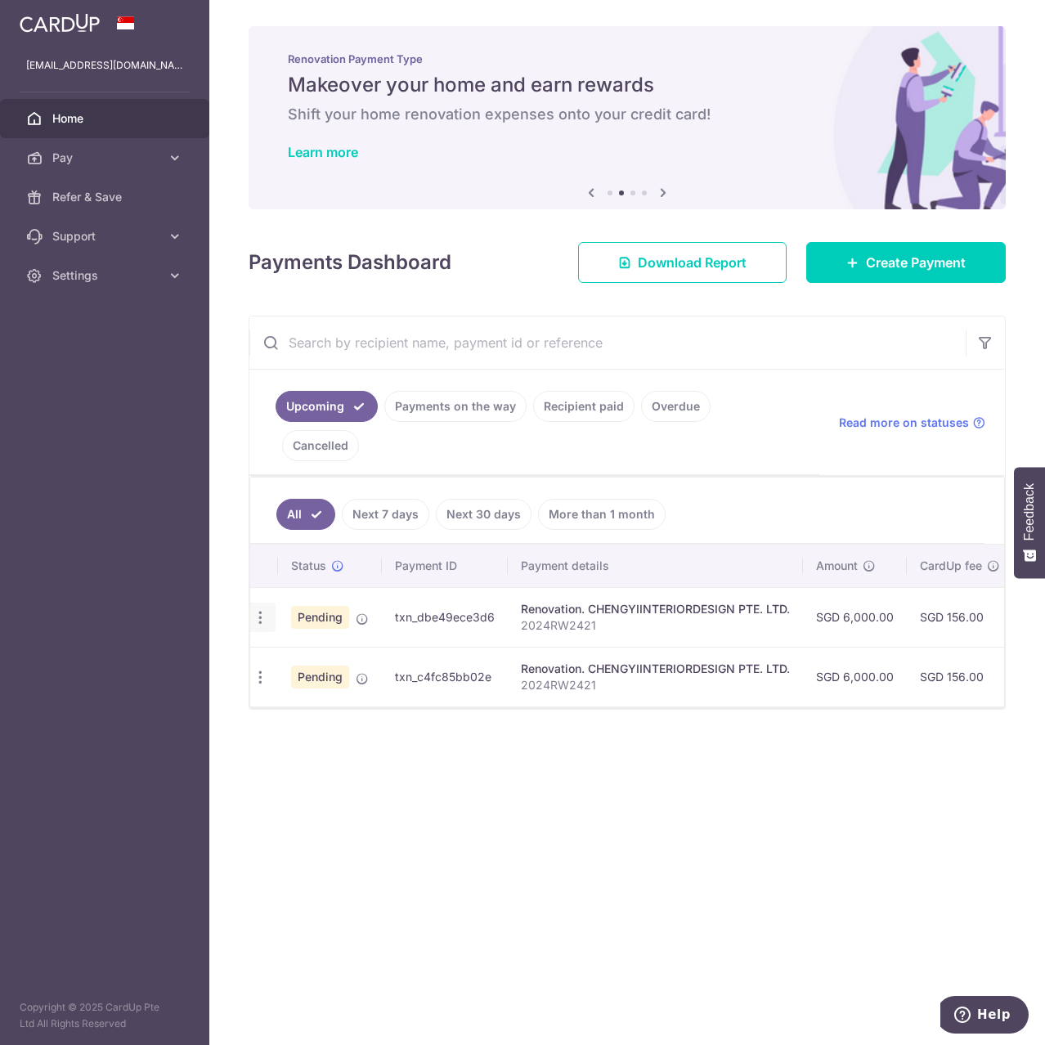
click at [264, 609] on icon "button" at bounding box center [260, 617] width 17 height 17
click at [290, 643] on link "Update payment" at bounding box center [331, 662] width 170 height 39
radio input "true"
type input "6,000.00"
type input "05/09/2025"
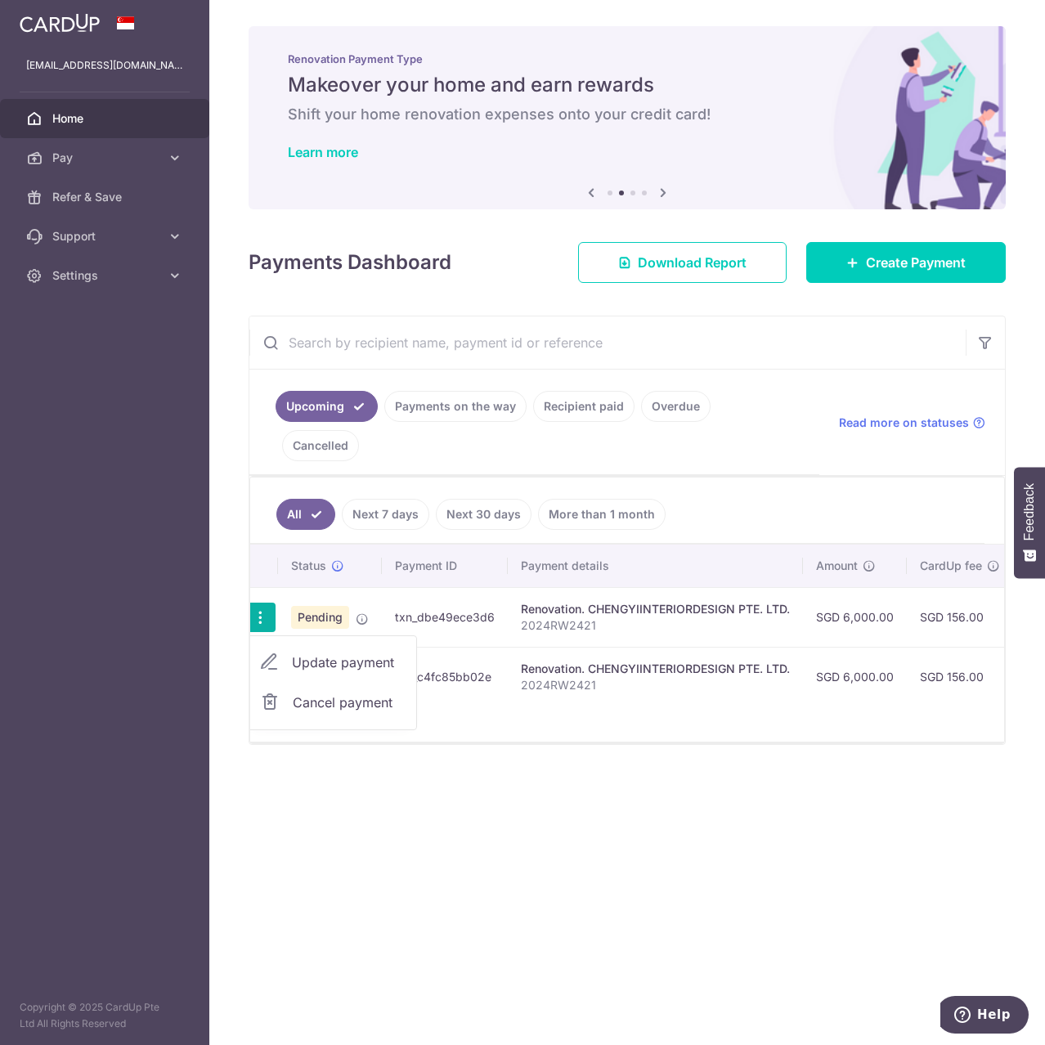
type input "2024RW2421"
type input "3rd payment of 50%"
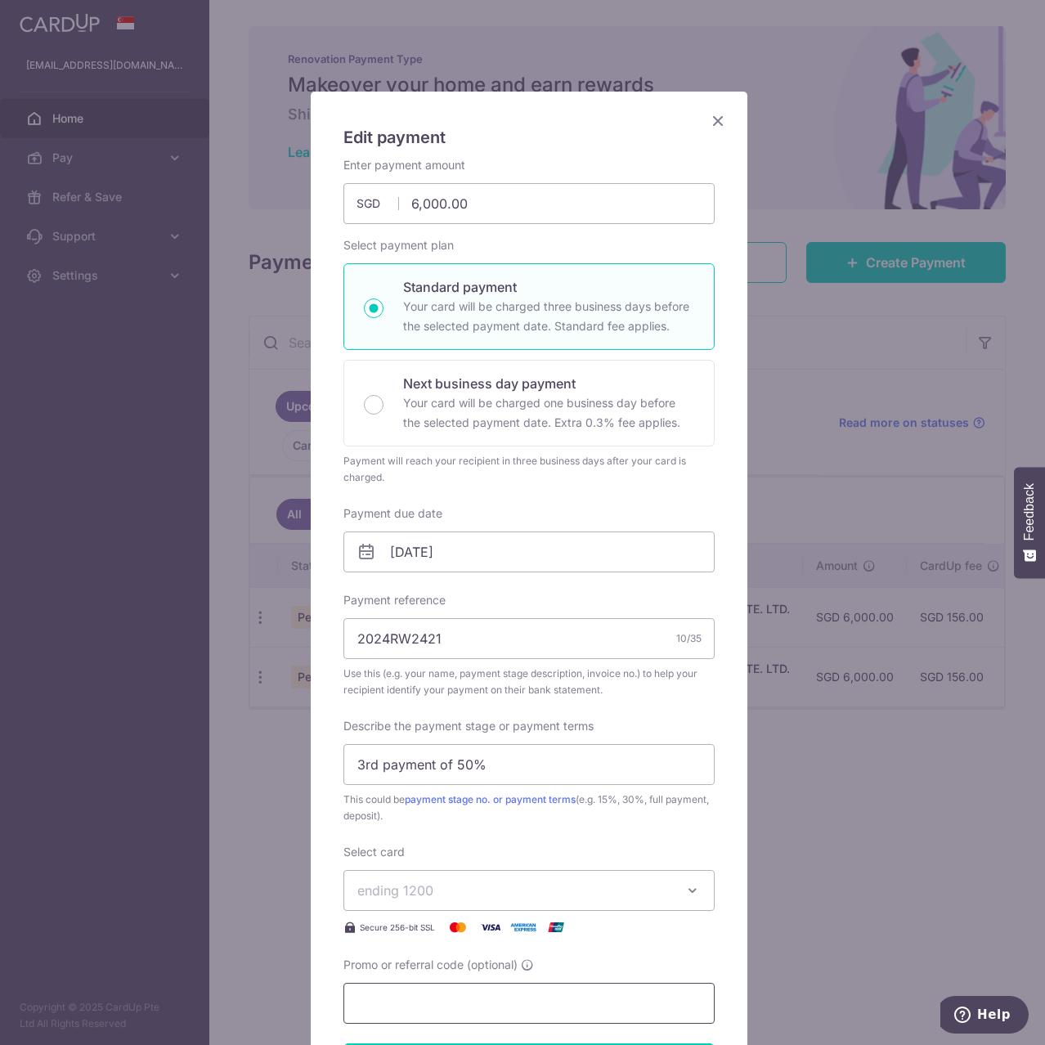
scroll to position [0, 0]
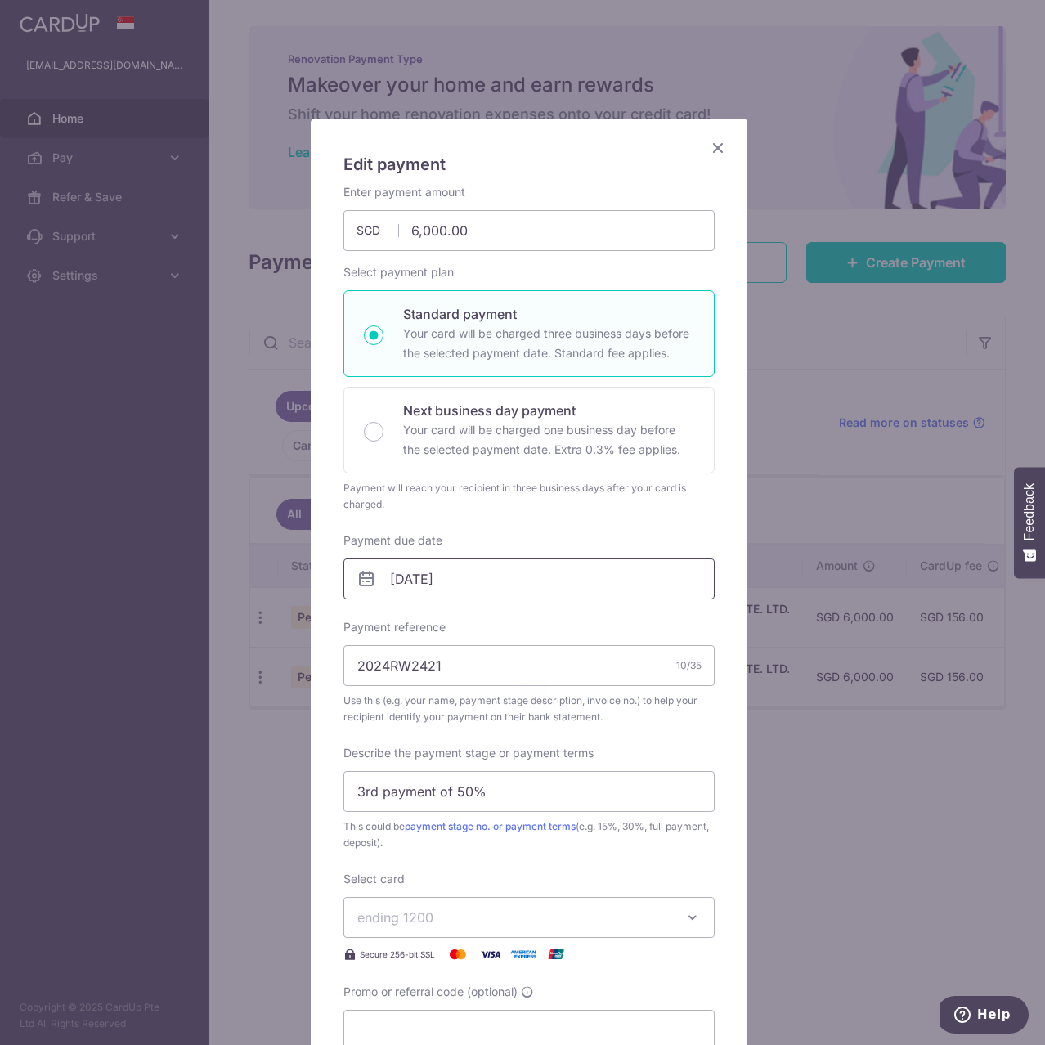
click at [537, 586] on input "05/09/2025" at bounding box center [529, 579] width 371 height 41
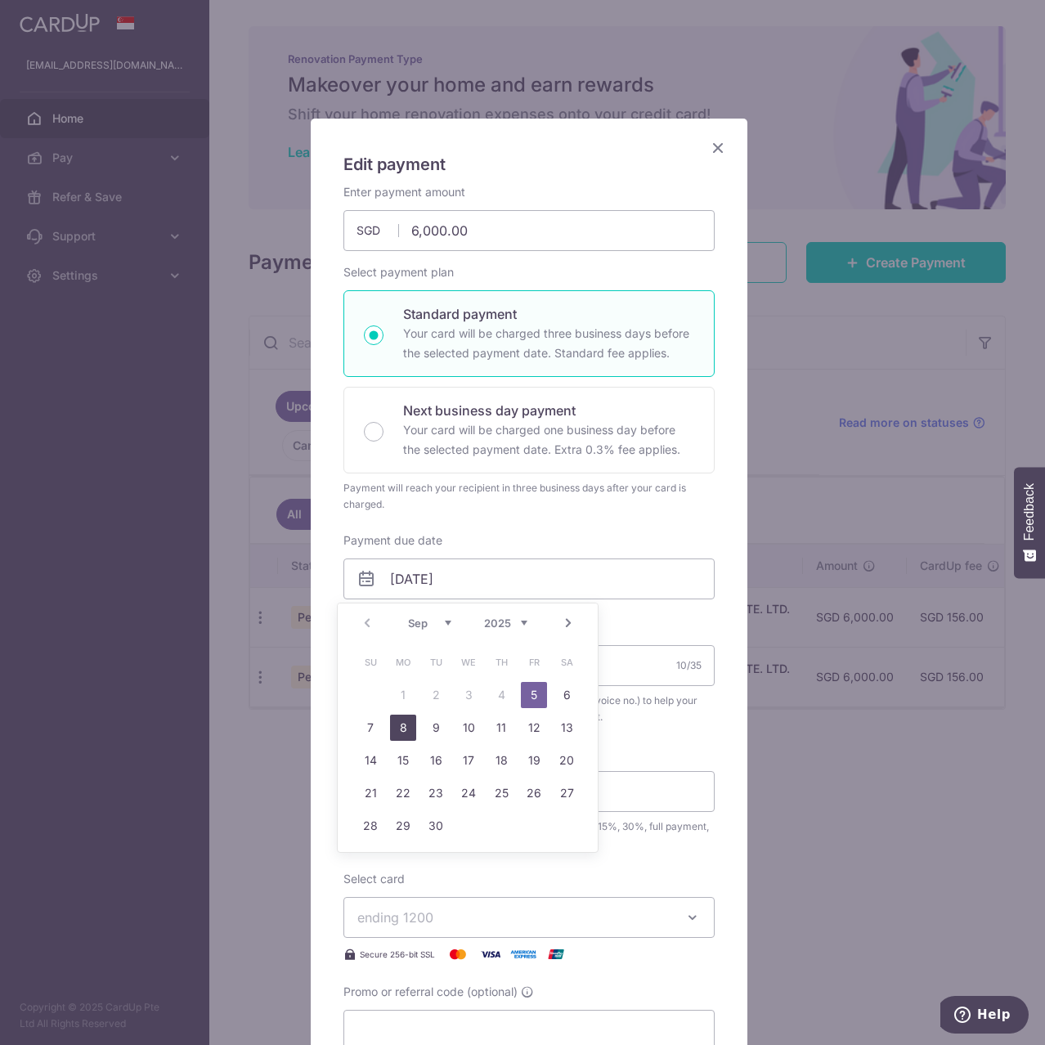
click at [401, 729] on link "8" at bounding box center [403, 728] width 26 height 26
type input "[DATE]"
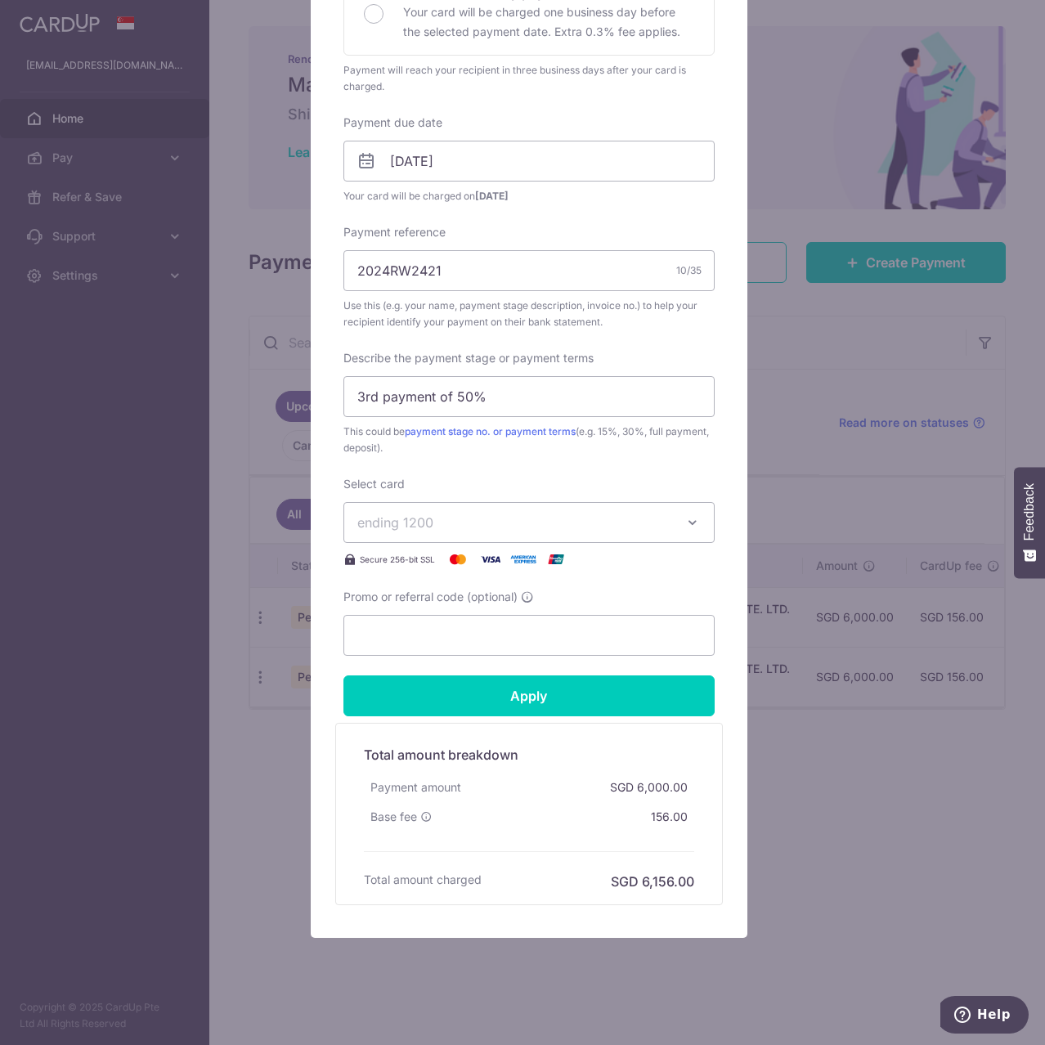
scroll to position [429, 0]
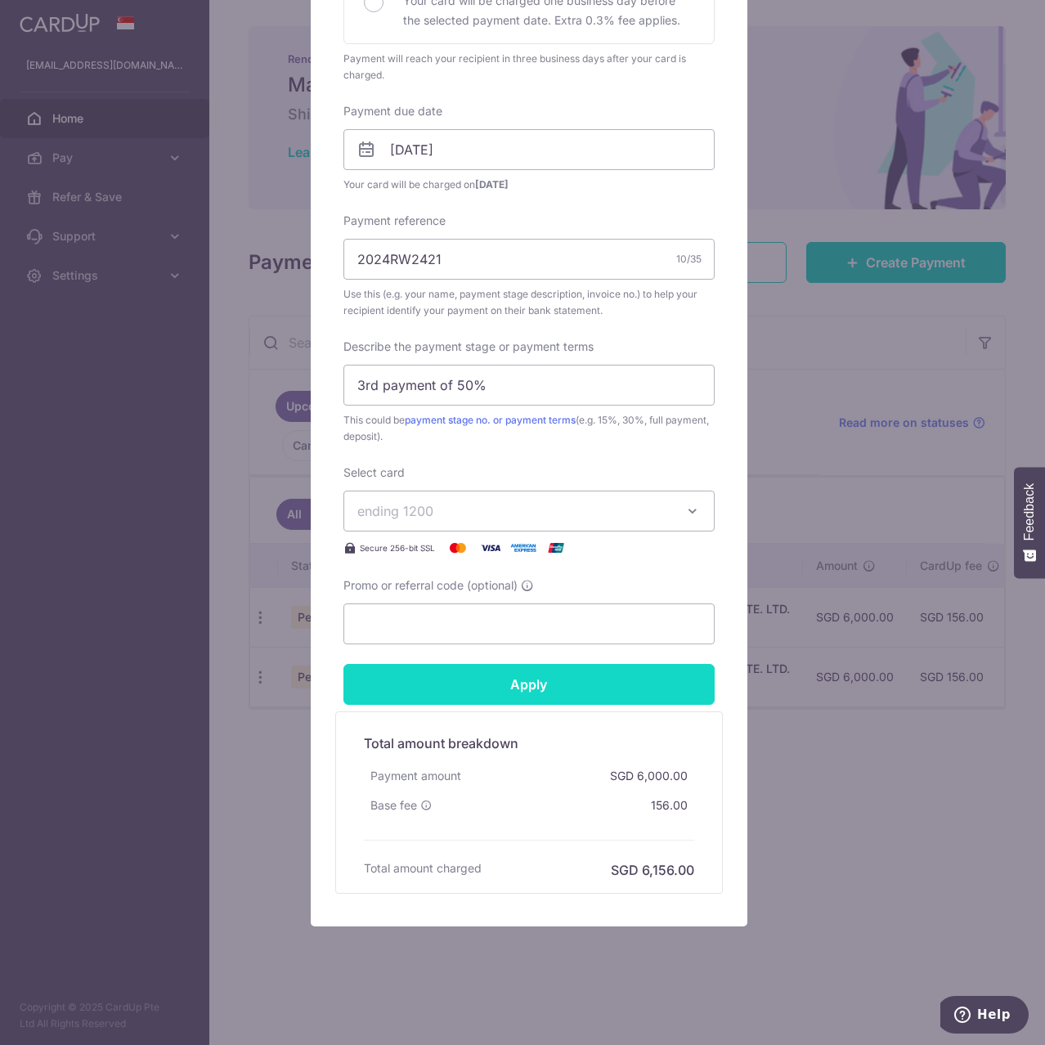
click at [531, 681] on input "Apply" at bounding box center [529, 684] width 371 height 41
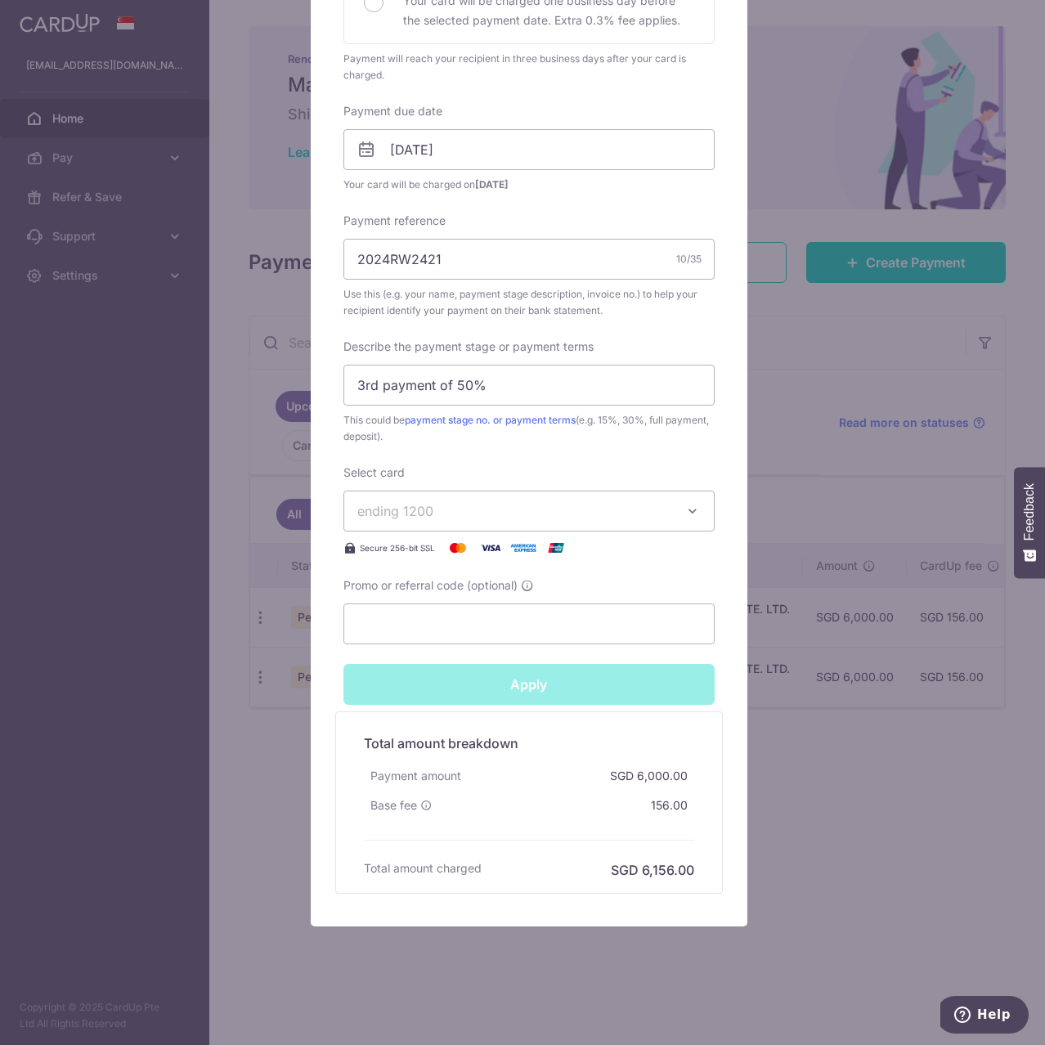
type input "Successfully Applied"
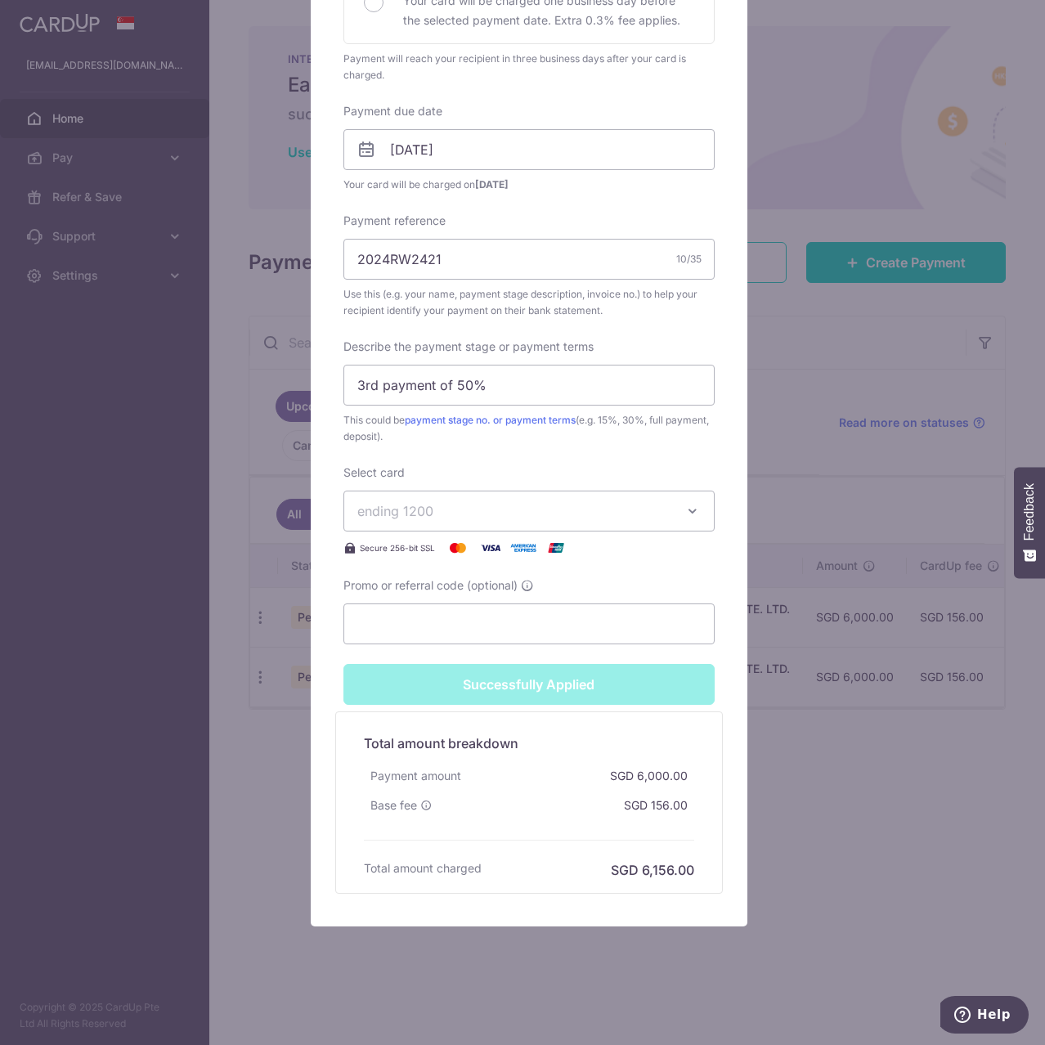
click at [262, 775] on div "Edit payment By clicking apply, you will make changes to all payments to CHENGY…" at bounding box center [522, 522] width 1045 height 1045
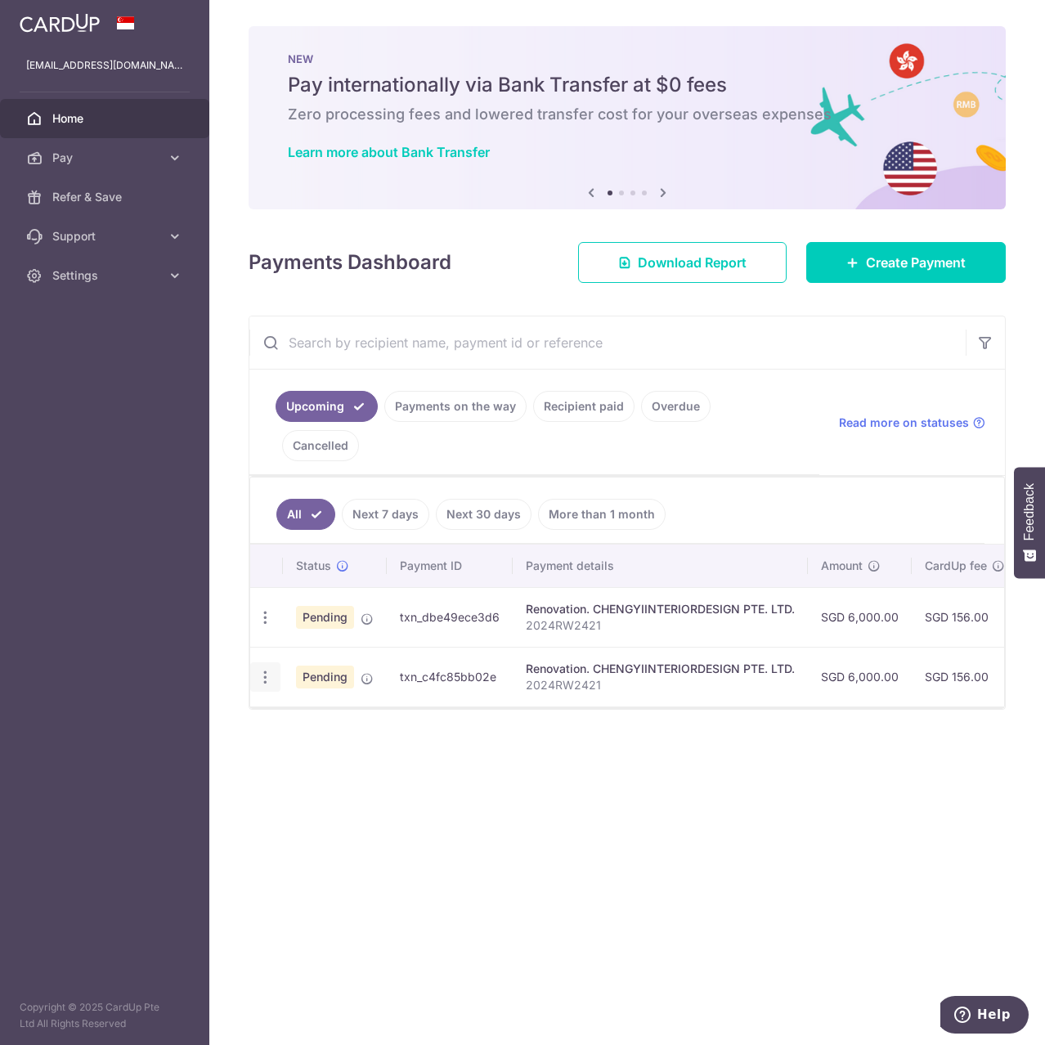
click at [269, 627] on icon "button" at bounding box center [265, 617] width 17 height 17
click at [289, 703] on link "Update payment" at bounding box center [336, 722] width 170 height 39
radio input "true"
type input "6,000.00"
type input "[DATE]"
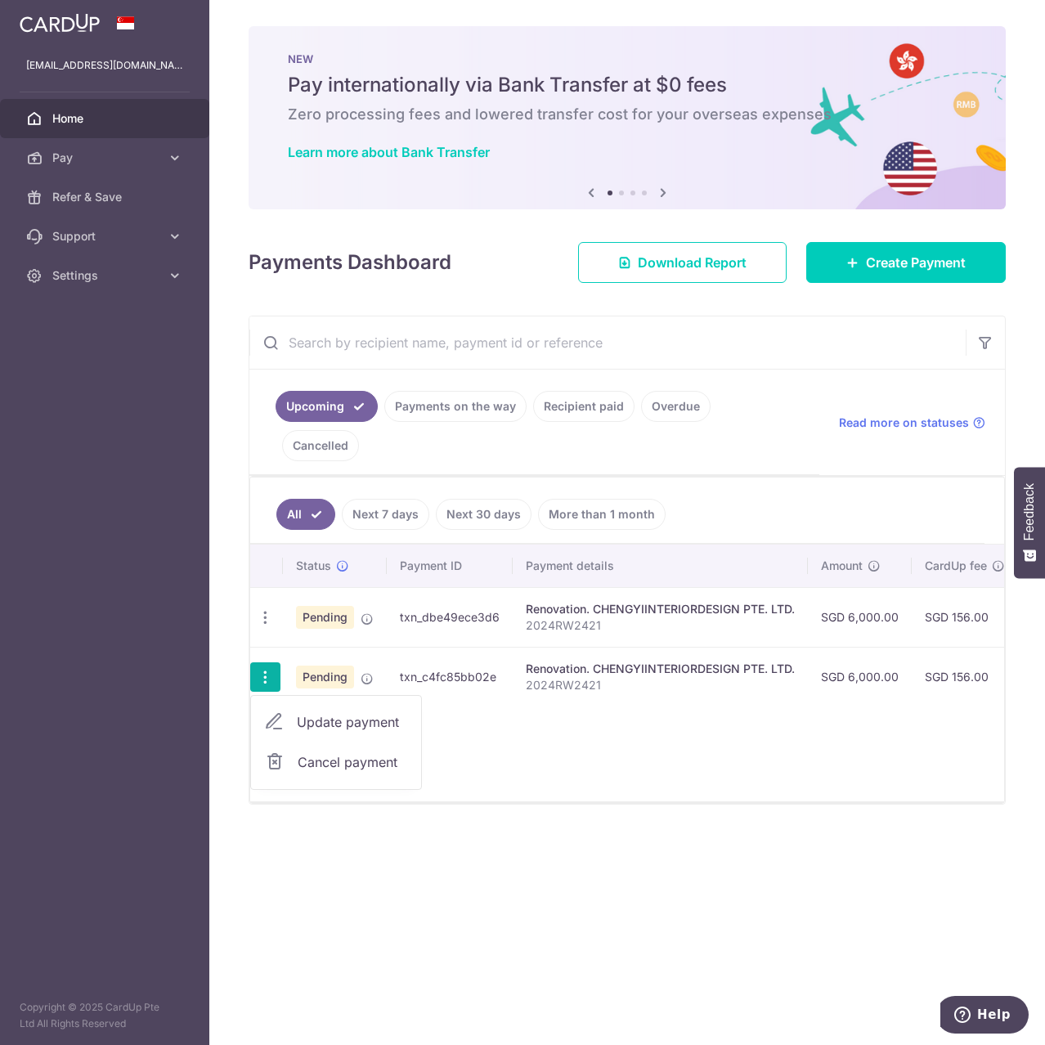
type input "2024RW2421"
type input "4th payment of 50%"
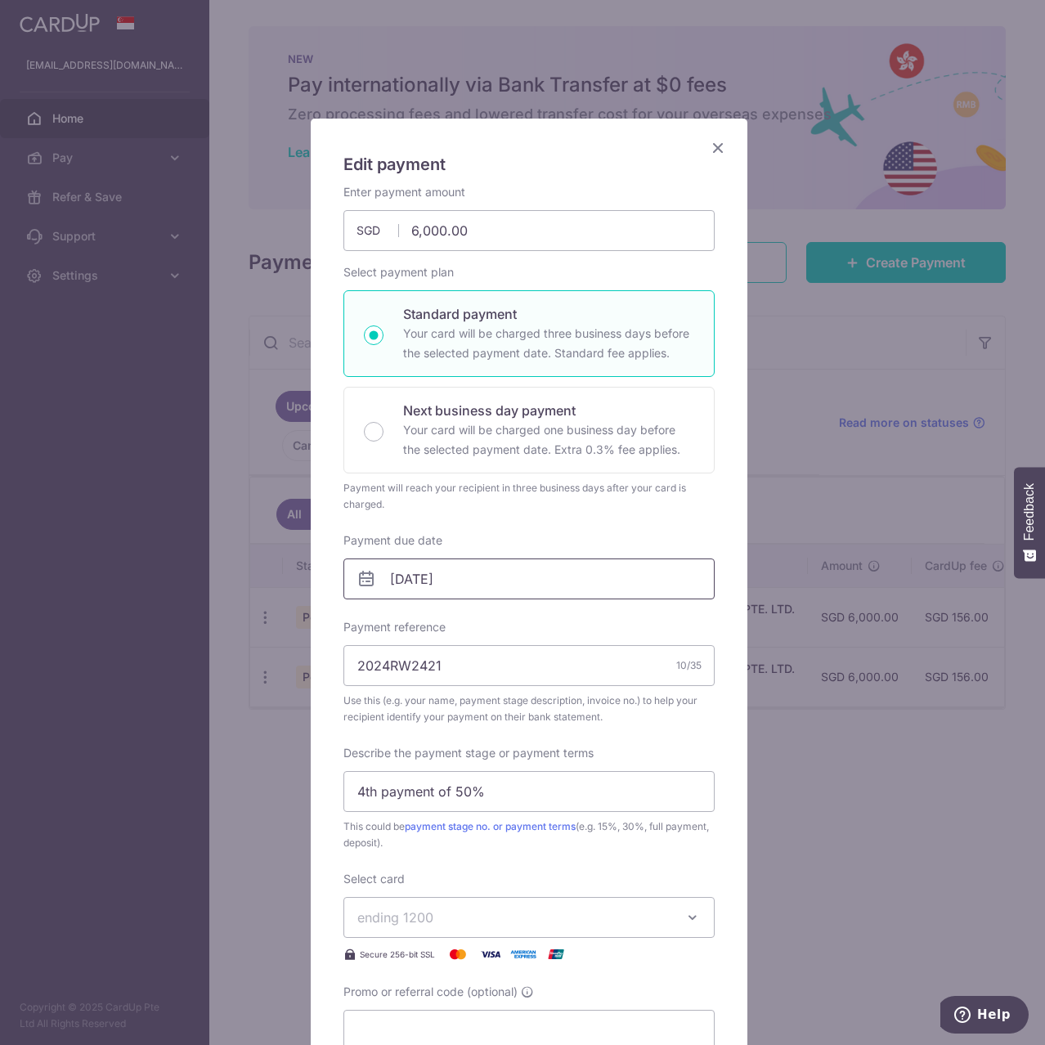
click at [485, 582] on input "[DATE]" at bounding box center [529, 579] width 371 height 41
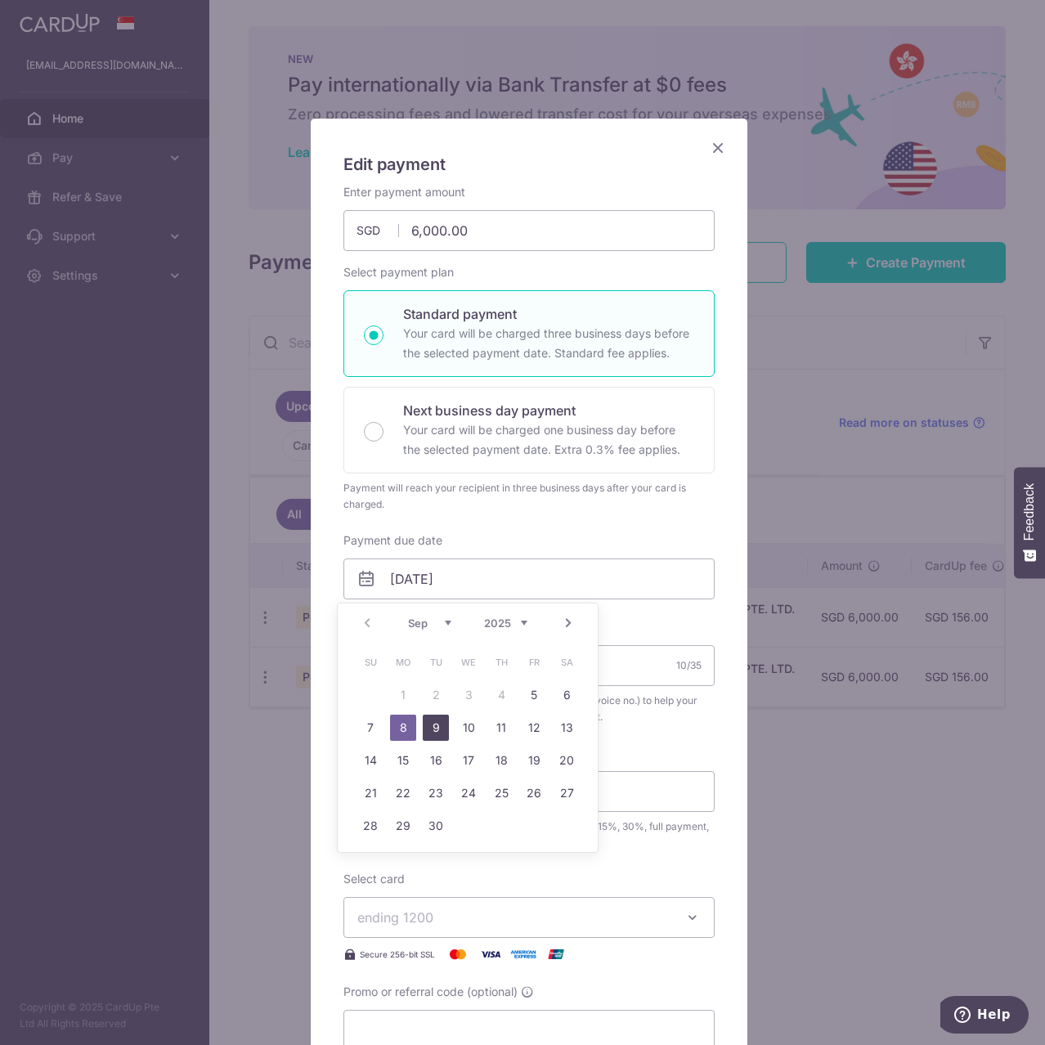
click at [433, 728] on link "9" at bounding box center [436, 728] width 26 height 26
type input "[DATE]"
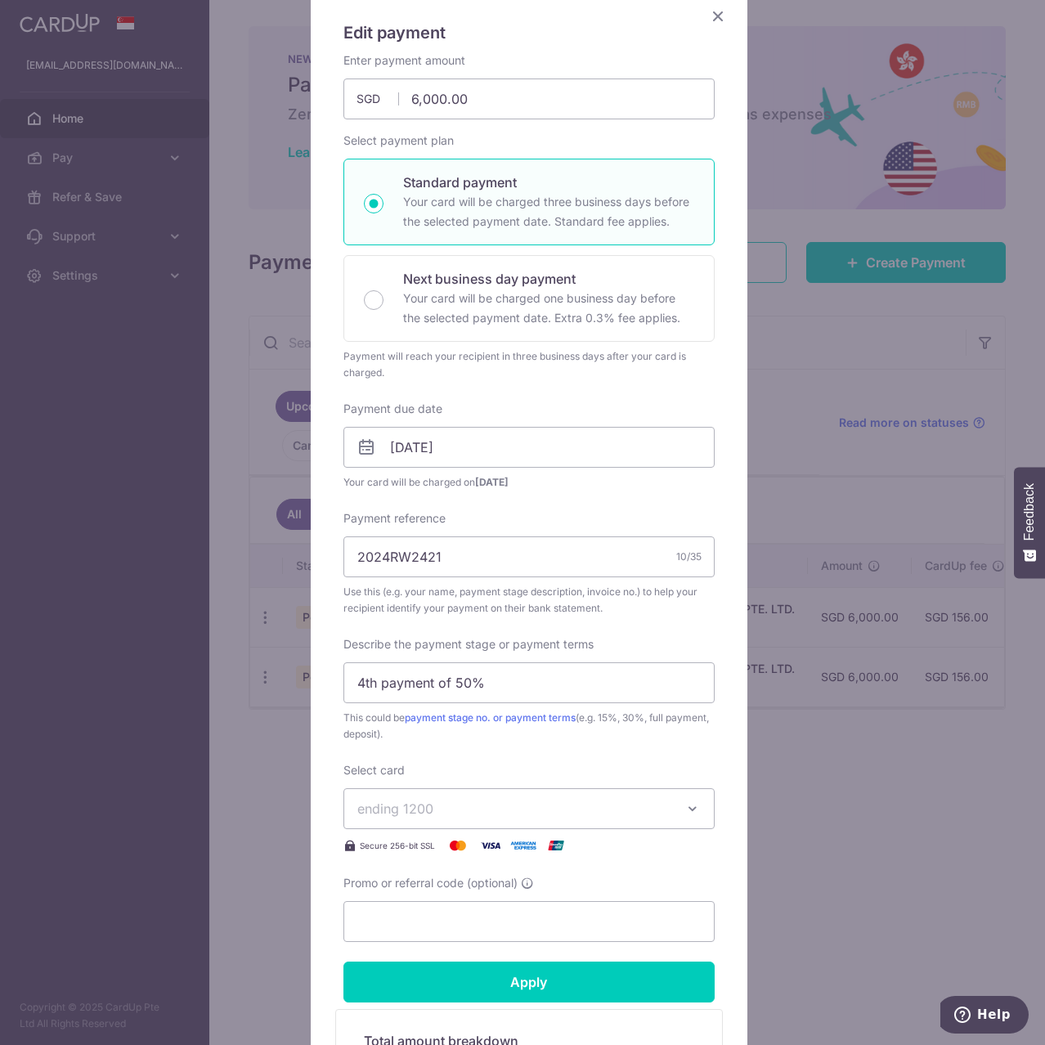
scroll to position [429, 0]
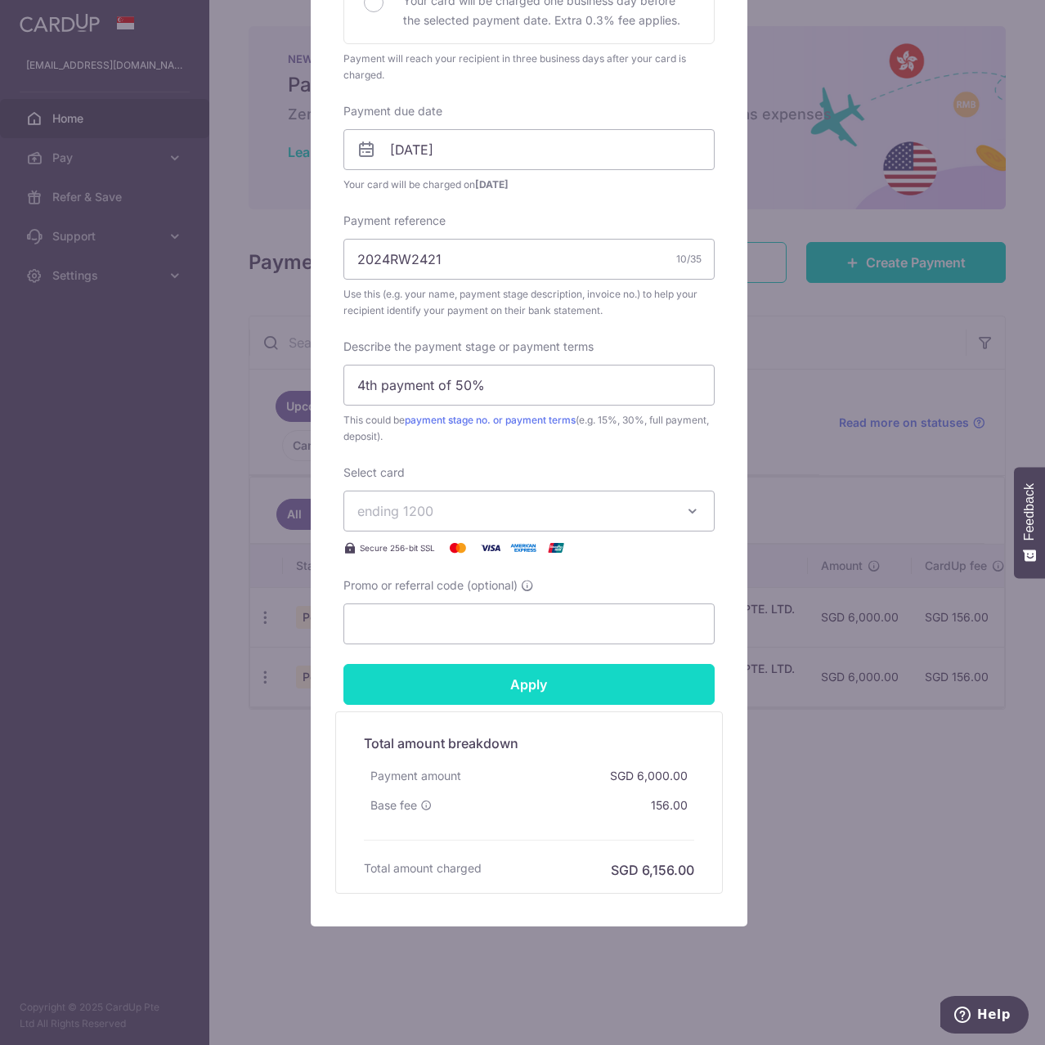
click at [521, 680] on input "Apply" at bounding box center [529, 684] width 371 height 41
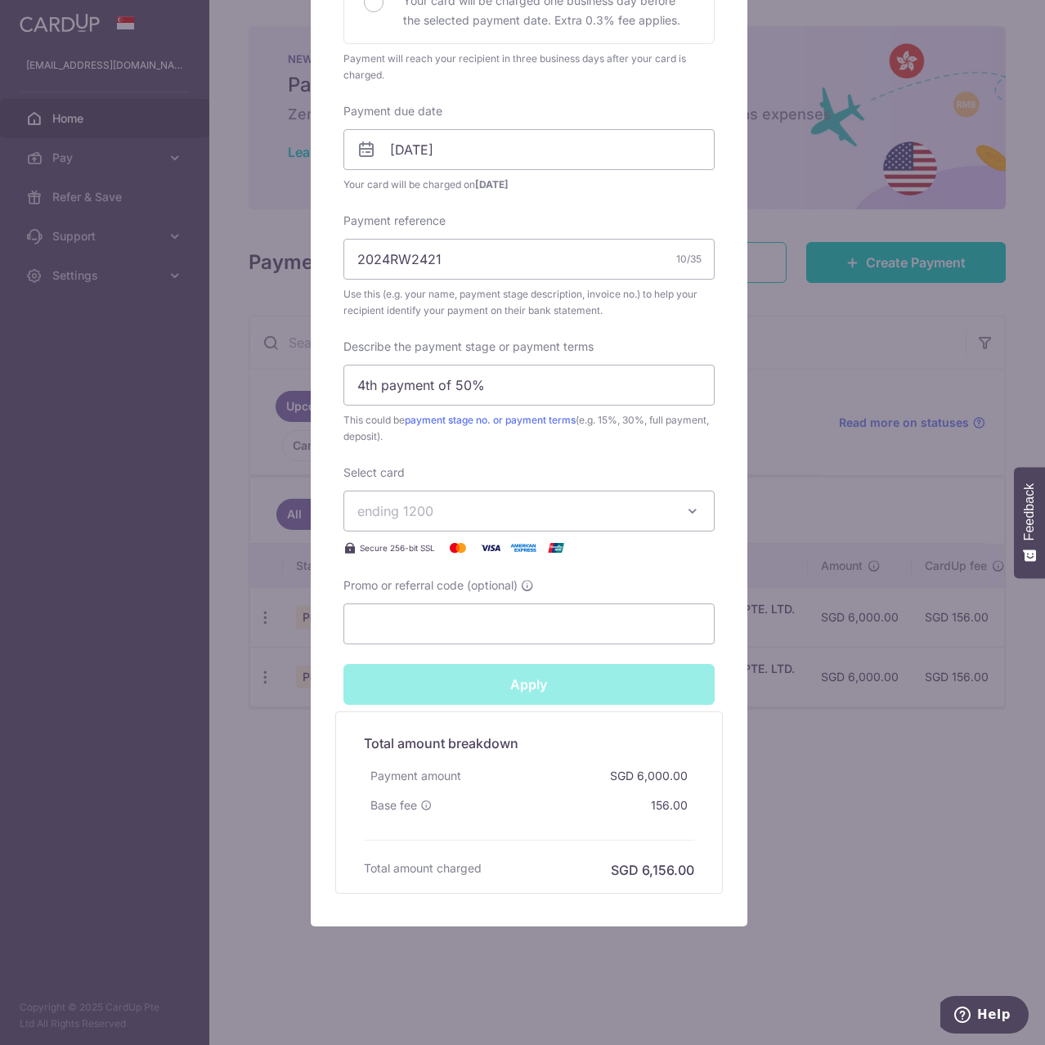
type input "Successfully Applied"
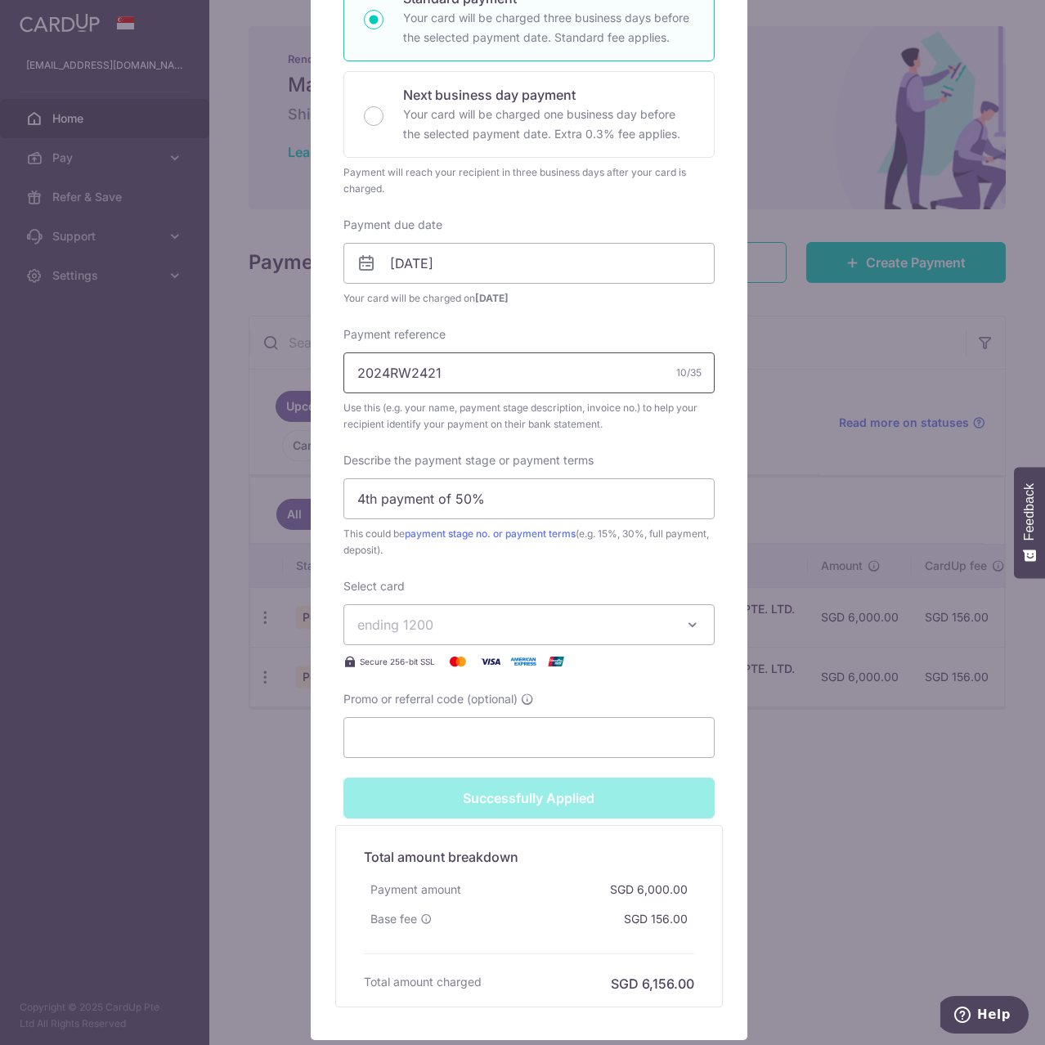
scroll to position [0, 0]
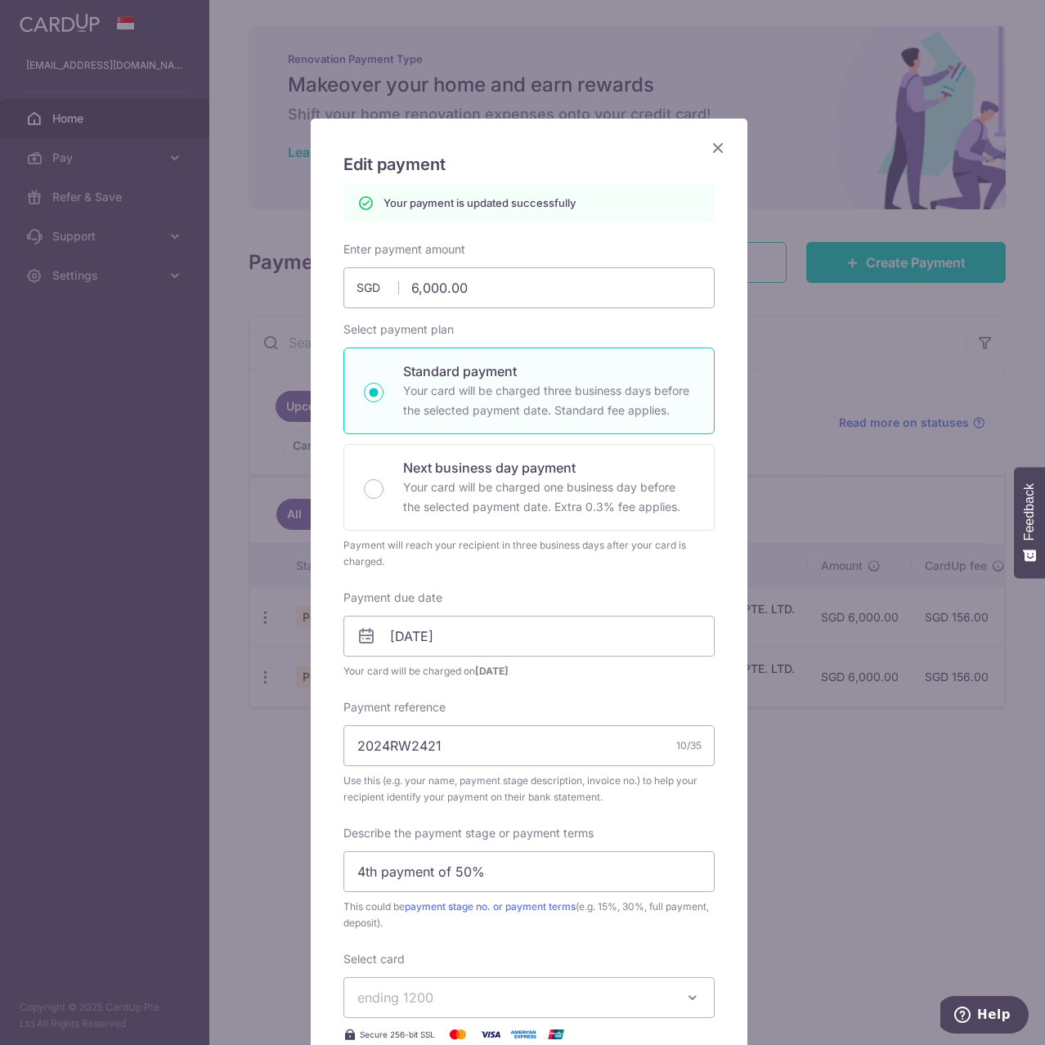
click at [708, 151] on icon "Close" at bounding box center [718, 147] width 20 height 20
